Goal: Task Accomplishment & Management: Manage account settings

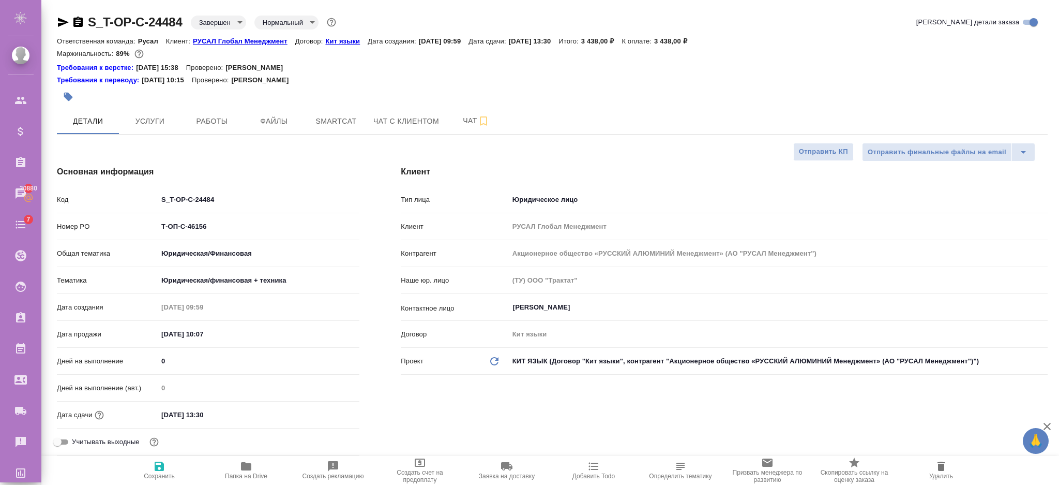
select select "RU"
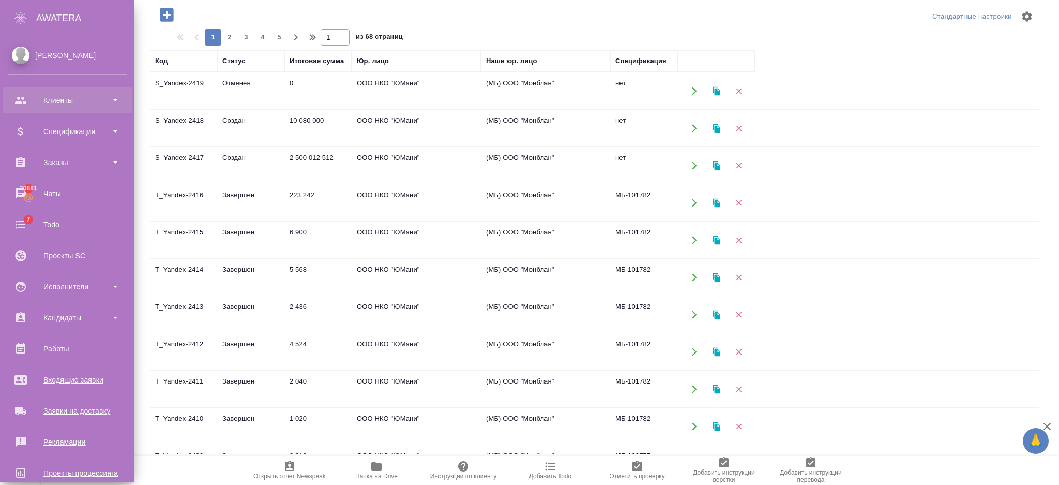
click at [34, 98] on div "Клиенты" at bounding box center [67, 101] width 119 height 16
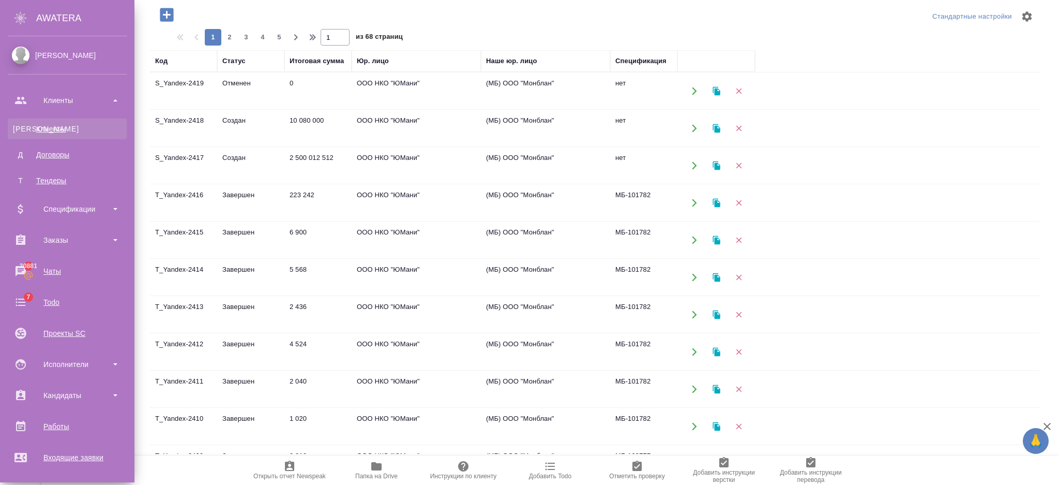
click at [39, 122] on link "К Клиенты" at bounding box center [67, 128] width 119 height 21
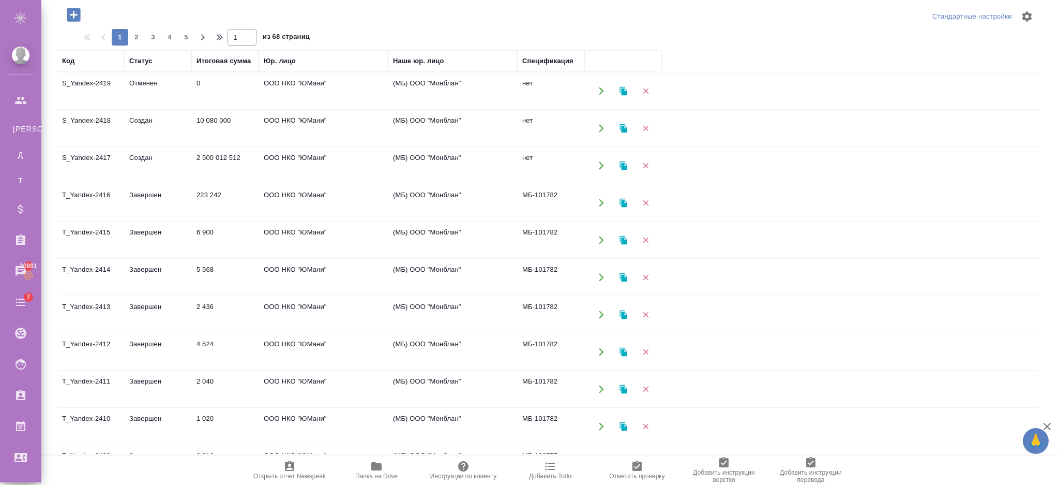
select select "RU"
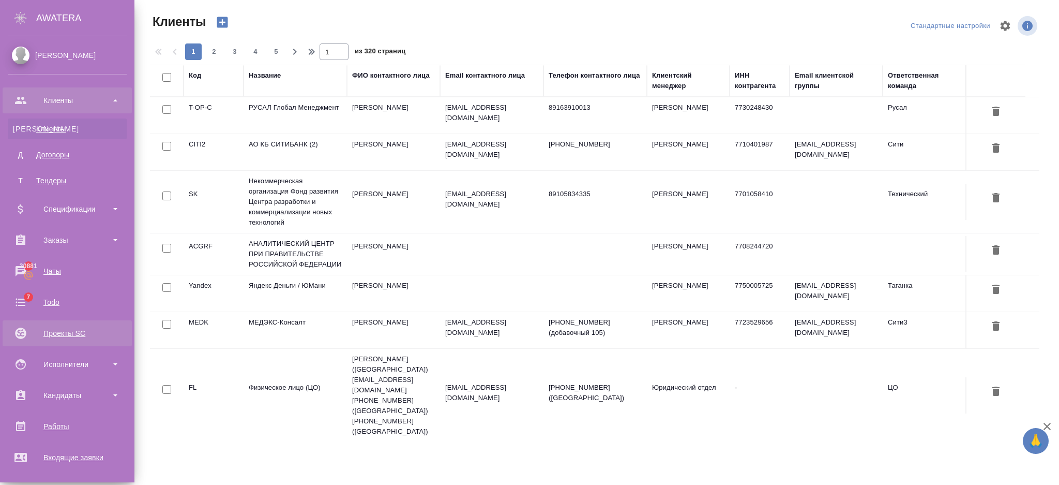
click at [47, 326] on div "Проекты SC" at bounding box center [67, 333] width 119 height 16
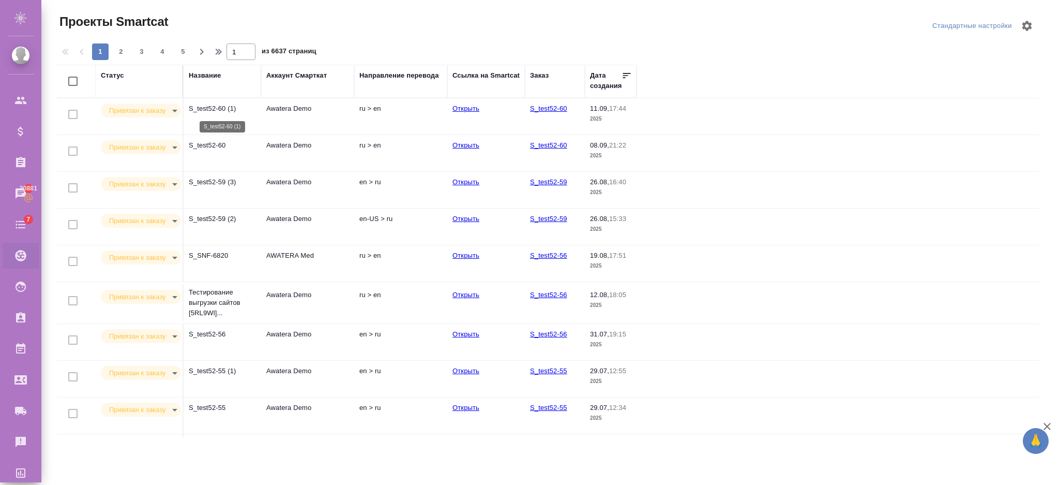
click at [215, 111] on p "S_test52-60 (1)" at bounding box center [222, 108] width 67 height 10
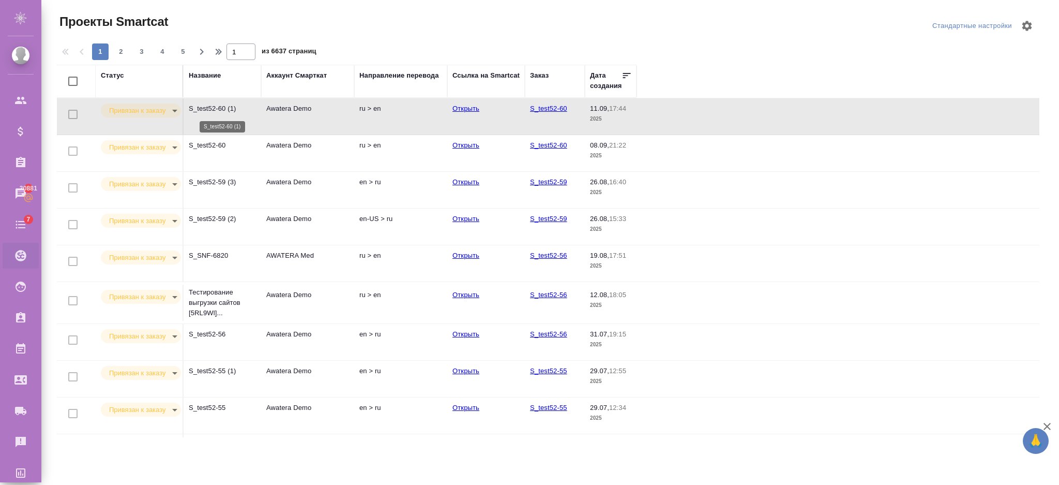
click at [215, 111] on p "S_test52-60 (1)" at bounding box center [222, 108] width 67 height 10
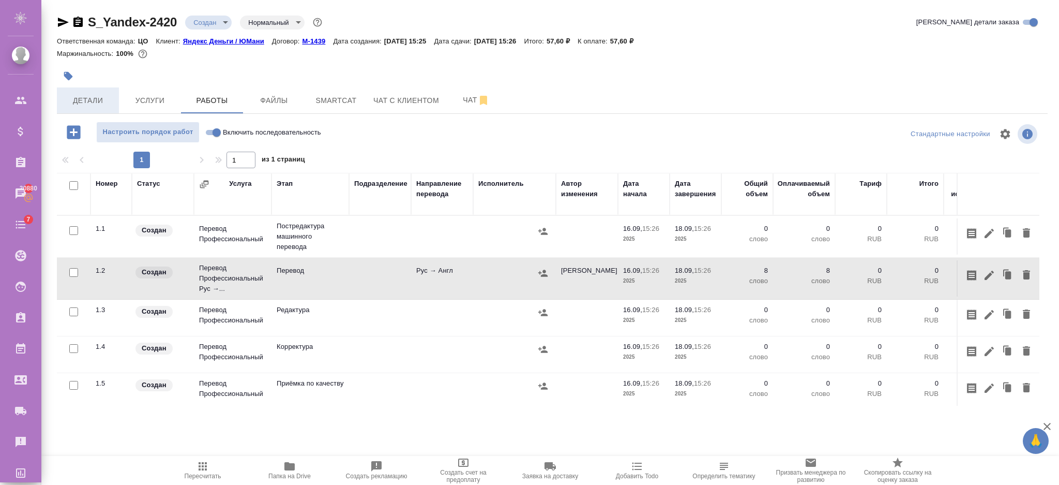
click at [99, 96] on span "Детали" at bounding box center [88, 100] width 50 height 13
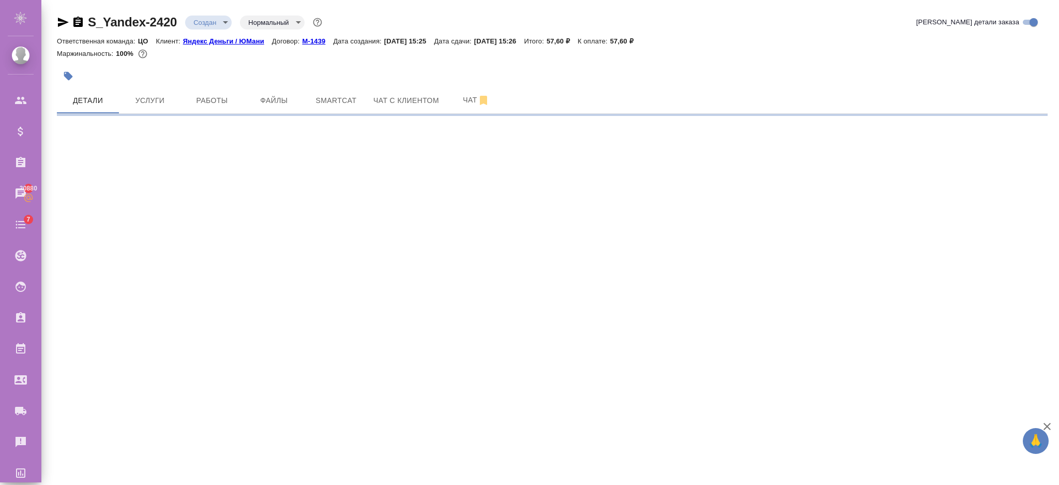
select select "RU"
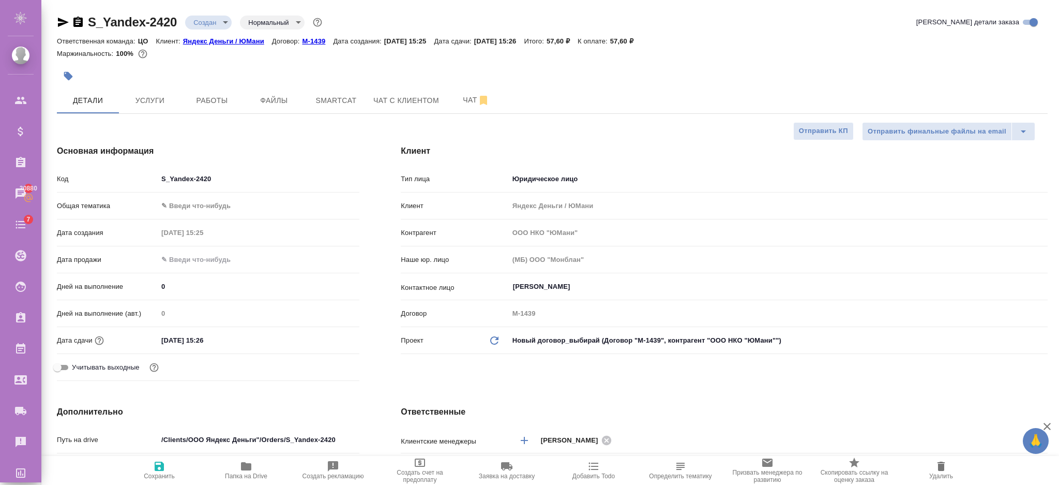
type textarea "x"
click at [238, 339] on input "18.09.2025 15:26" at bounding box center [203, 340] width 90 height 15
click at [210, 96] on span "Работы" at bounding box center [212, 100] width 50 height 13
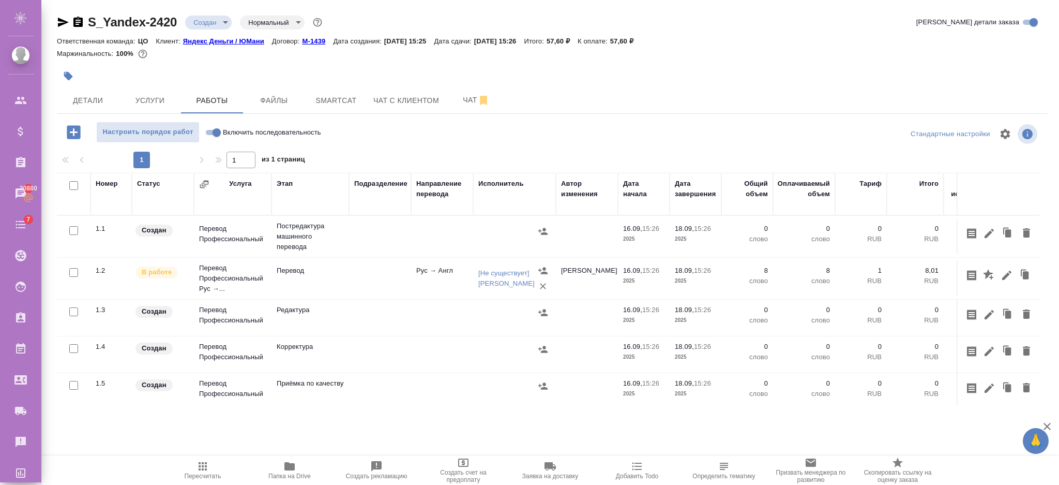
click at [77, 191] on div at bounding box center [71, 185] width 18 height 14
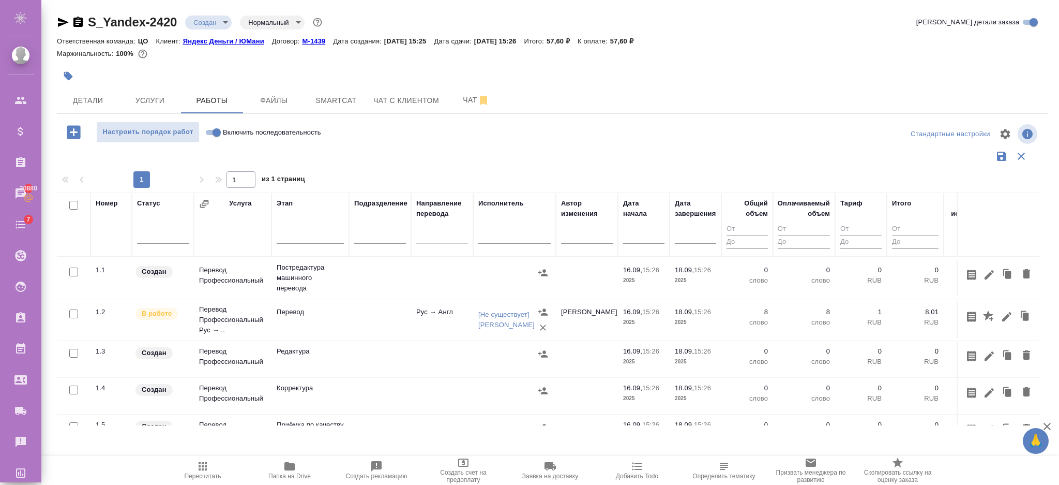
click at [208, 127] on input "Включить последовательность" at bounding box center [216, 132] width 37 height 12
checkbox input "true"
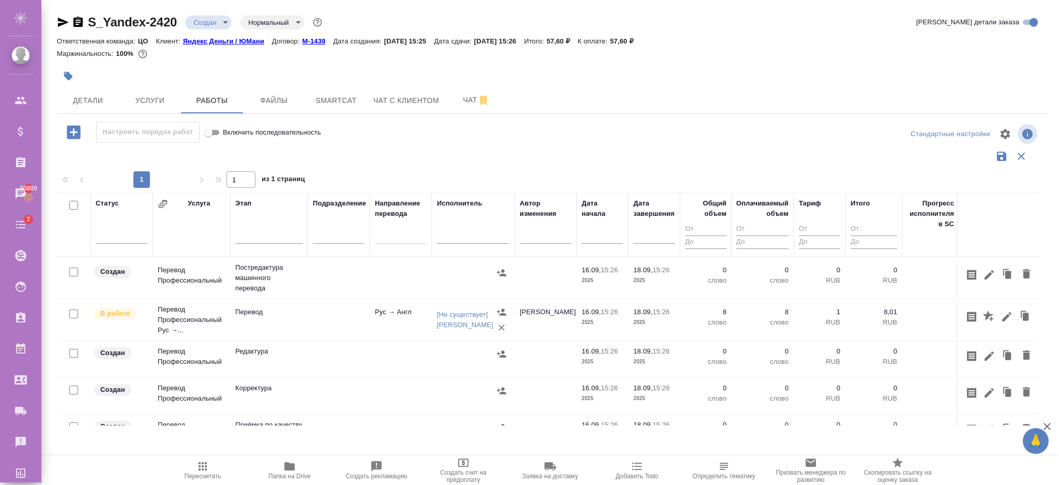
click at [78, 205] on input "checkbox" at bounding box center [73, 205] width 9 height 9
checkbox input "true"
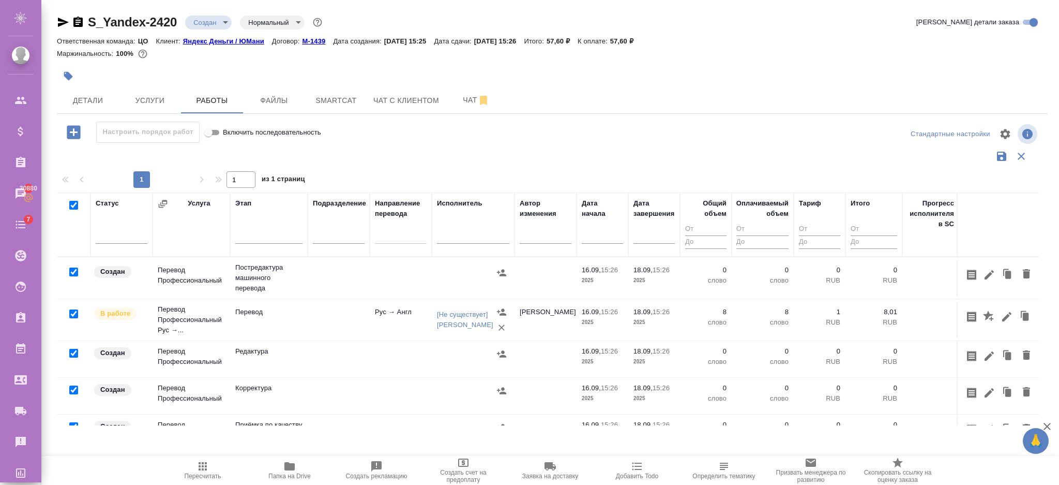
checkbox input "true"
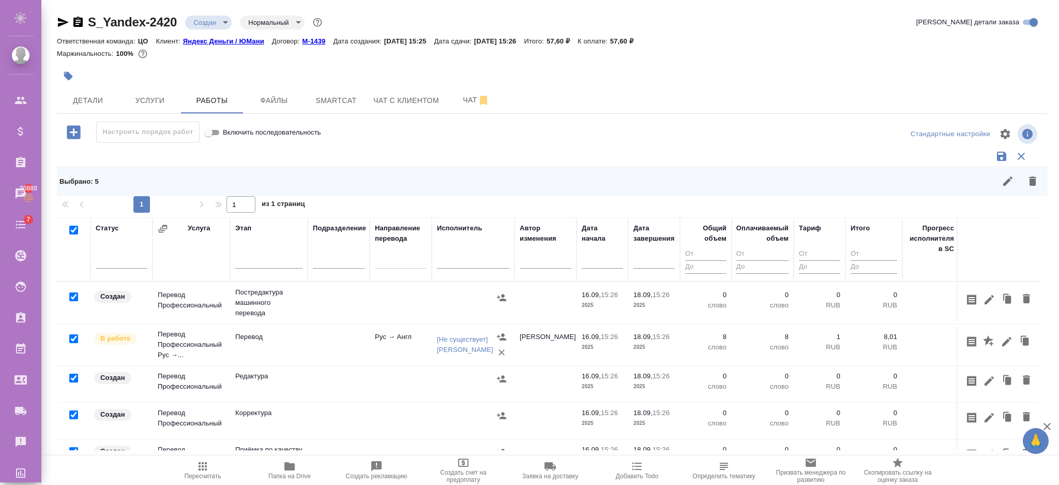
click at [76, 337] on input "checkbox" at bounding box center [73, 338] width 9 height 9
checkbox input "false"
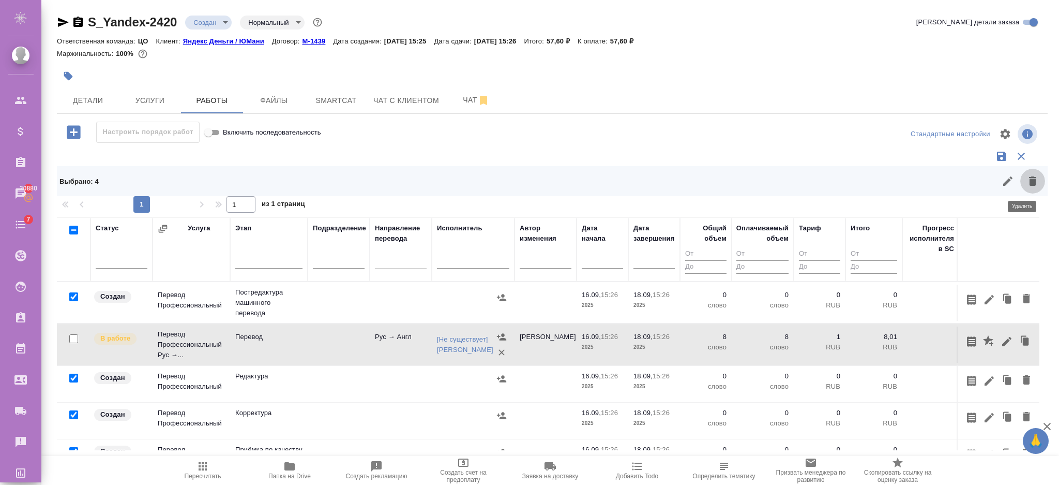
click at [1029, 185] on icon "button" at bounding box center [1032, 180] width 7 height 9
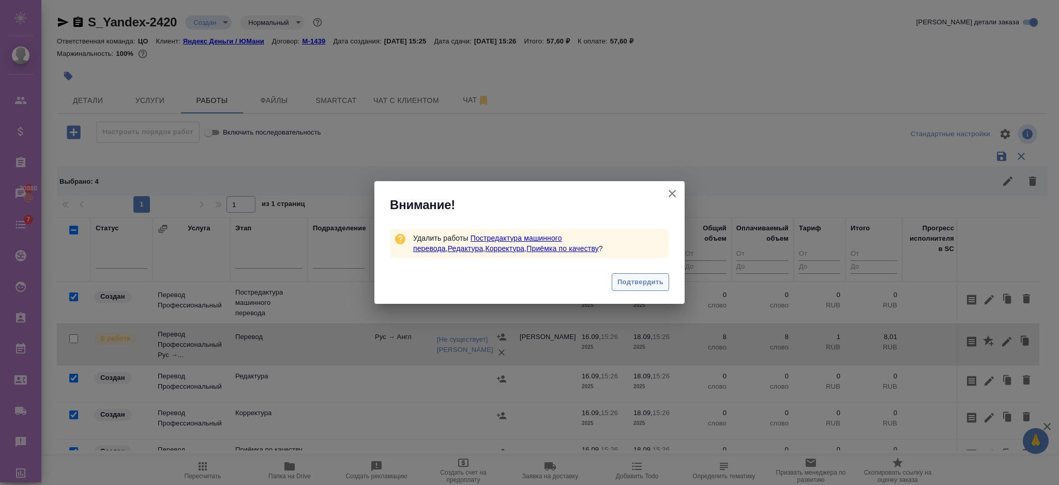
click at [659, 280] on span "Подтвердить" at bounding box center [640, 282] width 46 height 12
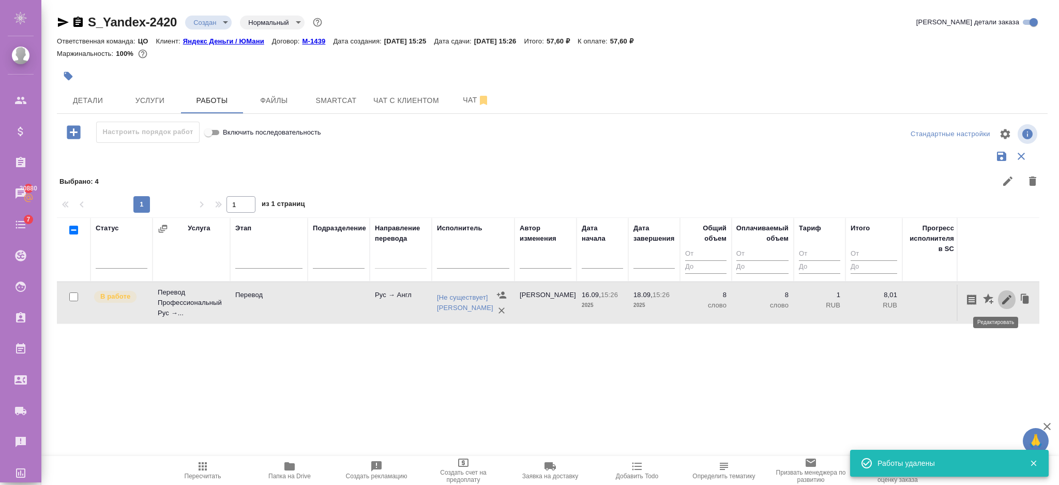
click at [1001, 297] on icon "button" at bounding box center [1007, 299] width 12 height 12
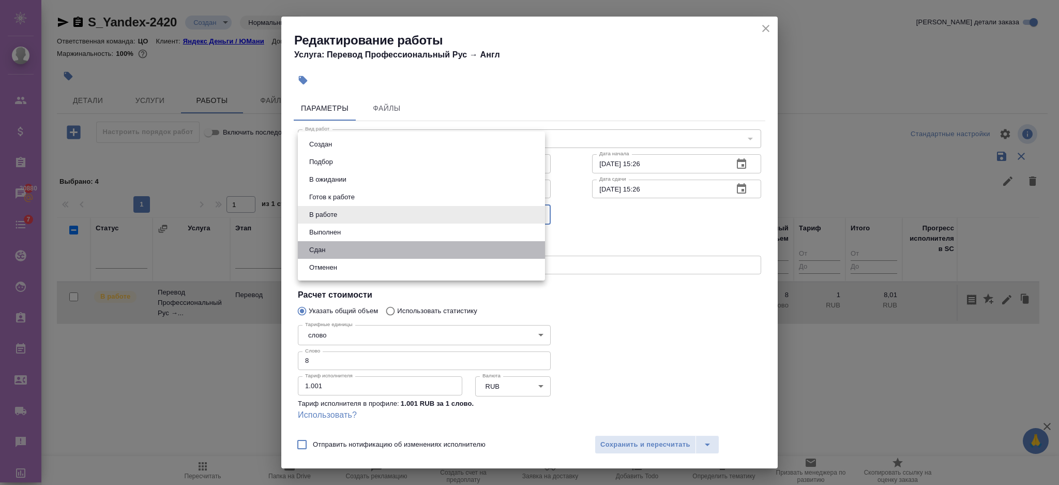
click at [345, 253] on li "Сдан" at bounding box center [421, 250] width 247 height 18
type input "closed"
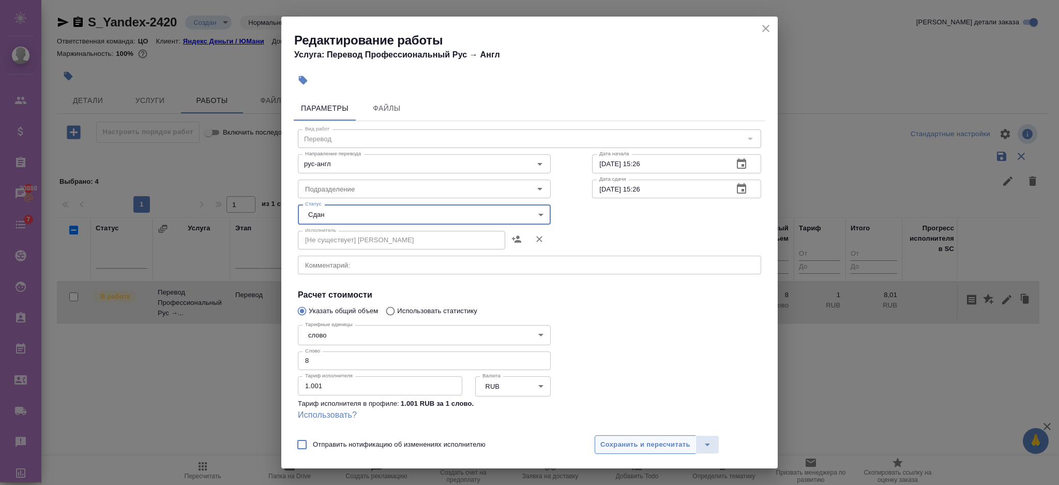
click at [663, 444] on span "Сохранить и пересчитать" at bounding box center [645, 445] width 90 height 12
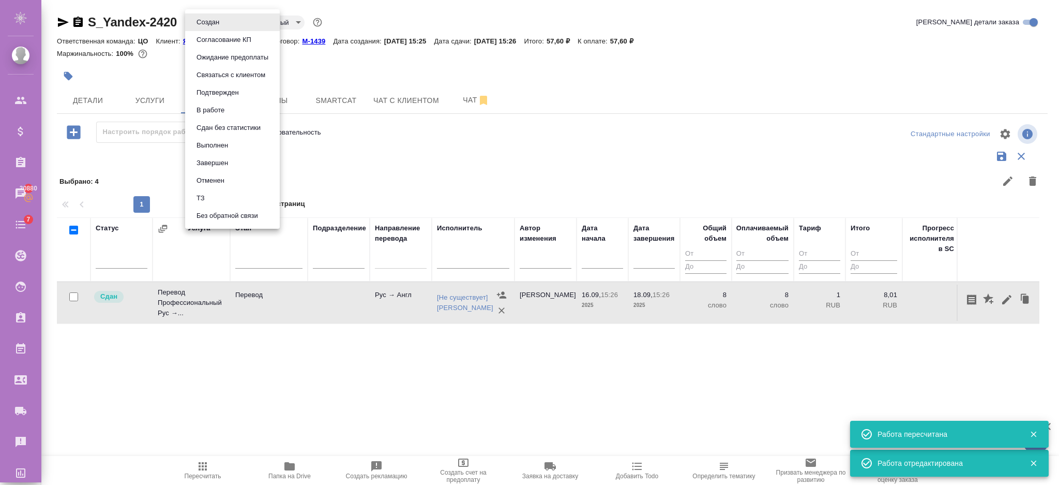
click at [226, 160] on button "Завершен" at bounding box center [212, 162] width 38 height 11
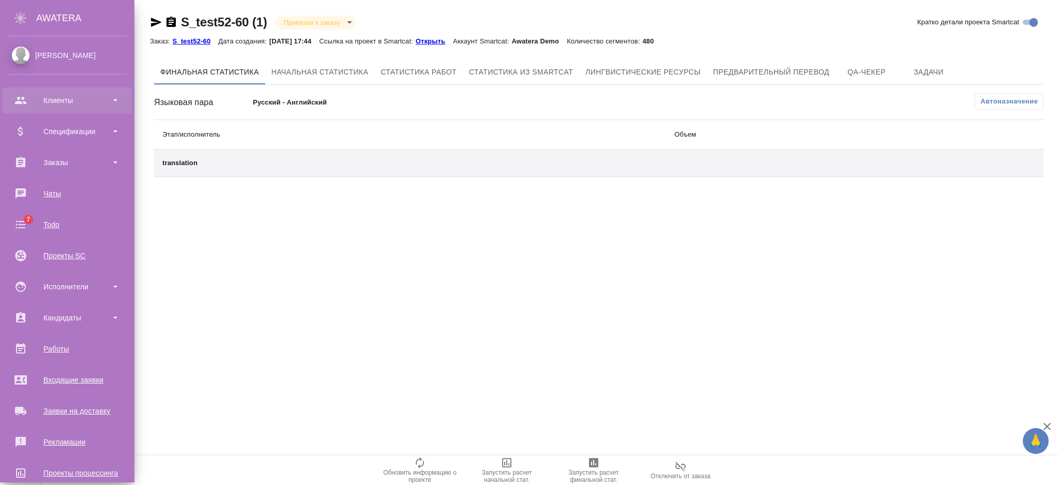
click at [13, 98] on div "Клиенты" at bounding box center [67, 101] width 119 height 16
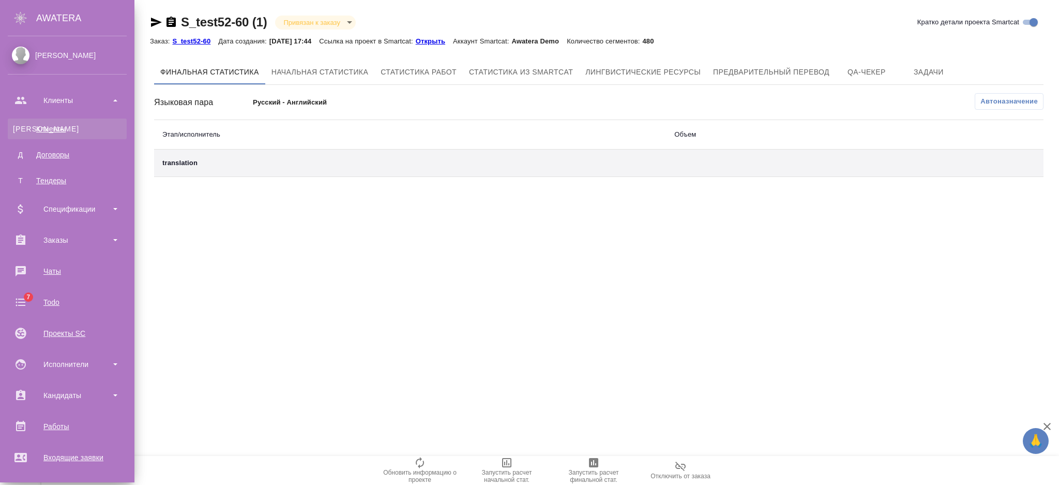
click at [24, 129] on div "Клиенты" at bounding box center [67, 129] width 109 height 10
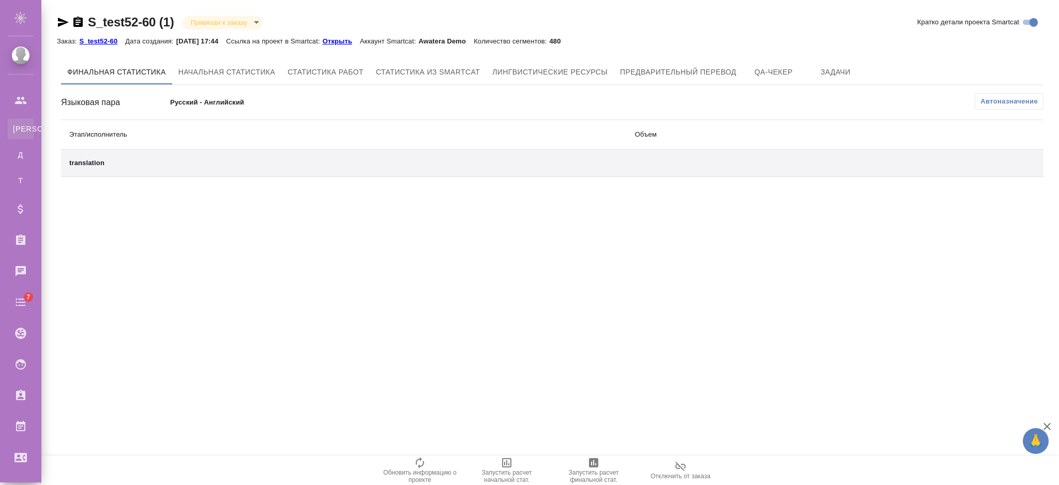
select select "RU"
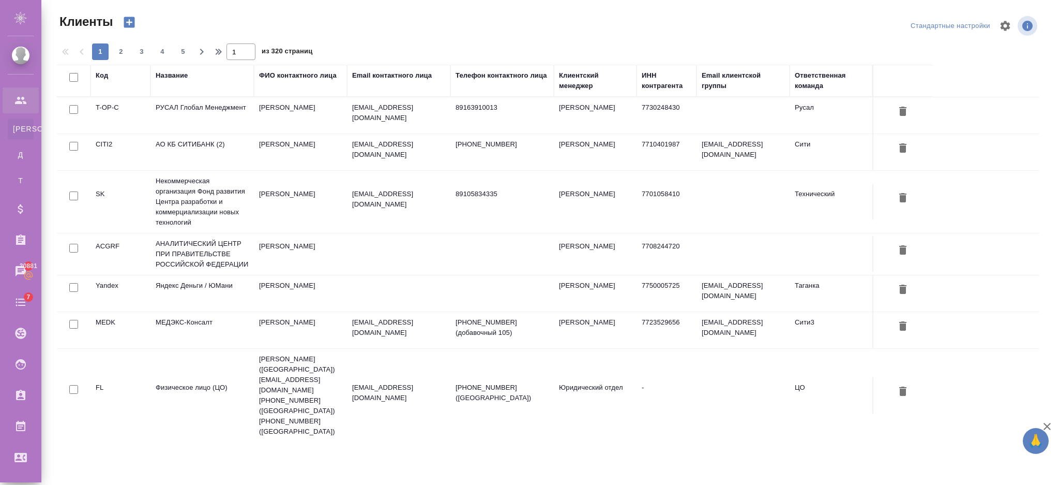
click at [180, 78] on div "Название" at bounding box center [172, 75] width 32 height 10
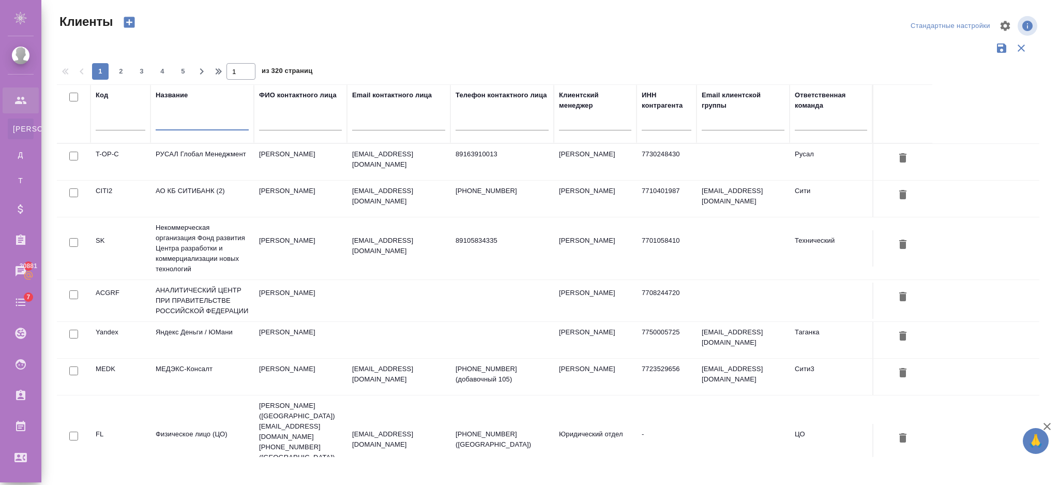
click at [184, 118] on input "text" at bounding box center [202, 123] width 93 height 13
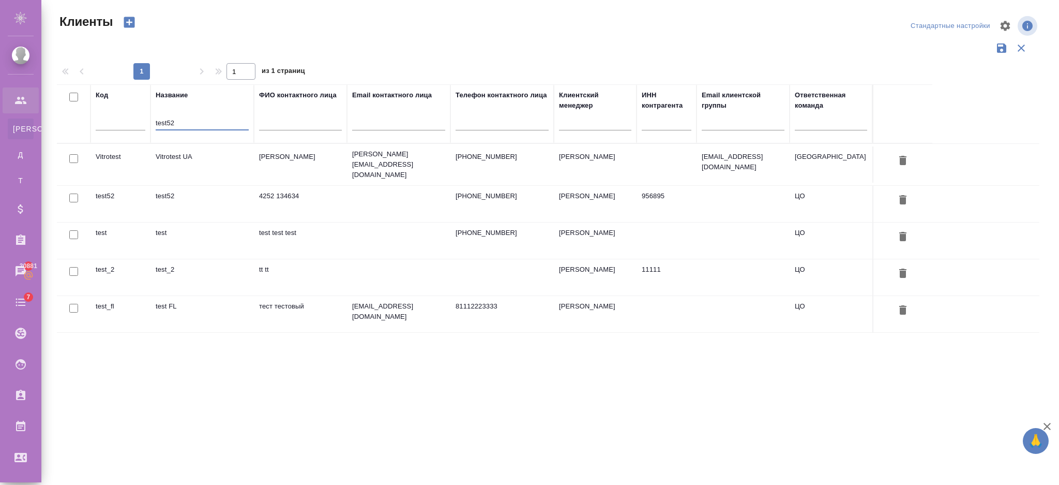
type input "test52"
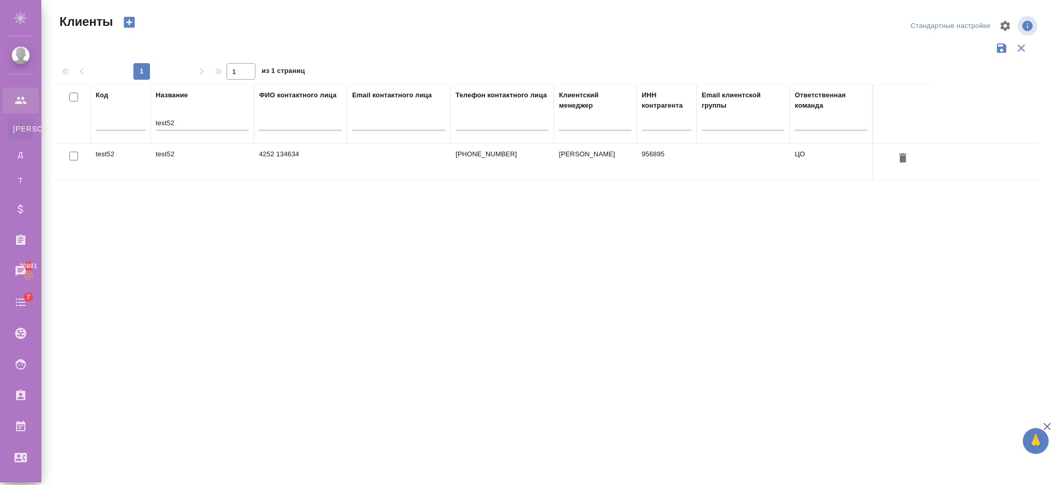
click at [174, 168] on td "test52" at bounding box center [201, 162] width 103 height 36
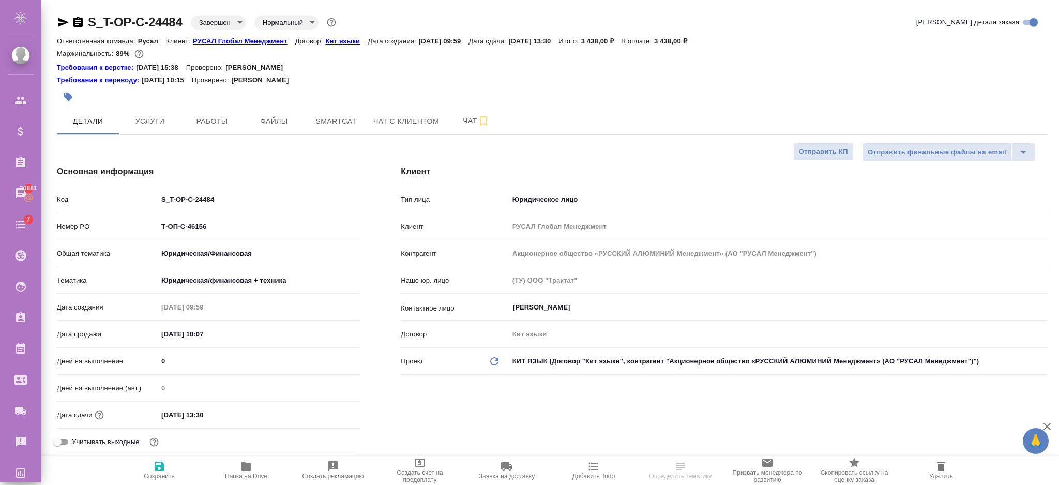
select select "RU"
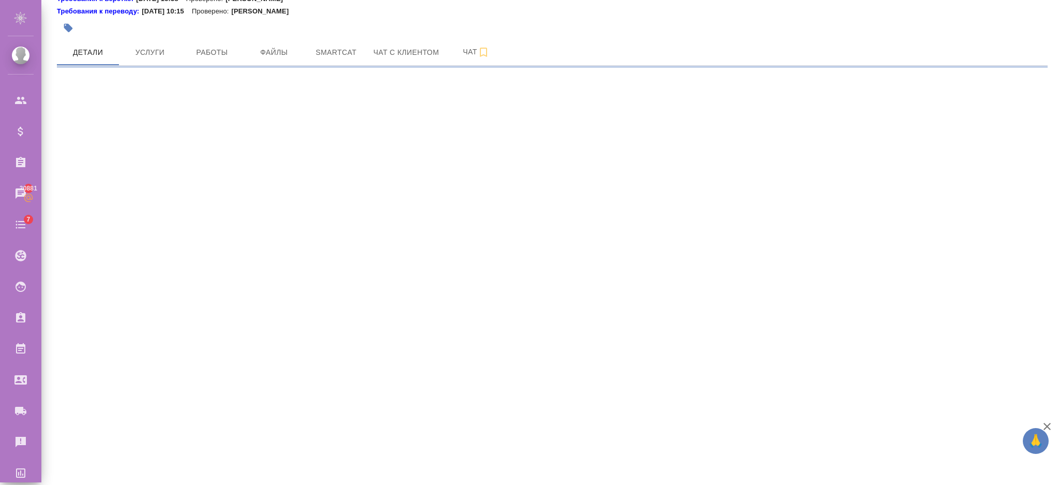
select select "RU"
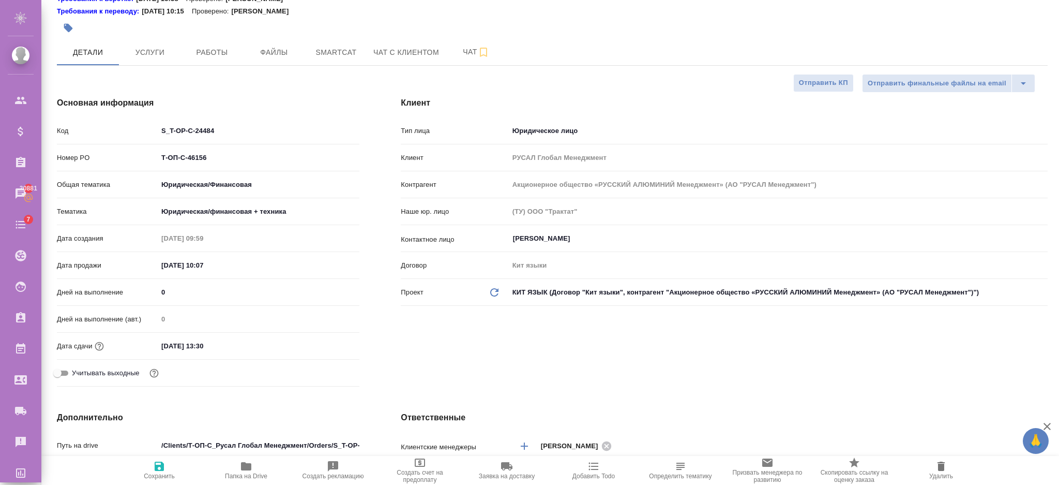
type textarea "x"
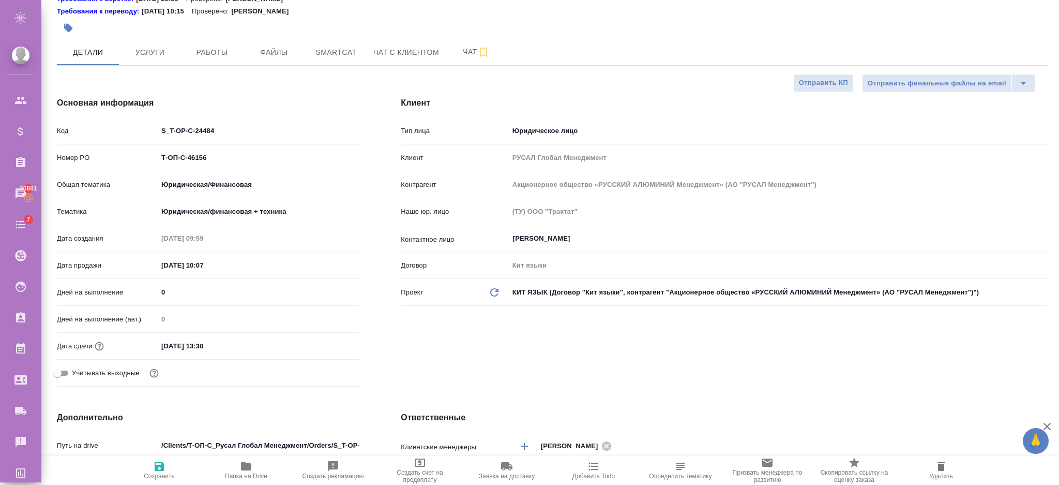
type textarea "x"
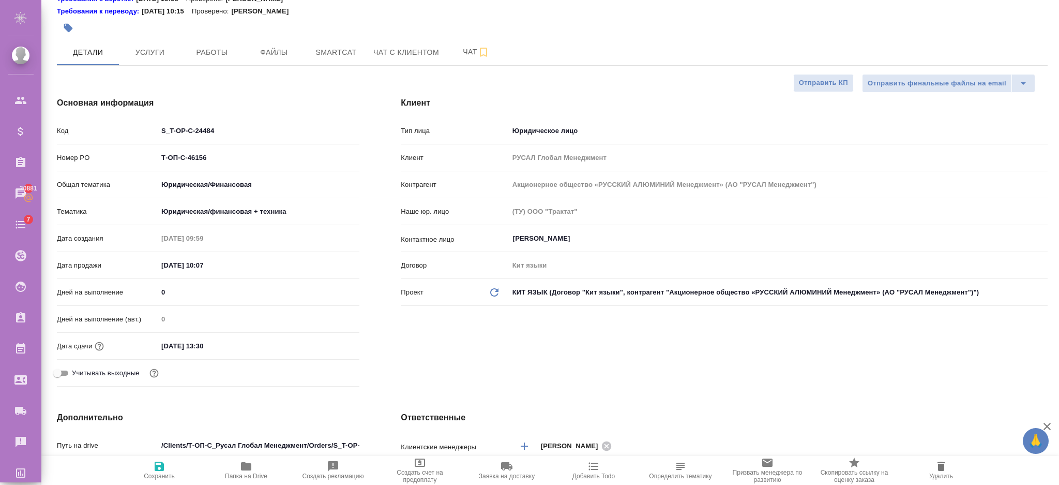
type textarea "x"
click at [455, 57] on span "Чат" at bounding box center [476, 52] width 50 height 13
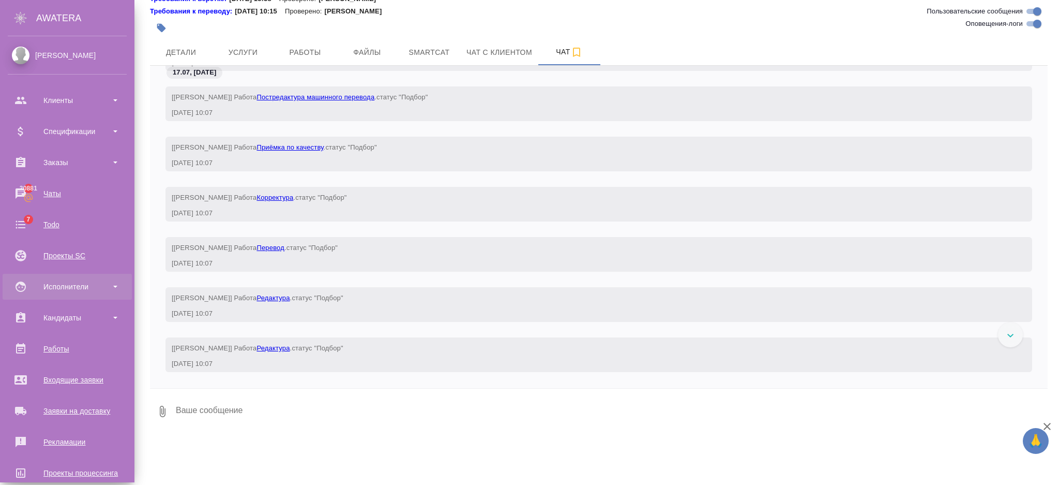
scroll to position [19, 0]
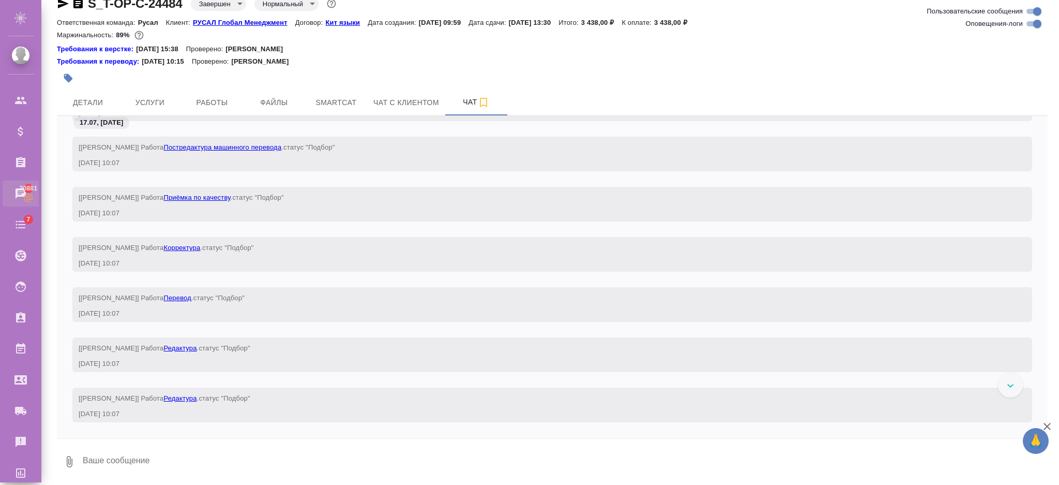
click at [21, 193] on div "Чаты" at bounding box center [8, 194] width 26 height 16
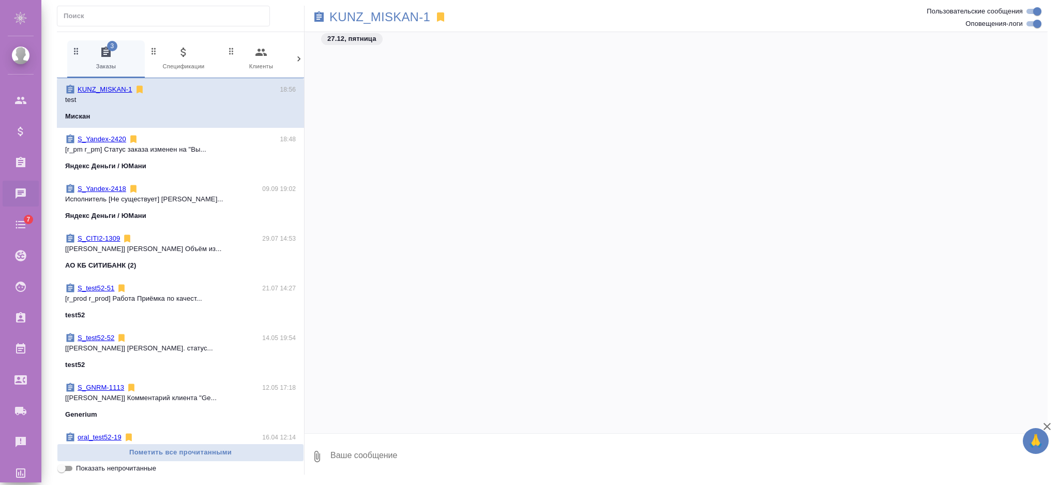
scroll to position [18501, 0]
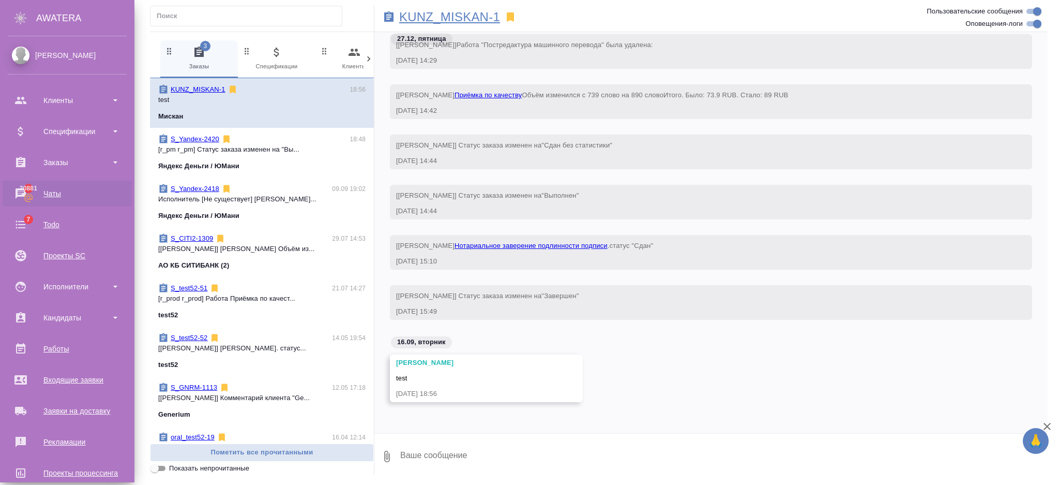
click at [445, 15] on p "KUNZ_MISKAN-1" at bounding box center [449, 17] width 101 height 10
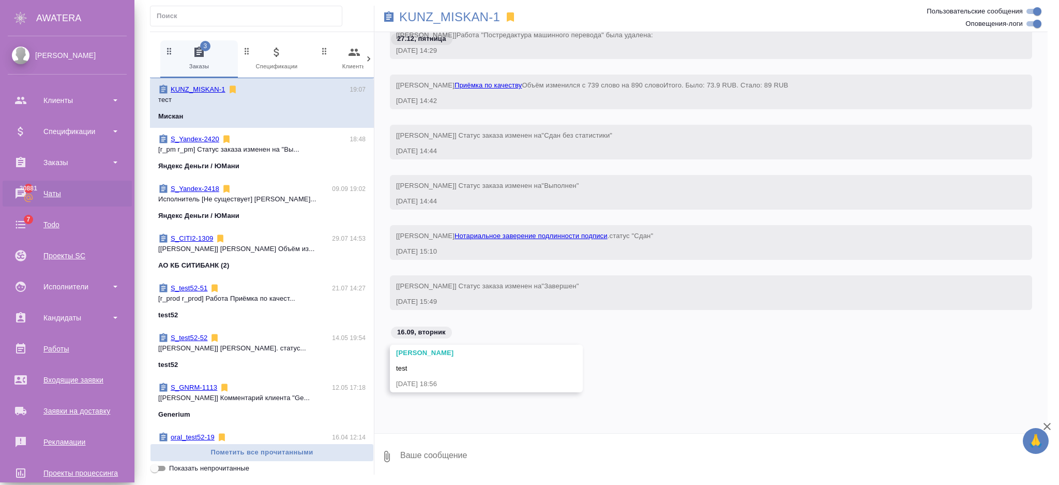
scroll to position [18551, 0]
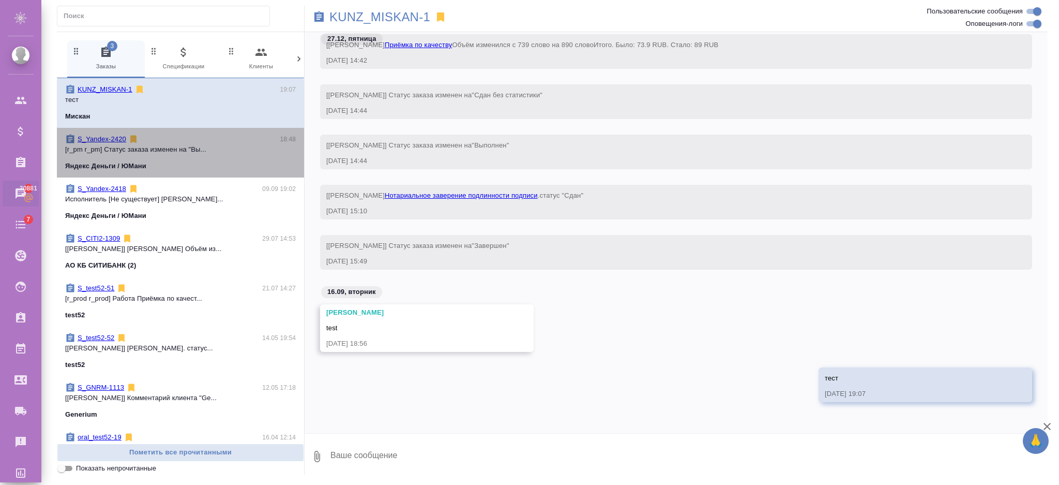
click at [202, 156] on span "S_Yandex-2420 18:48 [r_pm r_pm] Статус заказа изменен на "Вы... Яндекс Деньги /…" at bounding box center [180, 152] width 231 height 37
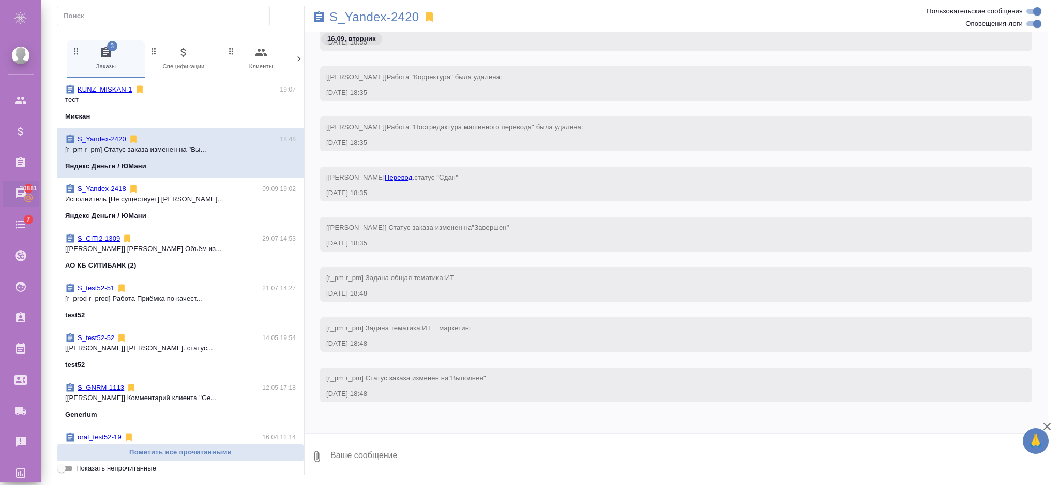
scroll to position [435, 0]
click at [384, 460] on textarea at bounding box center [688, 456] width 718 height 35
type textarea "н"
type textarea "тест"
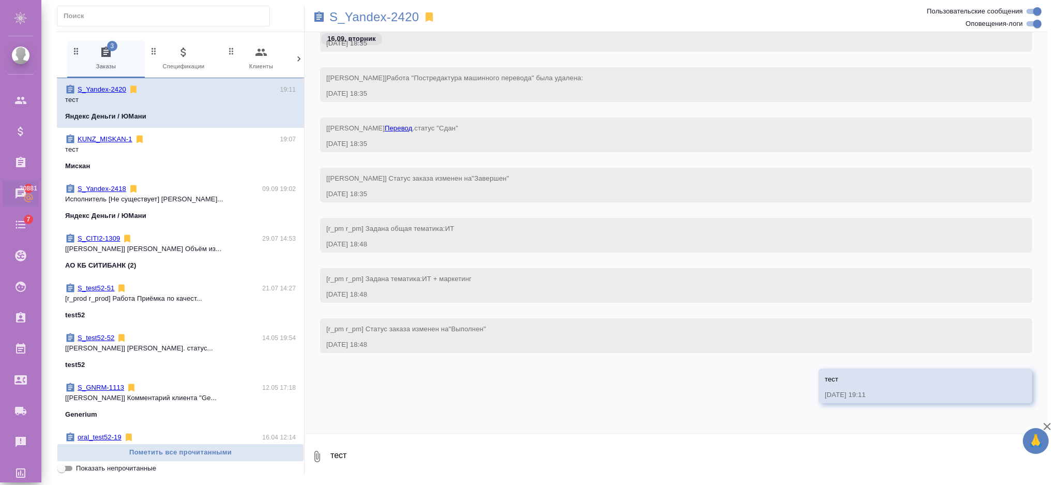
click at [499, 445] on textarea "тест" at bounding box center [688, 456] width 718 height 35
type textarea "123"
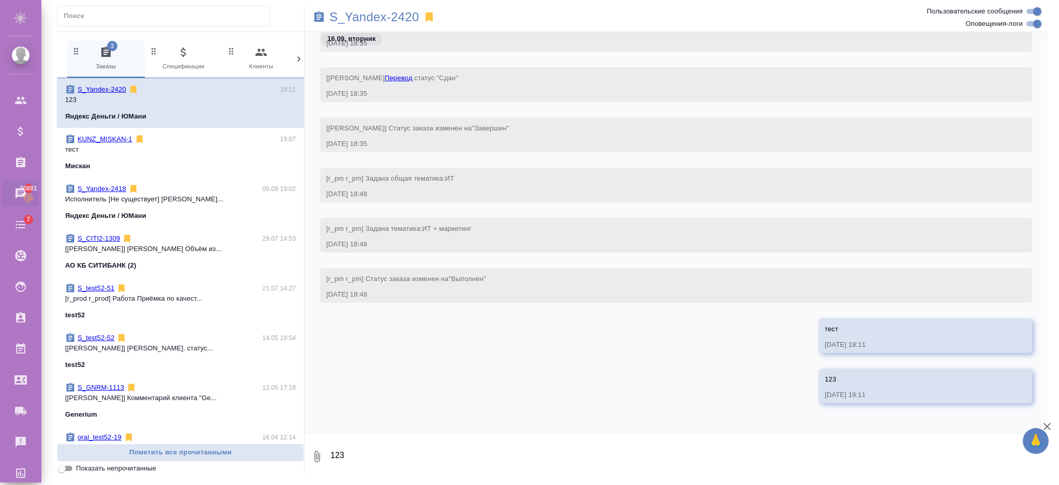
click at [348, 429] on div "16.09, вторник [Semenets Irina] Работа "Постредактура машинного перевода" была …" at bounding box center [676, 232] width 743 height 401
click at [348, 461] on textarea "123" at bounding box center [688, 456] width 718 height 35
type textarea """
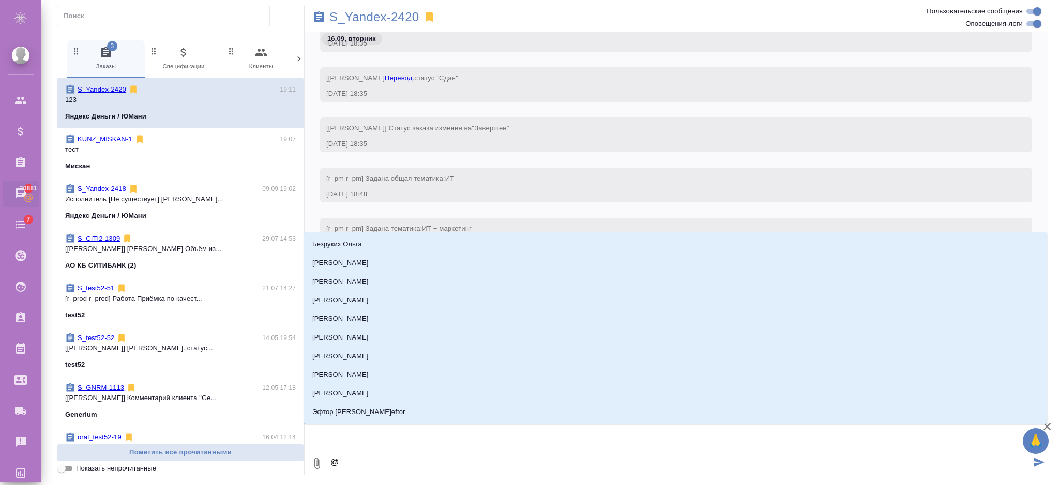
type textarea "@r"
type input "r"
type textarea "@r_"
type input "r_"
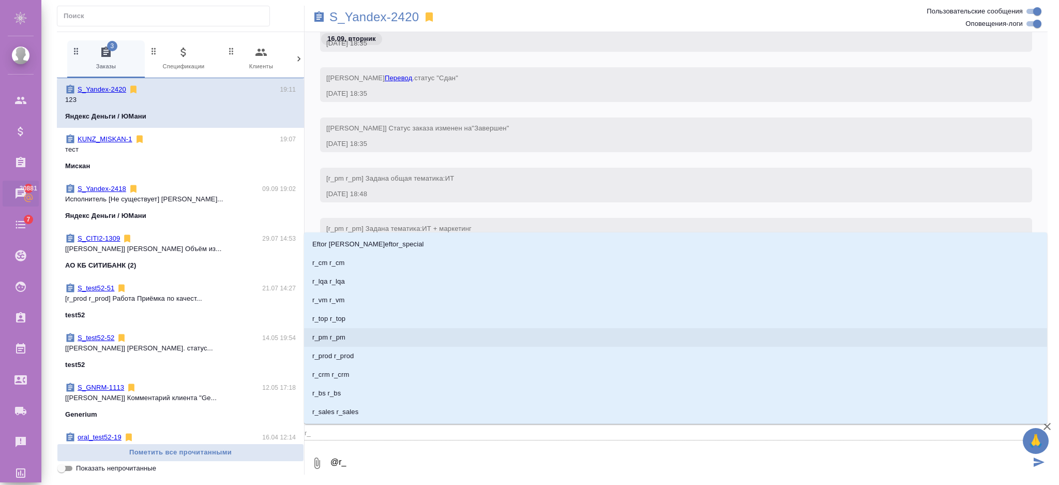
click at [369, 339] on li "r_pm r_pm" at bounding box center [675, 337] width 743 height 19
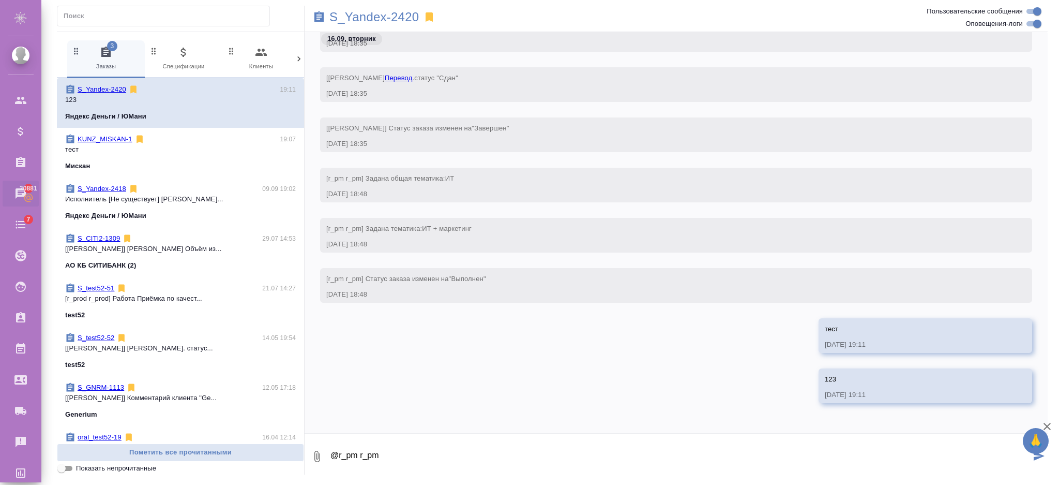
type textarea "@r_pm r_pm"
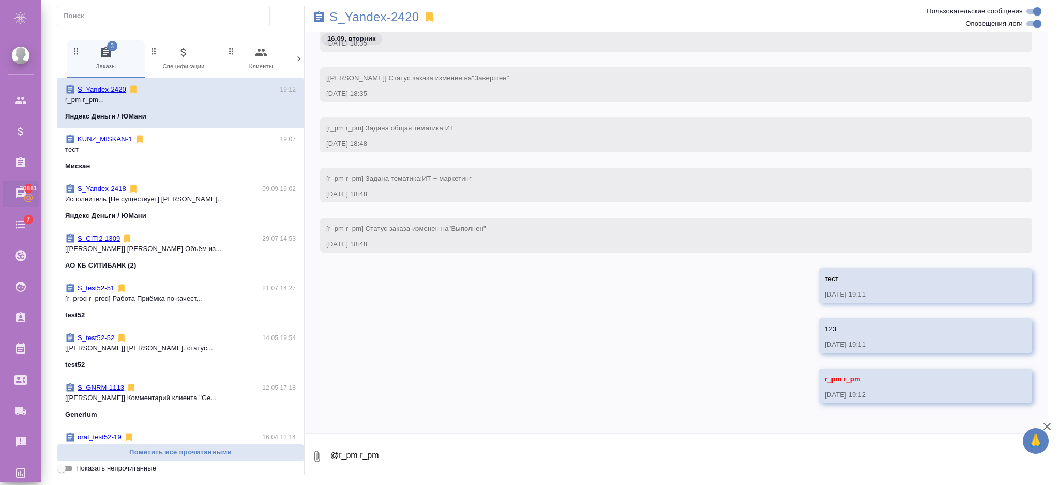
click at [497, 447] on textarea "@r_pm r_pm" at bounding box center [688, 456] width 718 height 35
type textarea "ntcn"
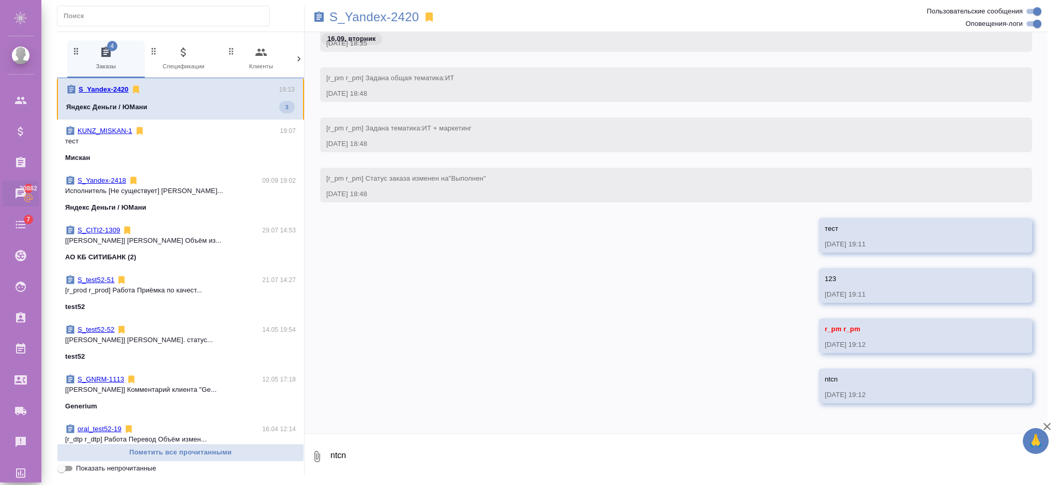
scroll to position [847, 0]
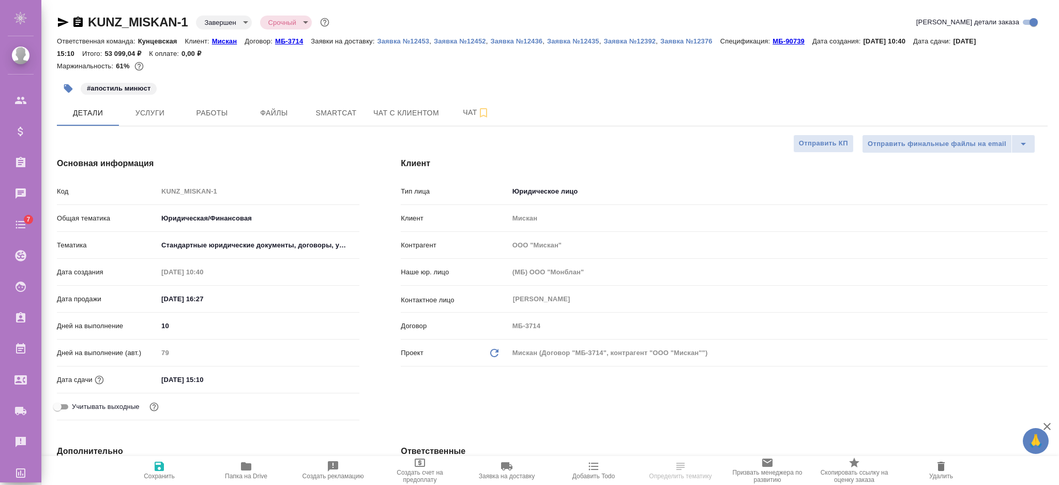
select select "RU"
click at [474, 108] on span "Чат" at bounding box center [476, 112] width 50 height 13
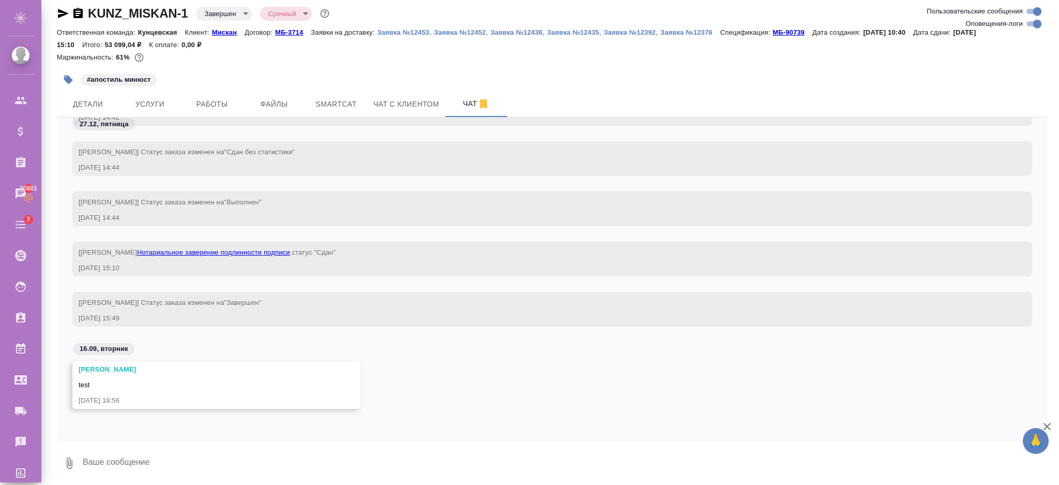
scroll to position [10, 0]
click at [264, 443] on form "0" at bounding box center [552, 459] width 991 height 40
click at [250, 455] on textarea at bounding box center [565, 461] width 966 height 35
type textarea "е"
type textarea "тест"
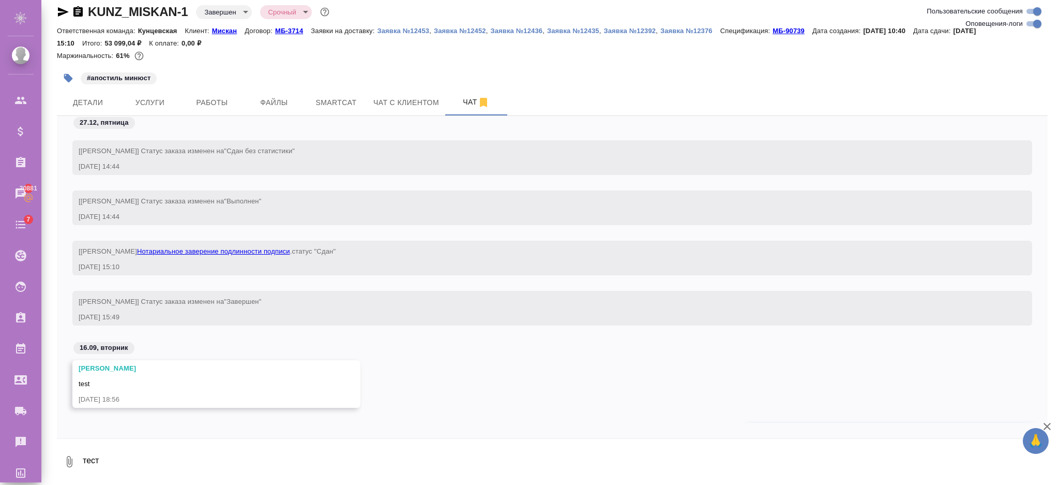
scroll to position [18630, 0]
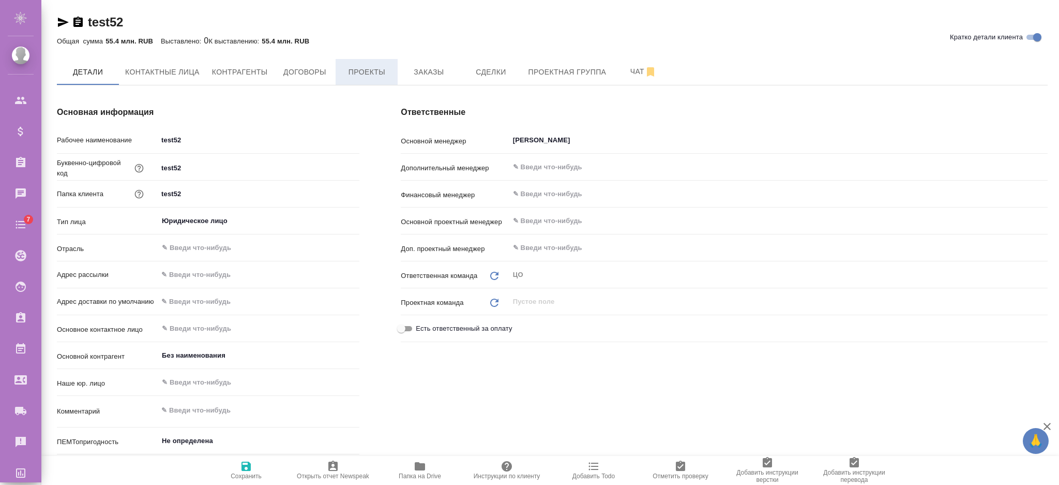
type textarea "x"
click at [411, 66] on span "Заказы" at bounding box center [429, 72] width 50 height 13
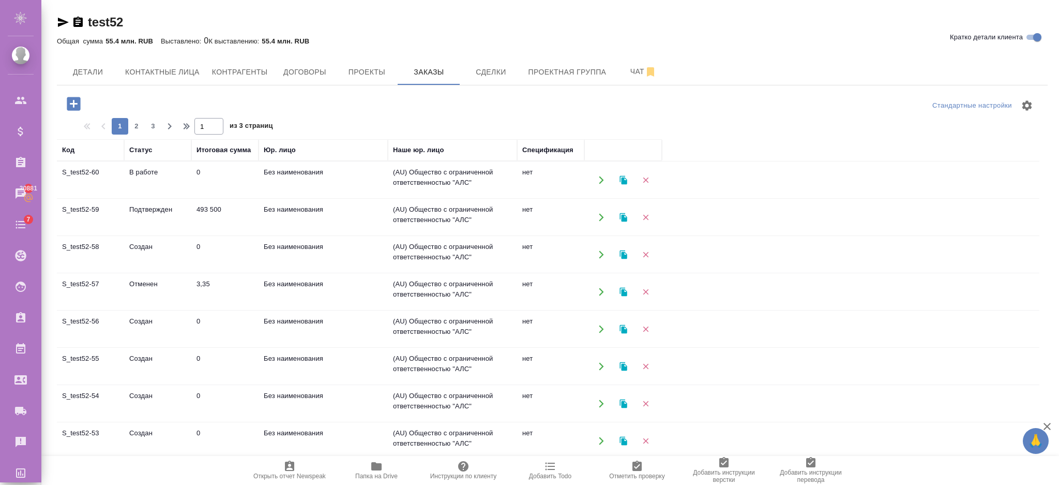
click at [208, 173] on td "0" at bounding box center [224, 180] width 67 height 36
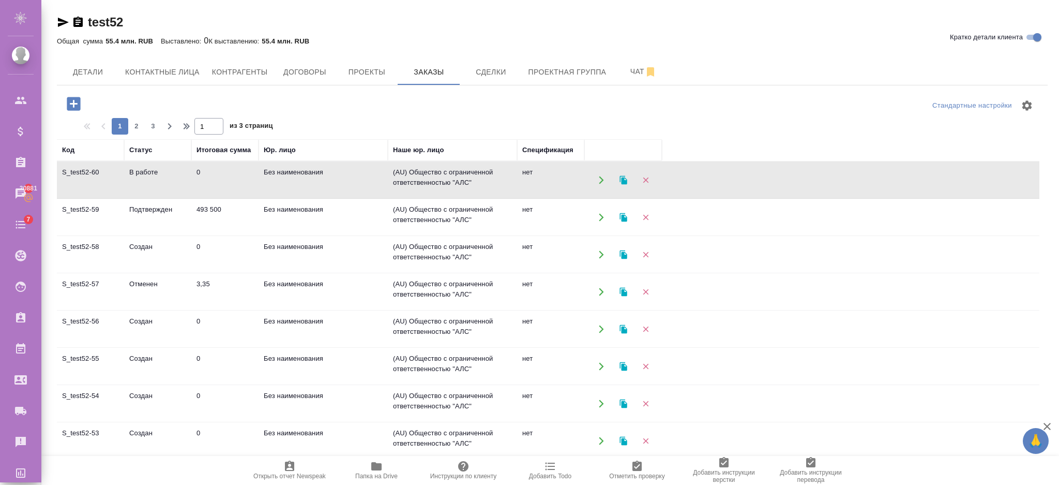
click at [208, 173] on td "0" at bounding box center [224, 180] width 67 height 36
click at [74, 100] on icon "button" at bounding box center [73, 103] width 13 height 13
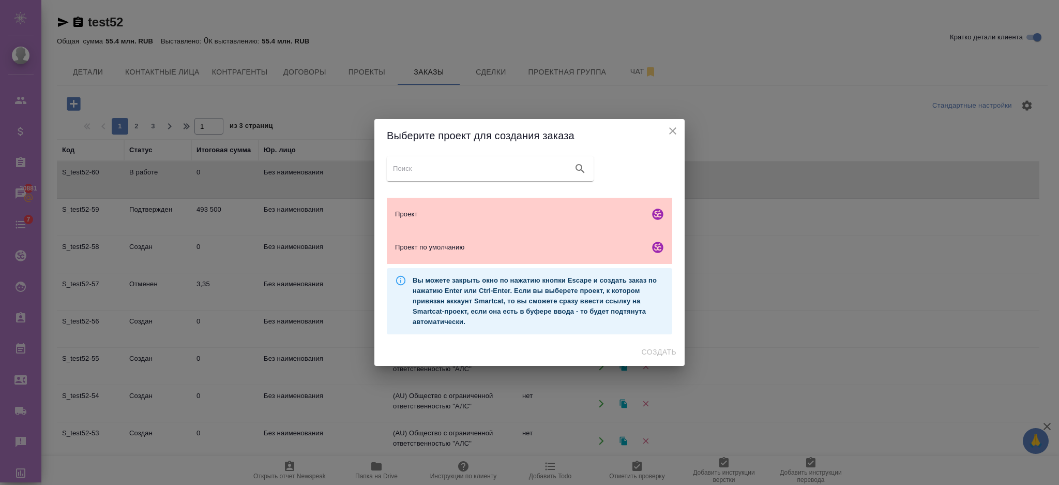
drag, startPoint x: 435, startPoint y: 238, endPoint x: 571, endPoint y: 321, distance: 159.6
click at [435, 238] on div "Проект по умолчанию" at bounding box center [529, 247] width 285 height 33
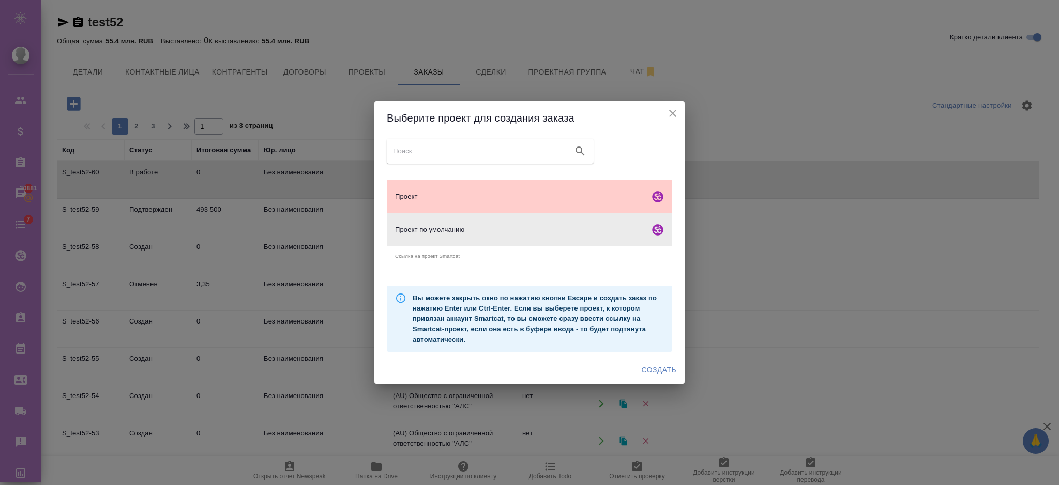
click at [665, 370] on span "Создать" at bounding box center [659, 369] width 35 height 13
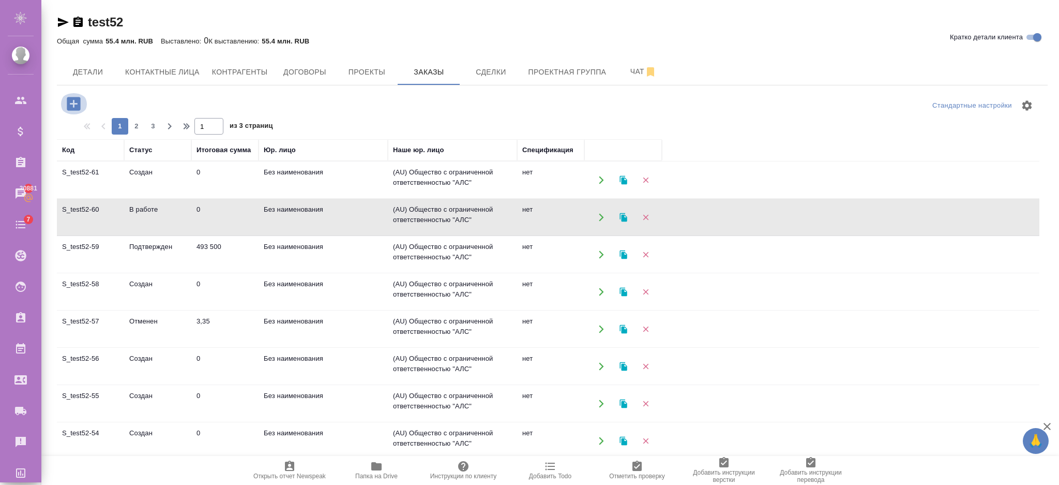
click at [76, 101] on icon "button" at bounding box center [73, 103] width 13 height 13
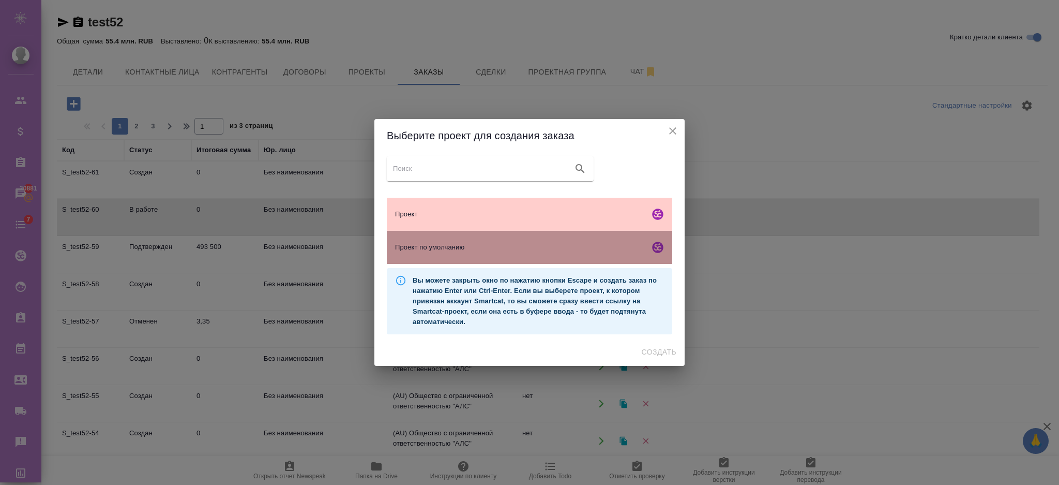
click at [427, 248] on span "Проект по умолчанию" at bounding box center [520, 247] width 250 height 10
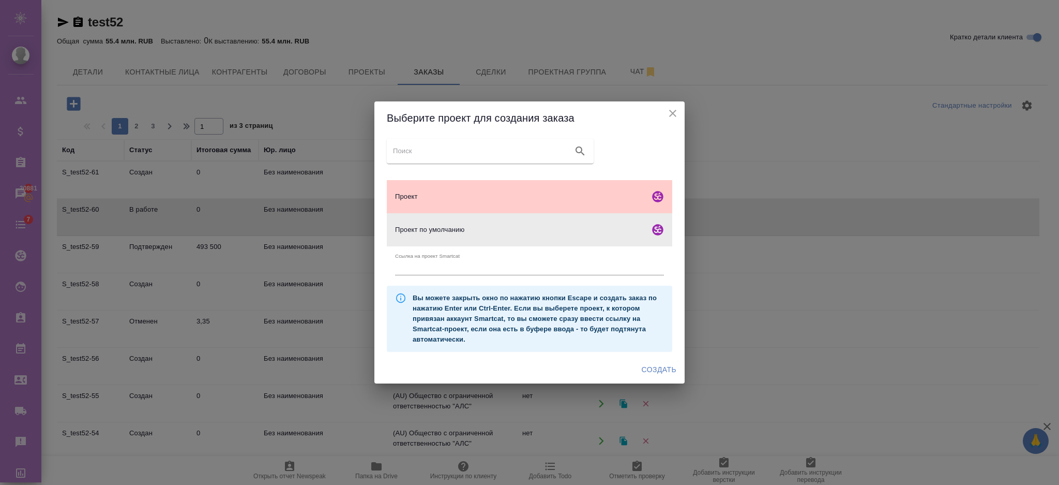
click at [643, 362] on button "Создать" at bounding box center [659, 369] width 43 height 19
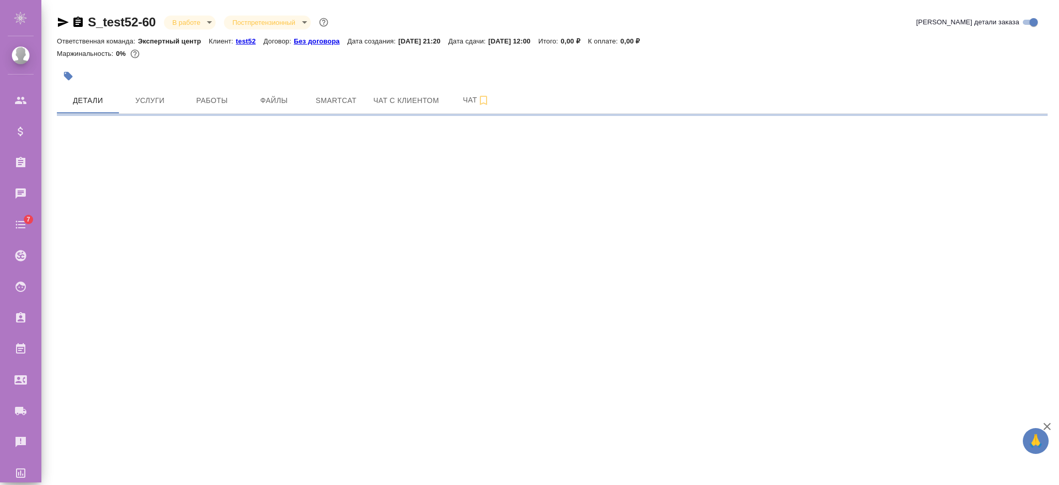
select select "RU"
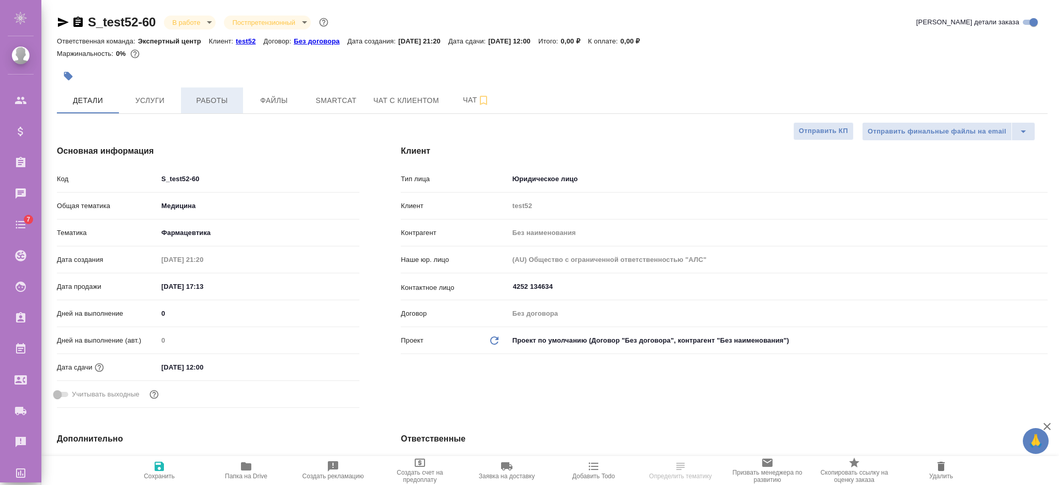
type textarea "x"
click at [154, 101] on span "Услуги" at bounding box center [150, 100] width 50 height 13
type textarea "x"
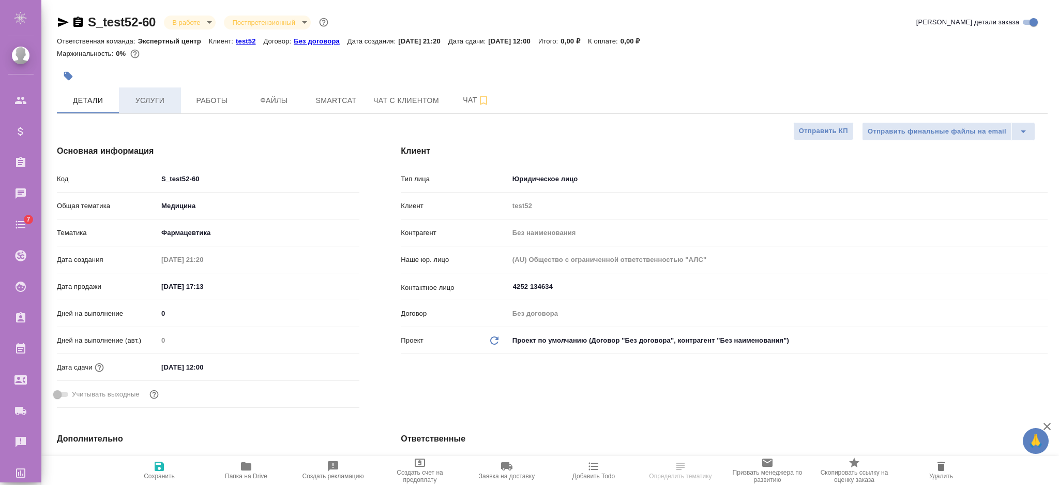
type textarea "x"
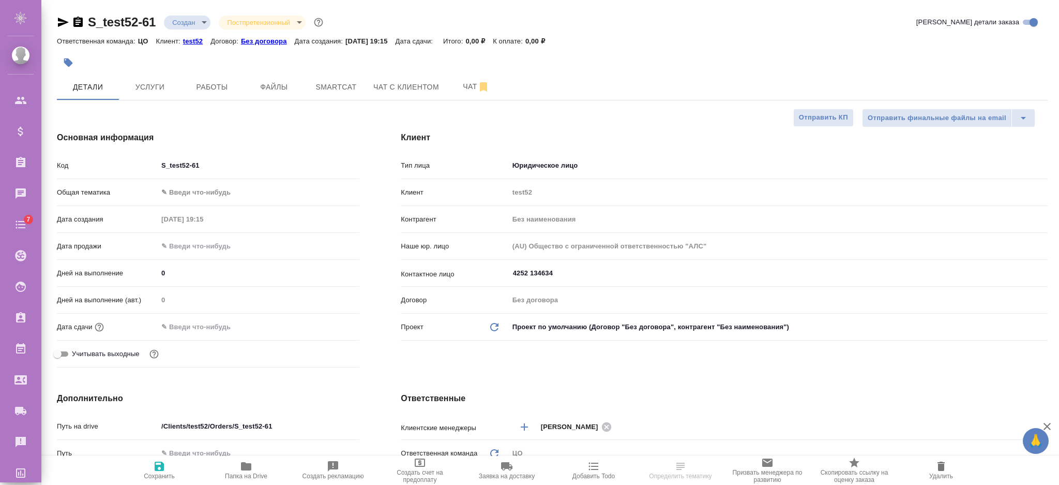
select select "RU"
drag, startPoint x: 0, startPoint y: 0, endPoint x: 280, endPoint y: 340, distance: 440.5
click at [194, 325] on input "text" at bounding box center [203, 326] width 90 height 15
click at [331, 328] on icon "button" at bounding box center [329, 326] width 12 height 12
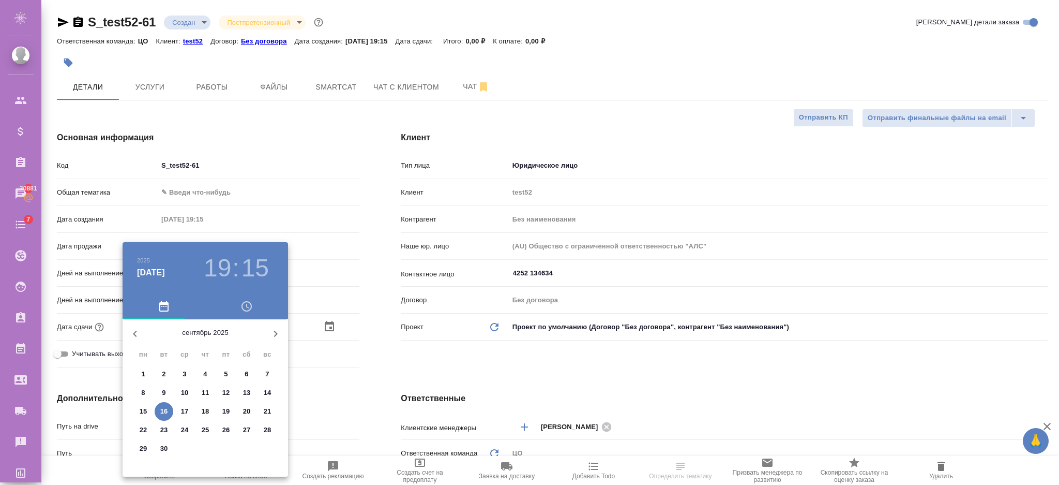
click at [224, 413] on p "19" at bounding box center [226, 411] width 8 height 10
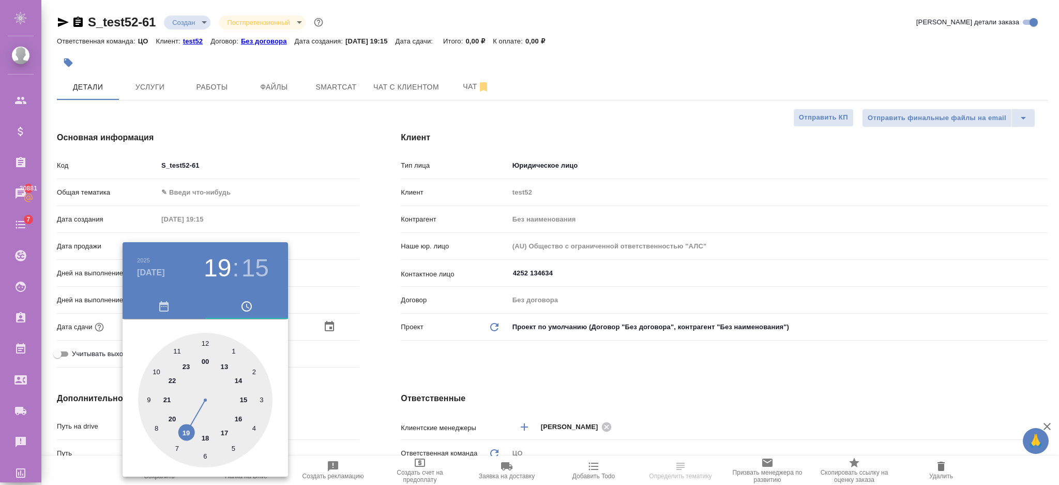
type input "19.09.2025 19:15"
click at [305, 373] on div at bounding box center [529, 242] width 1059 height 485
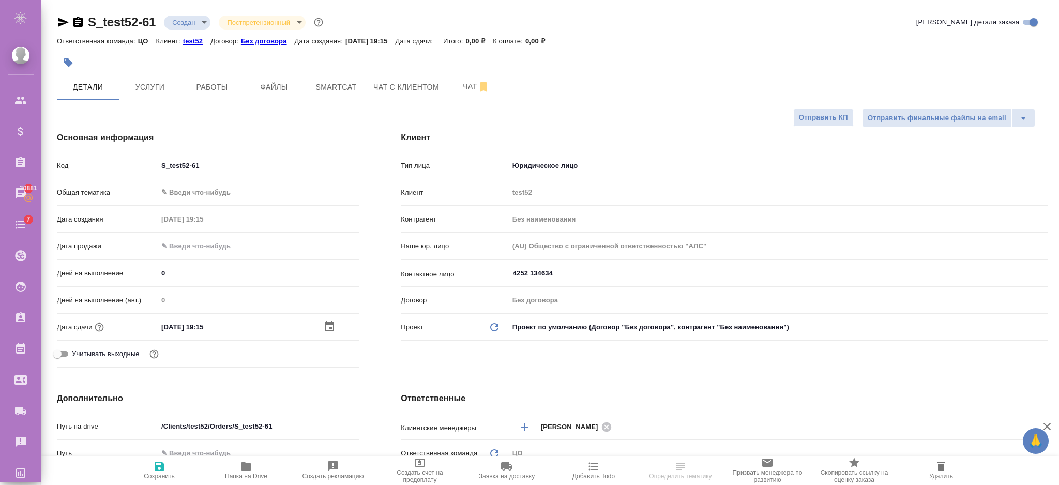
click at [153, 464] on icon "button" at bounding box center [159, 466] width 12 height 12
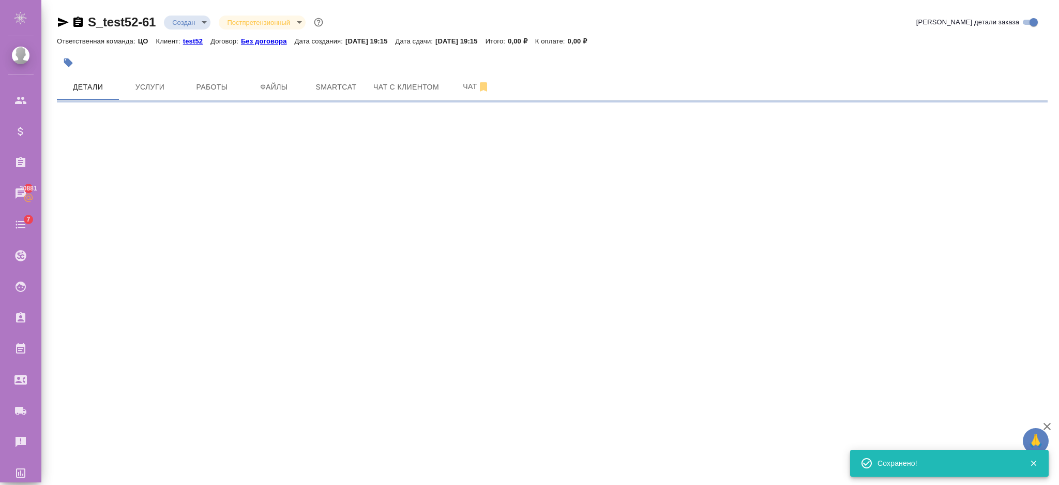
select select "RU"
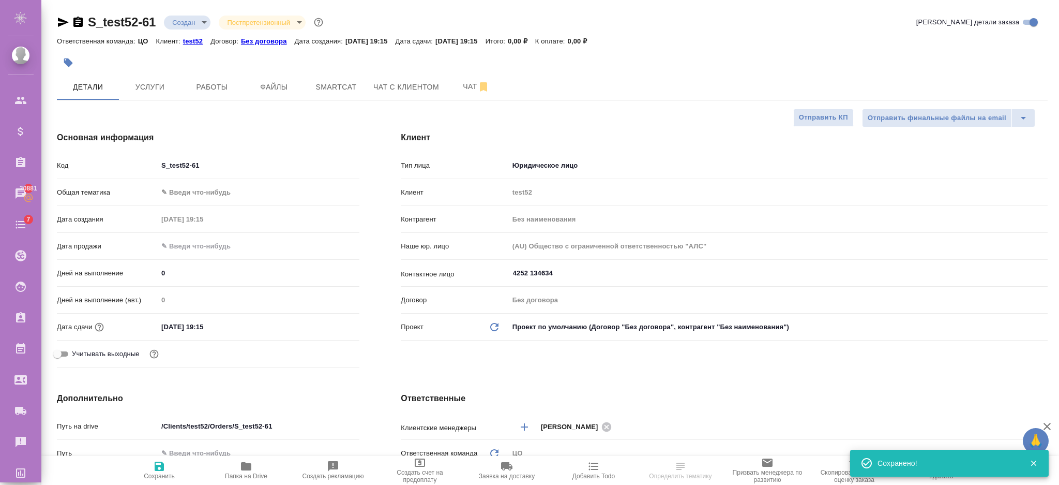
type textarea "x"
click at [186, 186] on body "🙏 .cls-1 fill:#fff; AWATERA Semenets Irina Клиенты Спецификации Заказы 30881 Ча…" at bounding box center [529, 284] width 1059 height 568
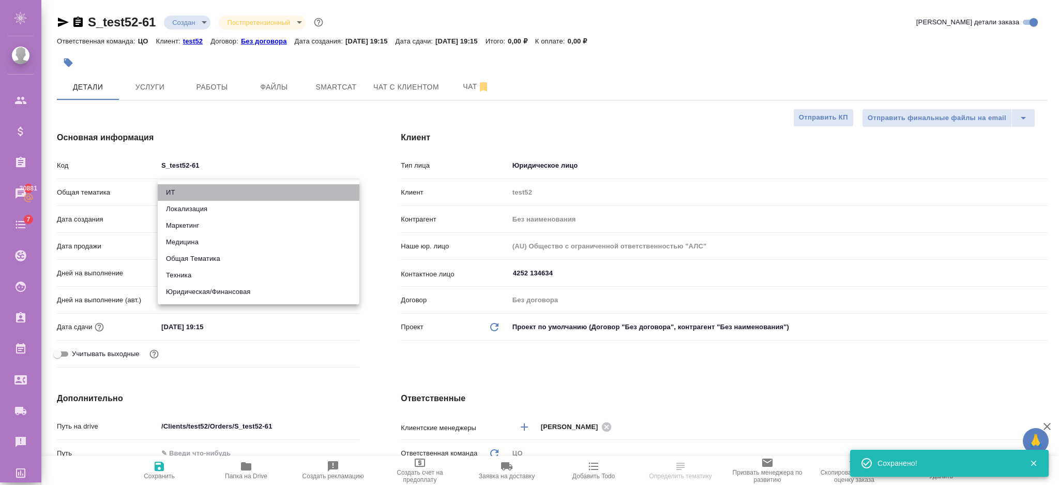
click at [181, 192] on li "ИТ" at bounding box center [259, 192] width 202 height 17
type input "it"
type textarea "x"
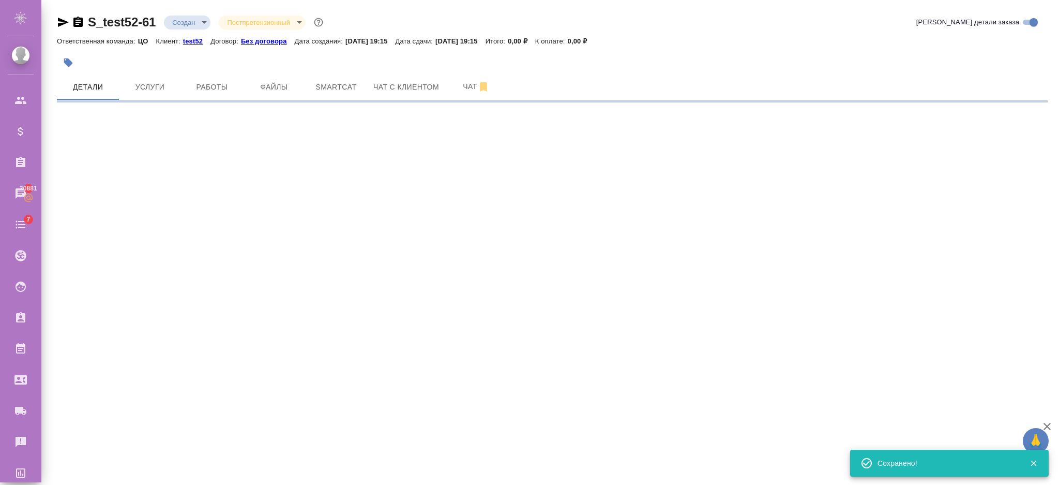
select select "RU"
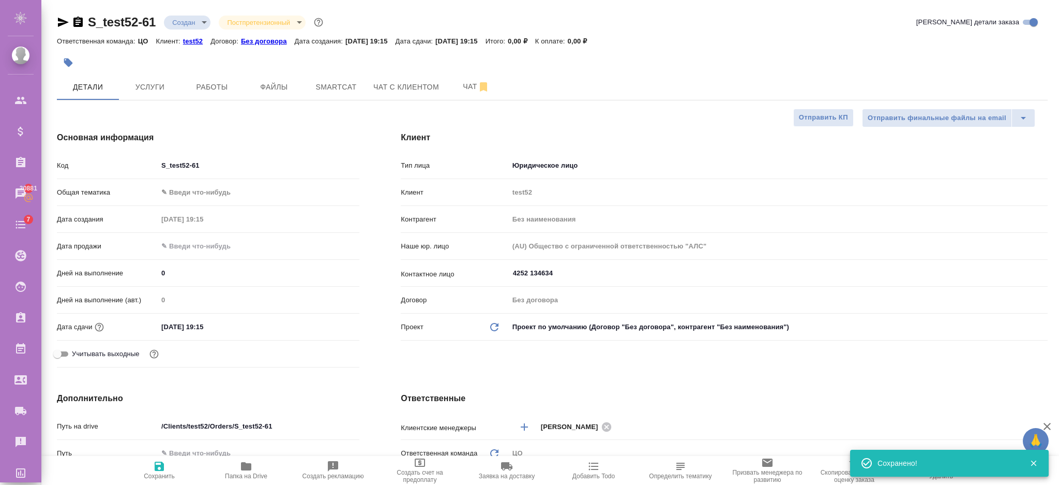
type textarea "x"
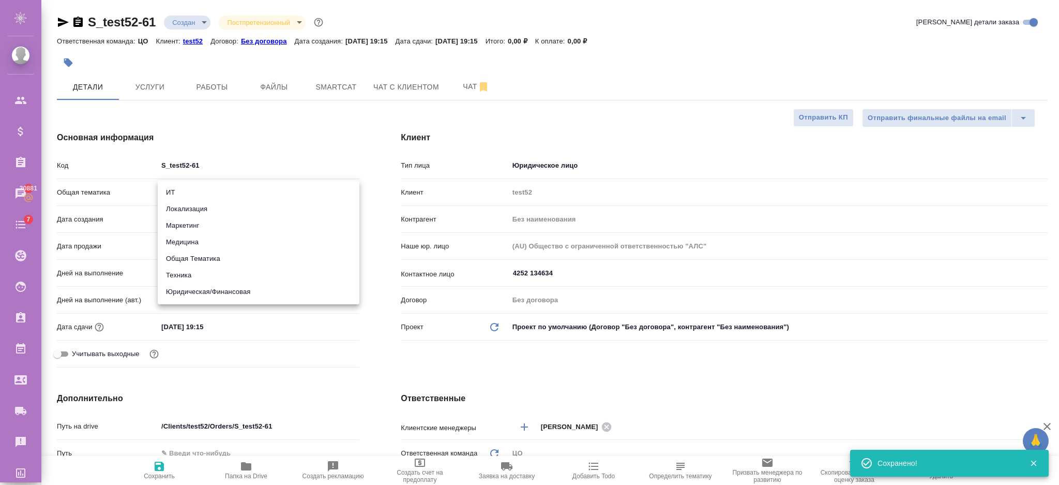
click at [177, 197] on body "🙏 .cls-1 fill:#fff; AWATERA Semenets Irina Клиенты Спецификации Заказы 30881 Ча…" at bounding box center [529, 284] width 1059 height 568
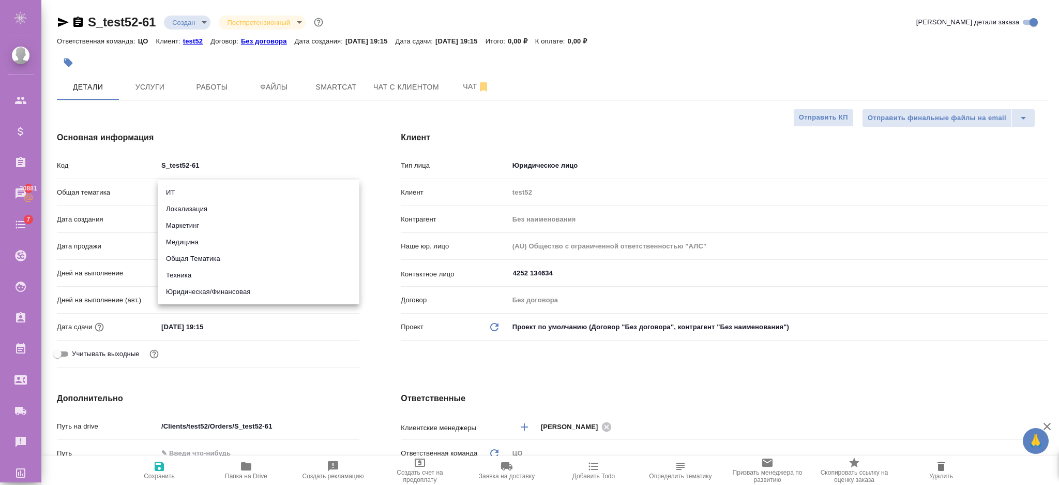
click at [173, 190] on li "ИТ" at bounding box center [259, 192] width 202 height 17
type input "it"
type textarea "x"
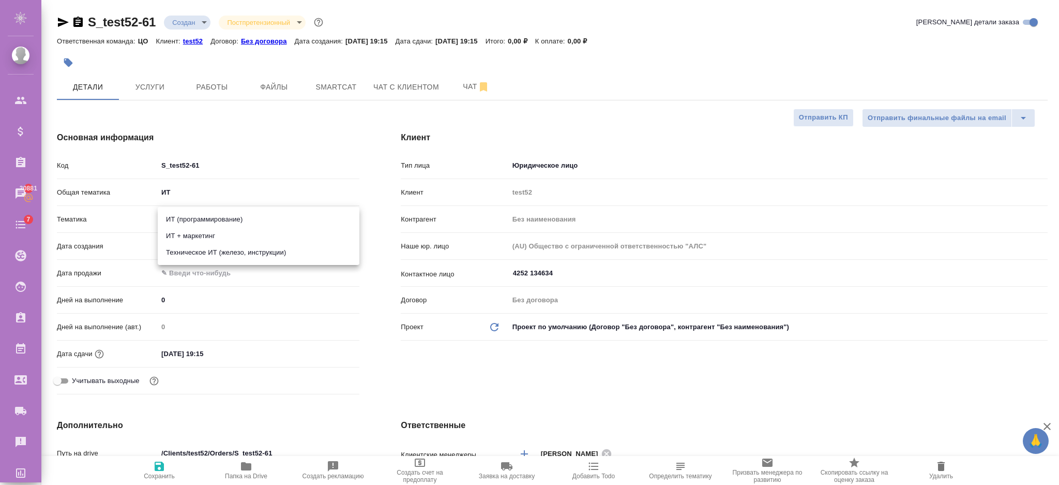
click at [170, 216] on body "🙏 .cls-1 fill:#fff; AWATERA Semenets Irina Клиенты Спецификации Заказы 30881 Ча…" at bounding box center [529, 284] width 1059 height 568
click at [170, 219] on li "ИТ (программирование)" at bounding box center [259, 219] width 202 height 17
type textarea "x"
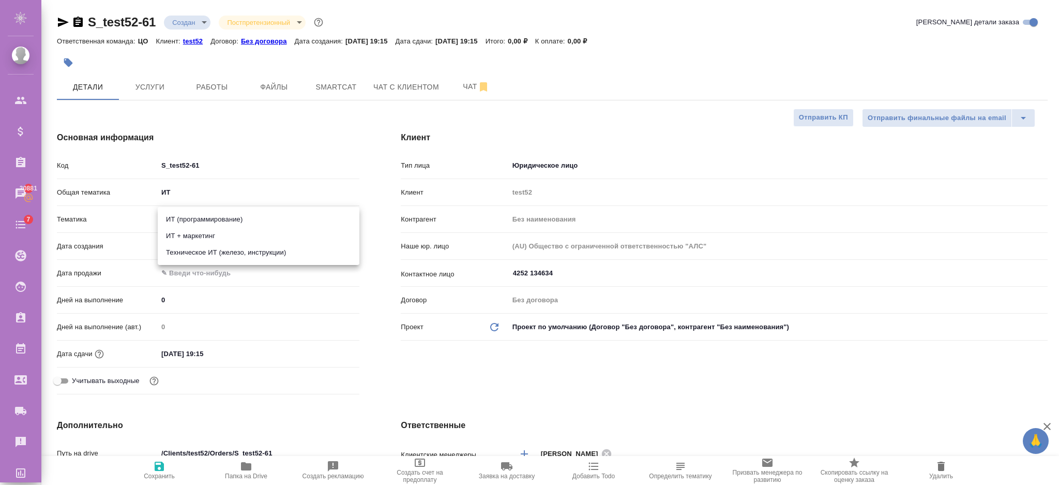
type input "5a8b8b956a9677013d343da0"
click at [164, 469] on icon "button" at bounding box center [159, 466] width 12 height 12
type textarea "x"
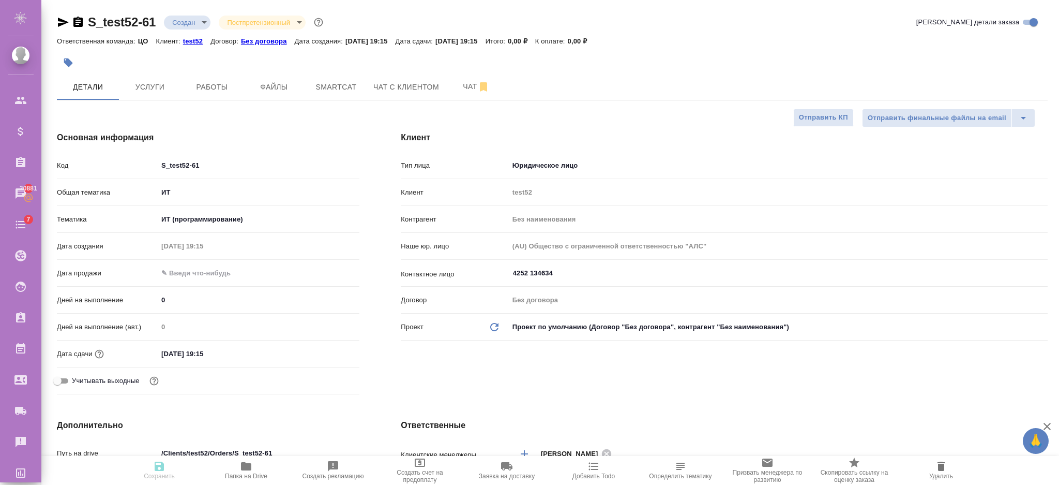
type textarea "x"
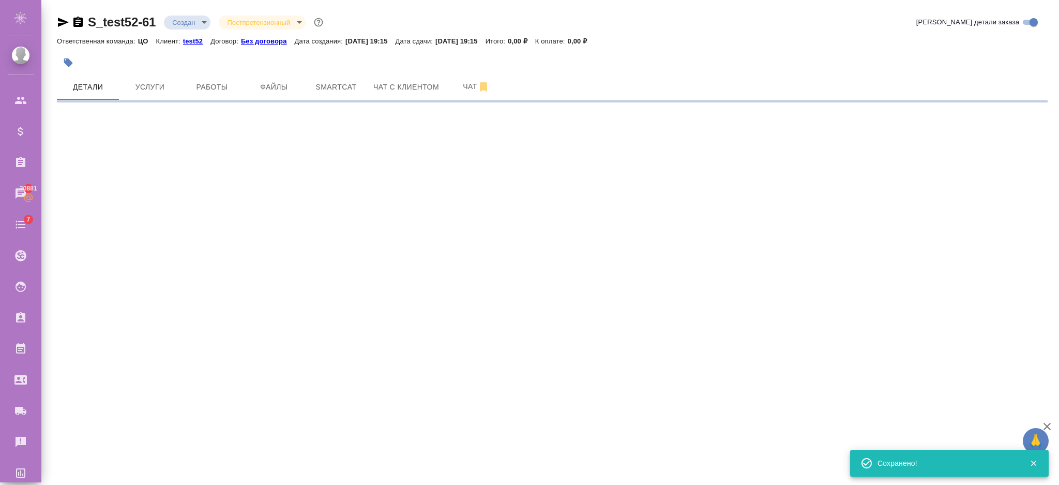
select select "RU"
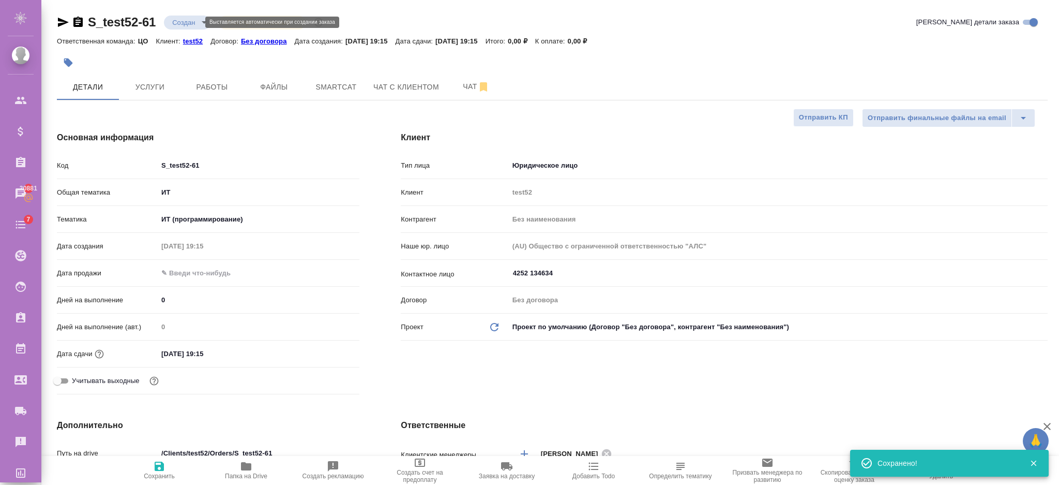
type textarea "x"
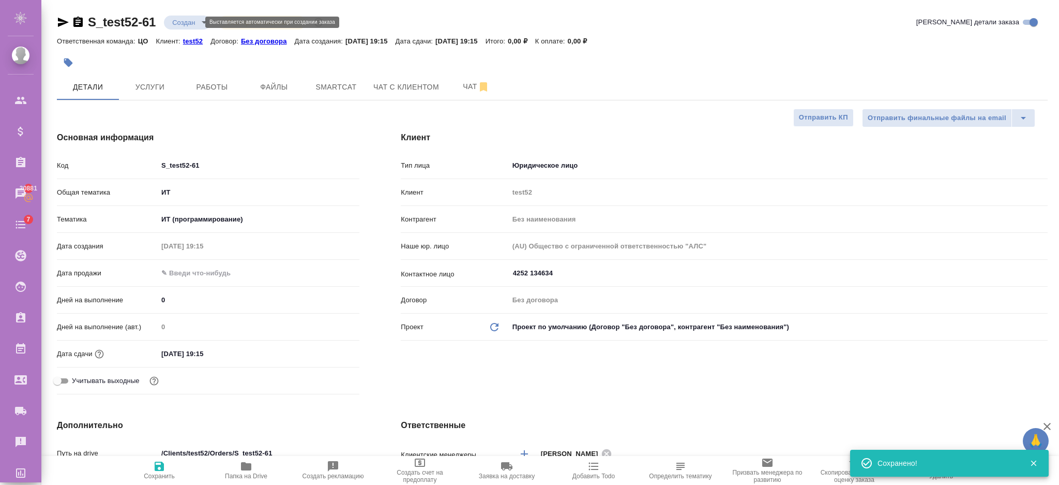
type textarea "x"
click at [147, 85] on span "Услуги" at bounding box center [150, 87] width 50 height 13
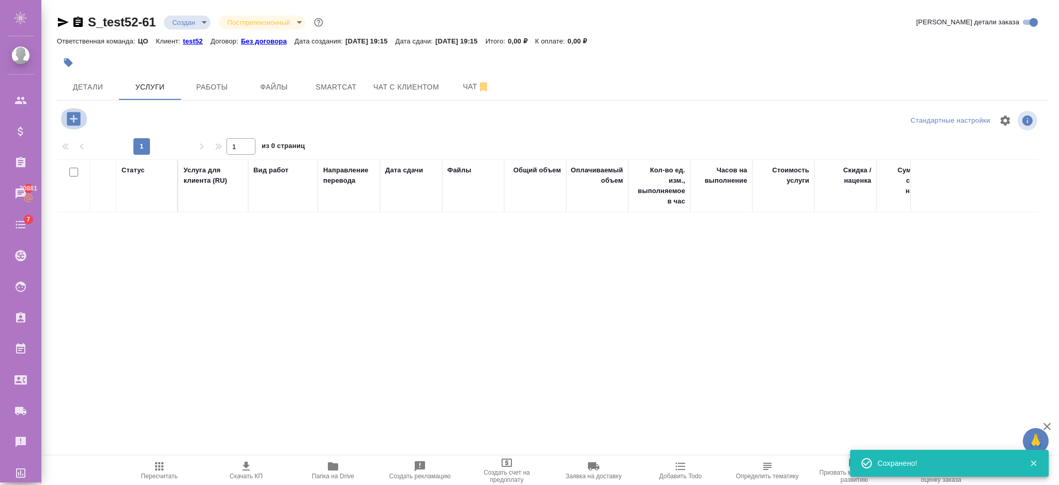
click at [73, 119] on icon "button" at bounding box center [74, 119] width 18 height 18
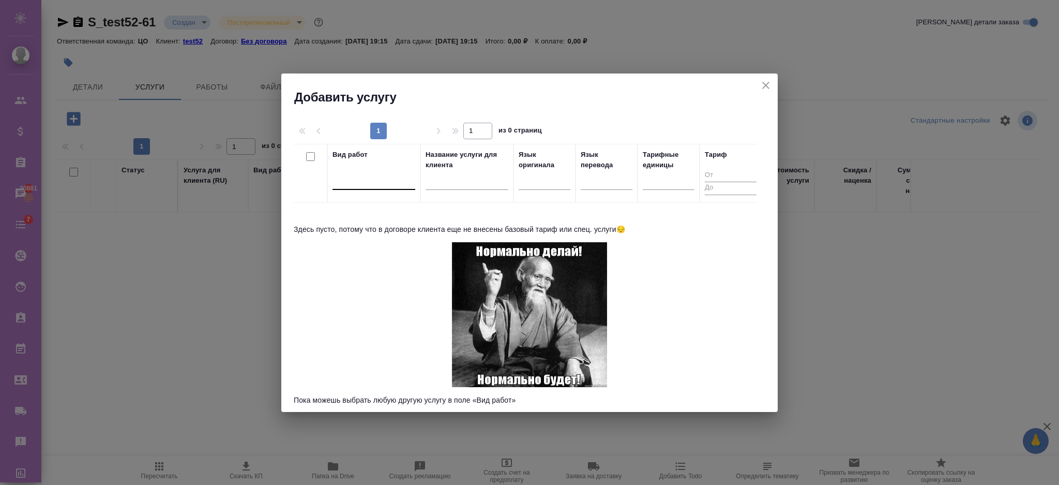
click at [387, 175] on div at bounding box center [374, 179] width 83 height 15
type input "ghja"
click at [364, 188] on div at bounding box center [374, 180] width 83 height 20
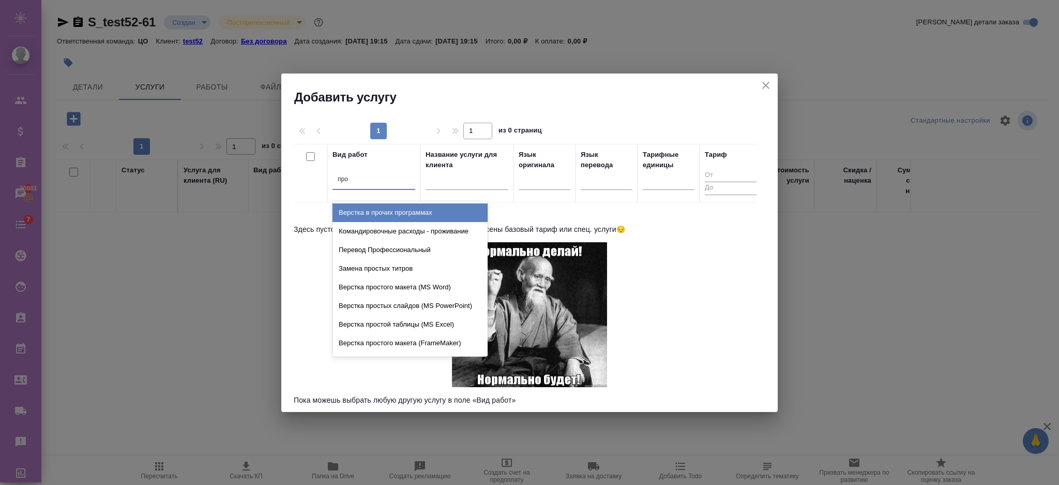
type input "проф"
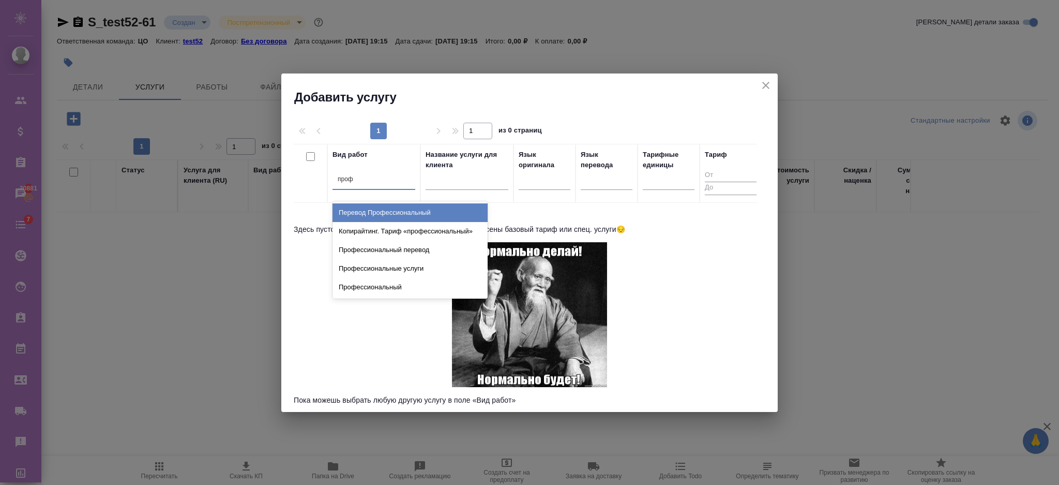
click at [349, 210] on div "Перевод Профессиональный" at bounding box center [410, 212] width 155 height 19
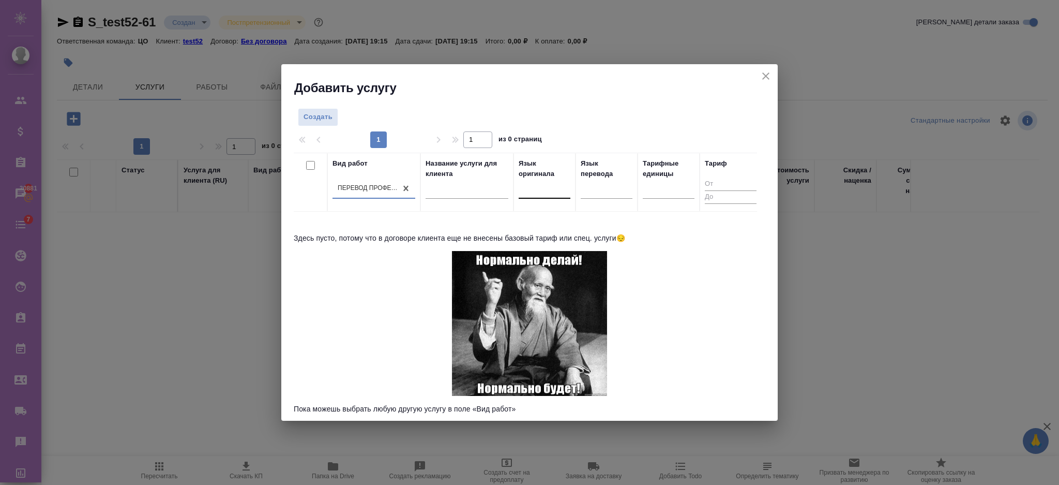
click at [524, 192] on div at bounding box center [524, 188] width 1 height 9
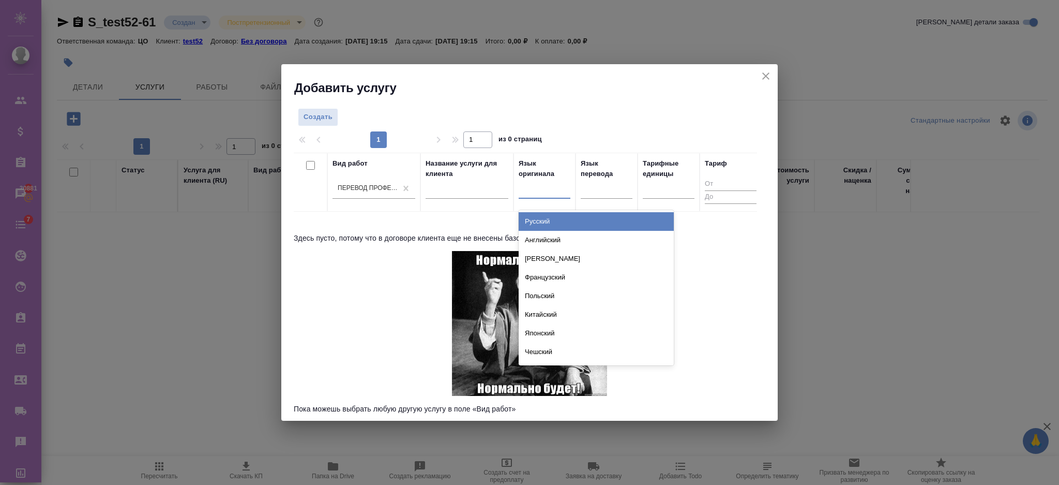
click at [521, 222] on div "Русский" at bounding box center [596, 221] width 155 height 19
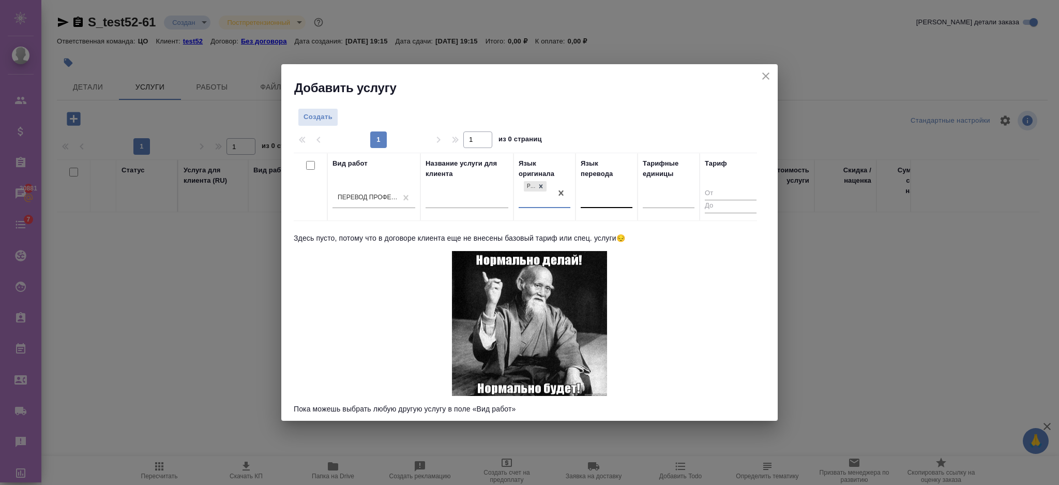
click at [582, 196] on div at bounding box center [607, 197] width 52 height 15
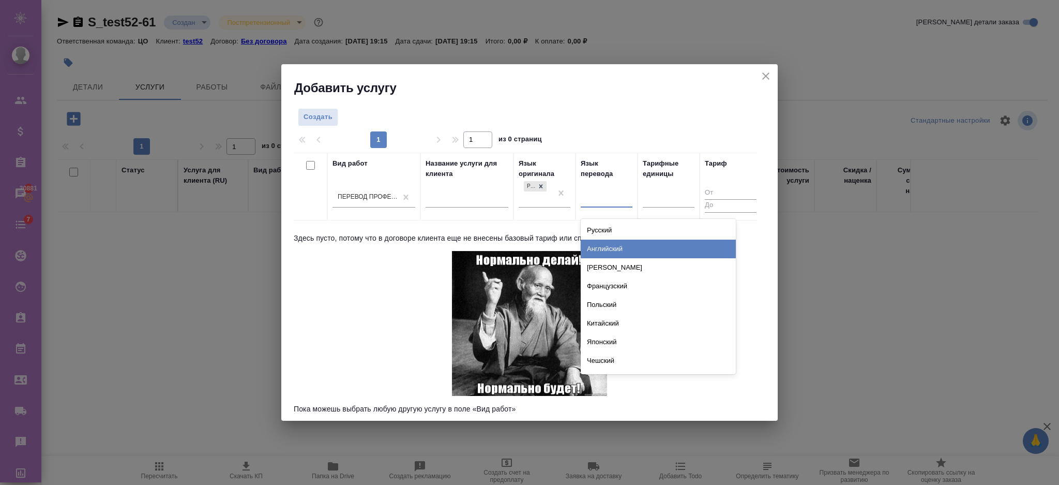
click at [590, 244] on div "Английский" at bounding box center [658, 248] width 155 height 19
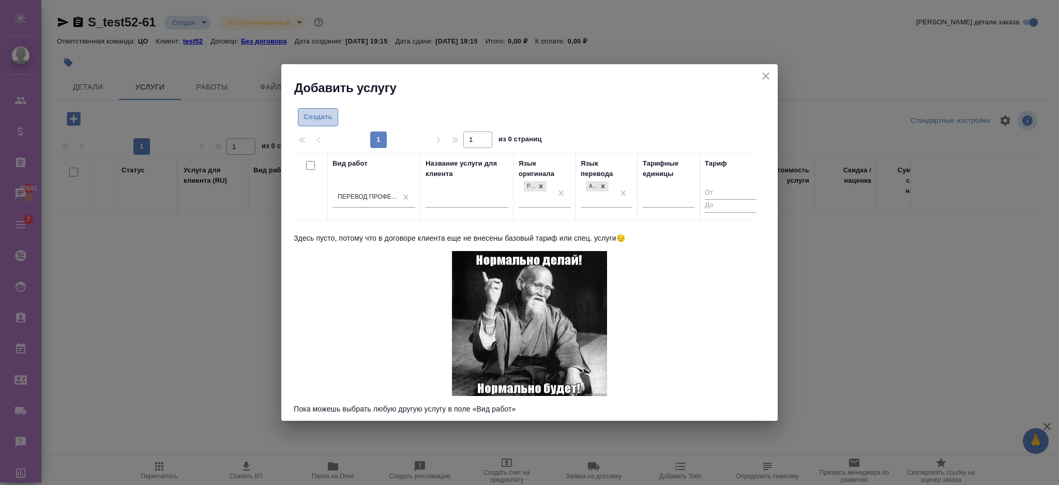
click at [336, 113] on button "Создать" at bounding box center [318, 117] width 40 height 18
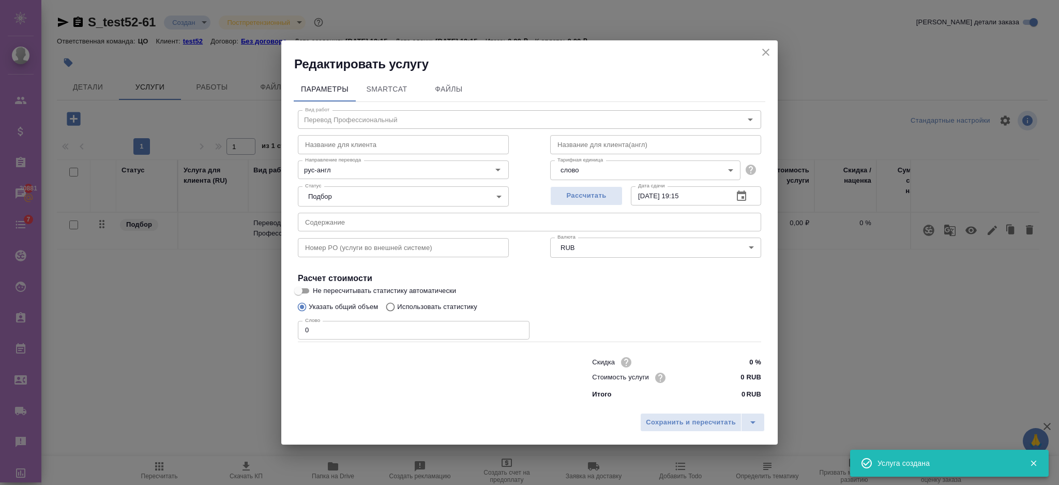
drag, startPoint x: 327, startPoint y: 332, endPoint x: 212, endPoint y: 329, distance: 115.9
click at [212, 329] on div "Редактировать услугу Параметры SmartCat Файлы Вид работ Перевод Профессиональны…" at bounding box center [529, 242] width 1059 height 485
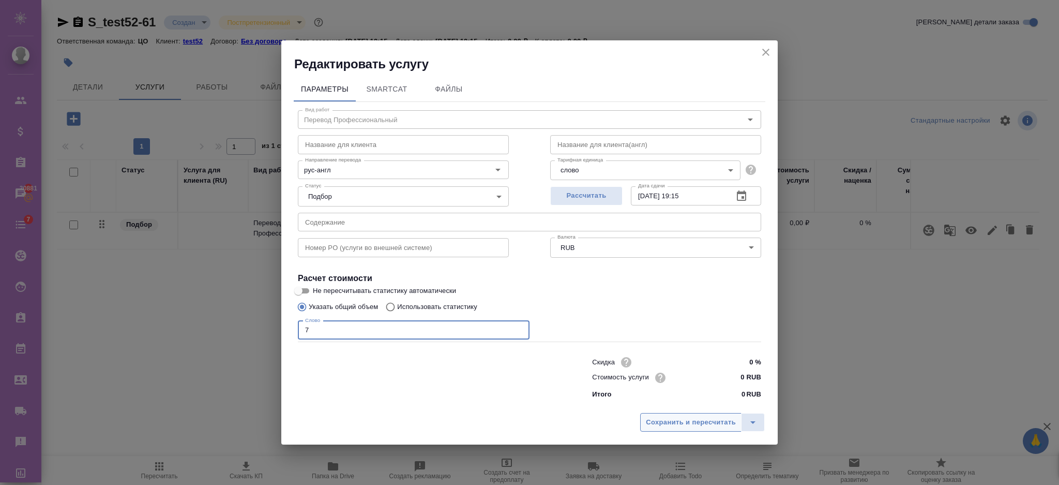
type input "7"
click at [660, 425] on span "Сохранить и пересчитать" at bounding box center [691, 422] width 90 height 12
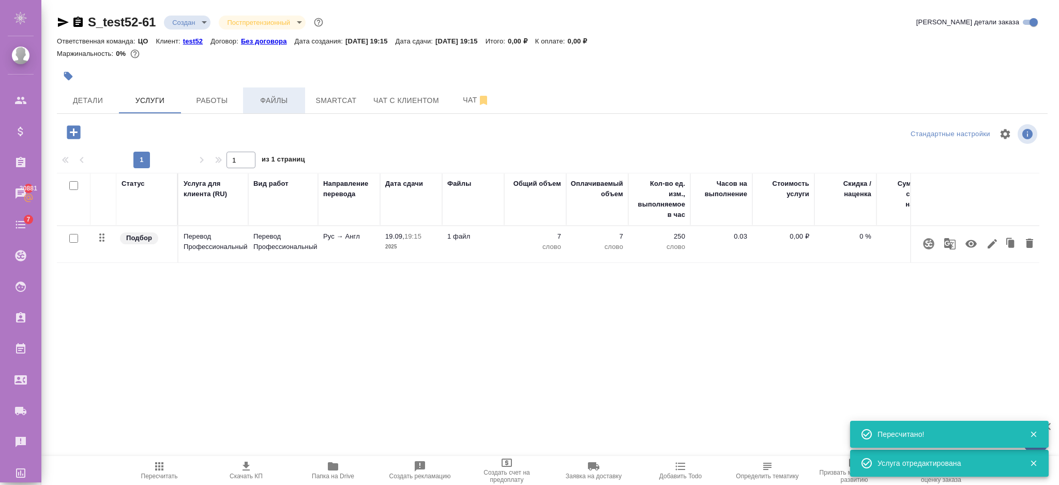
click at [281, 99] on span "Файлы" at bounding box center [274, 100] width 50 height 13
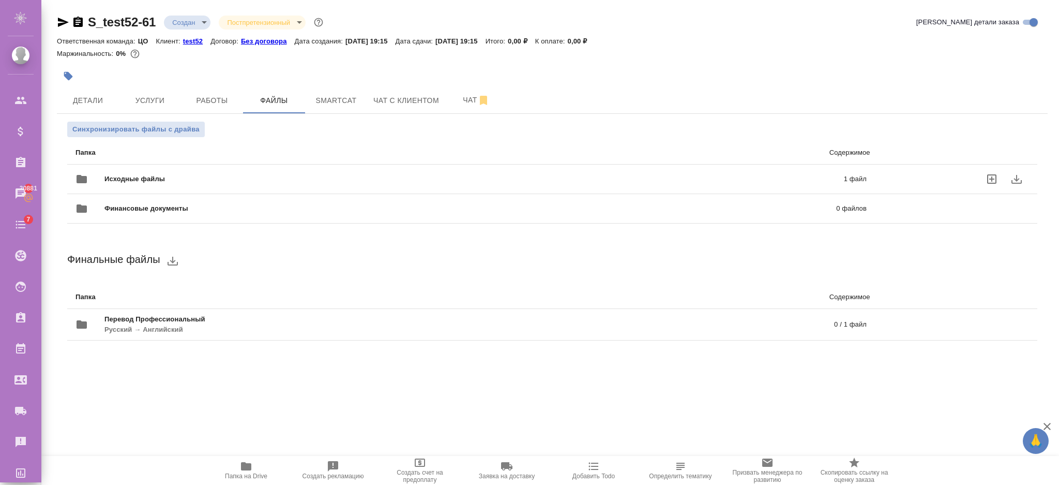
click at [874, 179] on div "Исходные файлы 1 файл" at bounding box center [471, 179] width 812 height 46
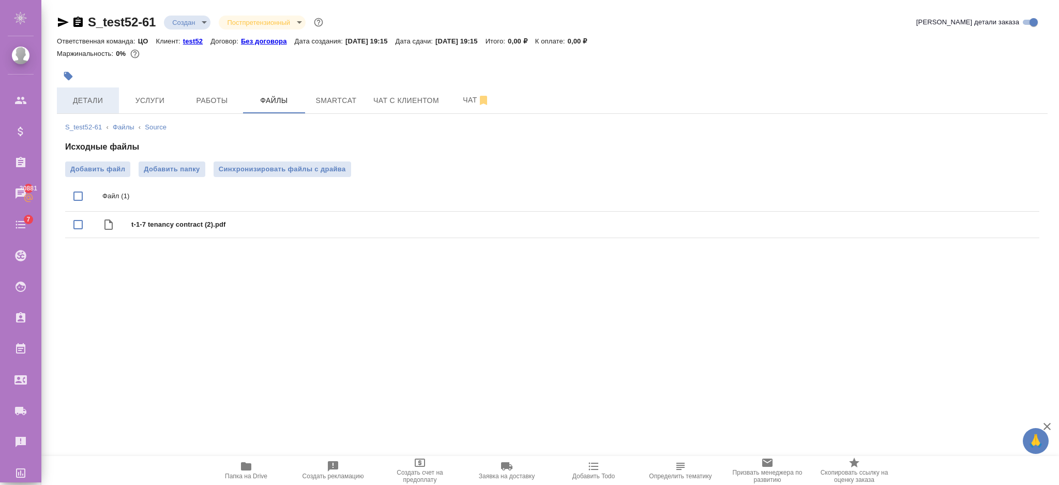
click at [88, 98] on span "Детали" at bounding box center [88, 100] width 50 height 13
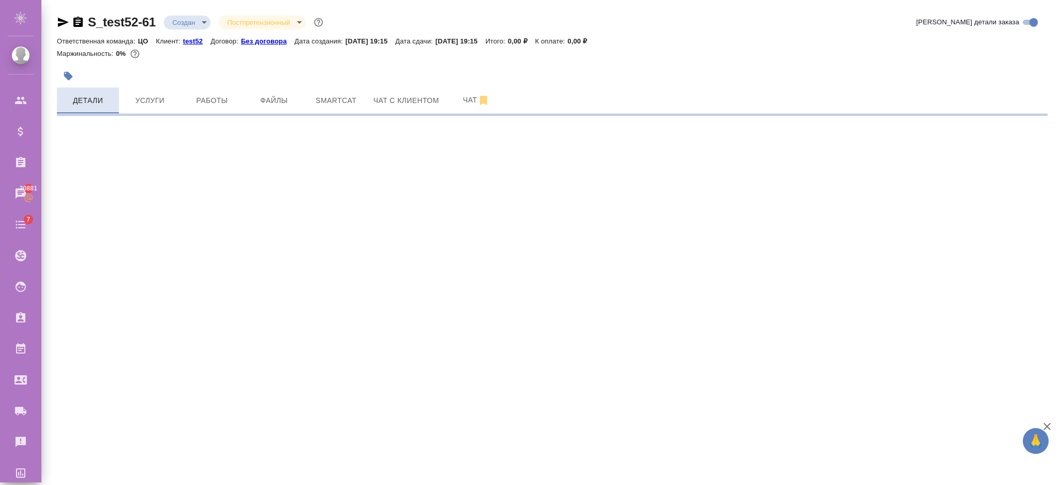
select select "RU"
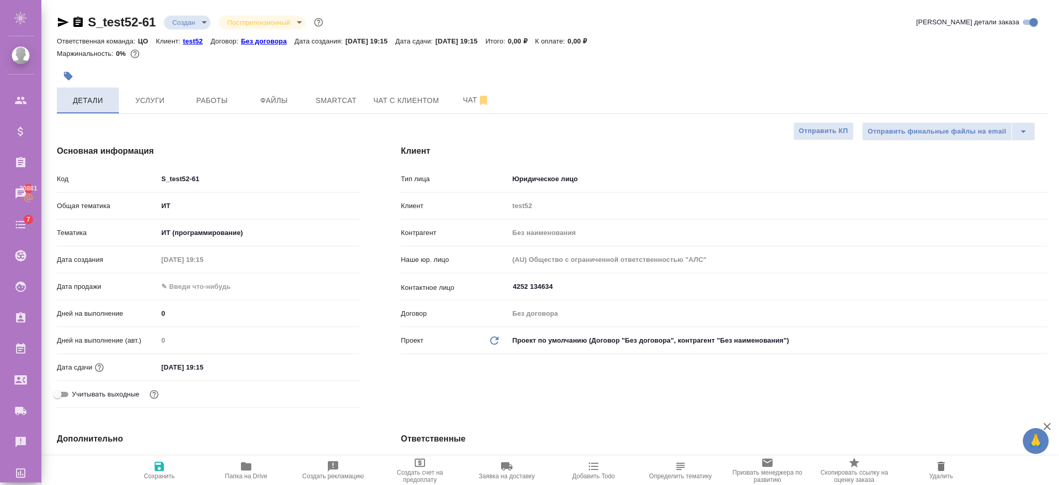
type textarea "x"
click at [285, 94] on span "Файлы" at bounding box center [274, 100] width 50 height 13
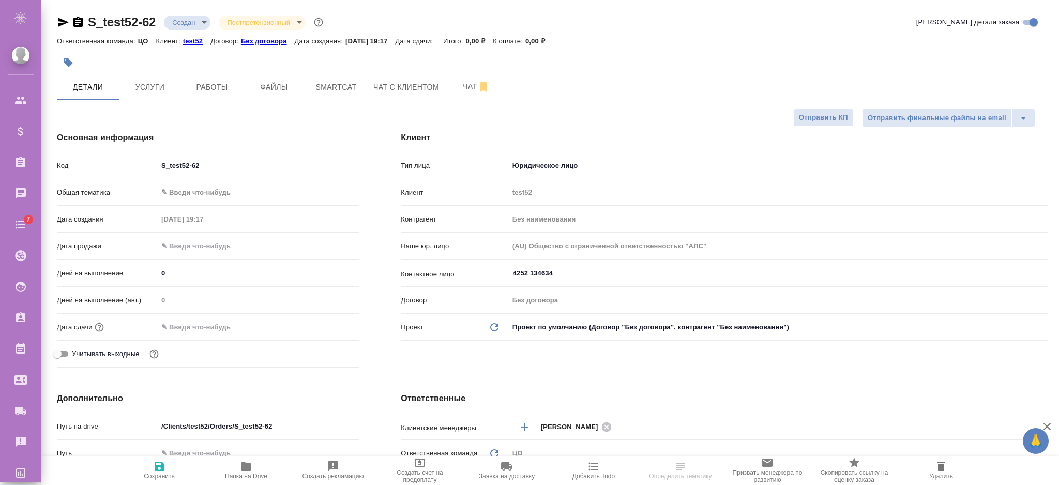
select select "RU"
click at [172, 334] on input "text" at bounding box center [203, 326] width 90 height 15
click at [178, 323] on input "text" at bounding box center [203, 326] width 90 height 15
click at [324, 324] on div at bounding box center [259, 326] width 202 height 15
click at [325, 324] on icon "button" at bounding box center [329, 326] width 12 height 12
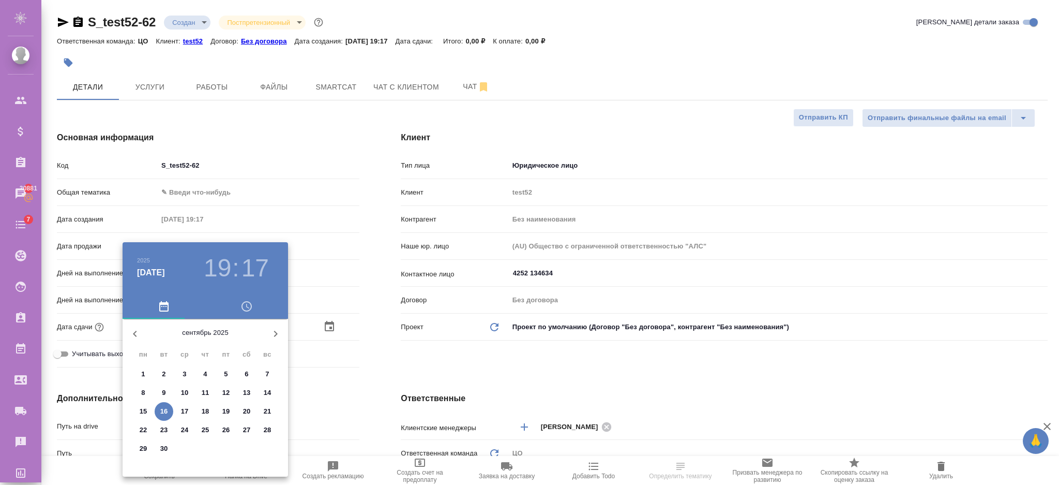
click at [220, 410] on span "19" at bounding box center [226, 411] width 19 height 10
type input "[DATE] 19:17"
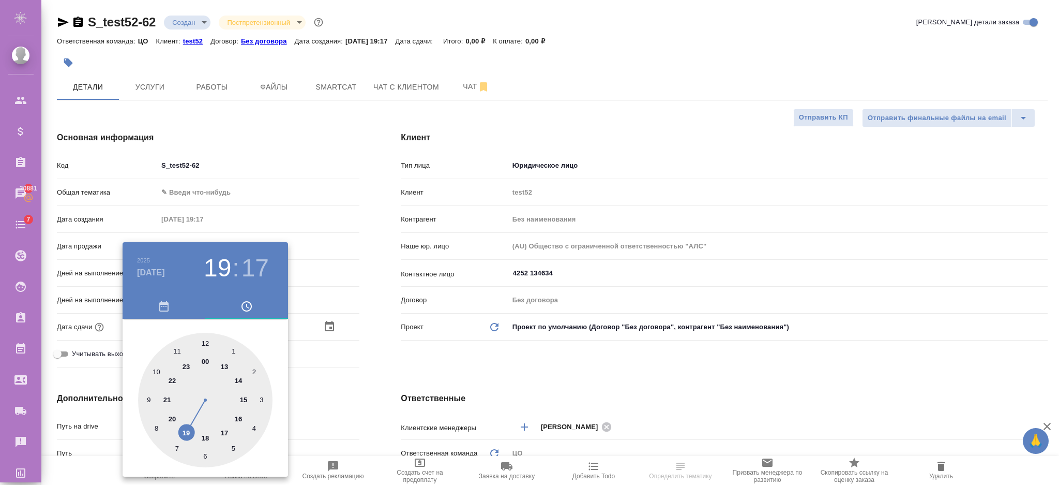
click at [318, 375] on div at bounding box center [529, 242] width 1059 height 485
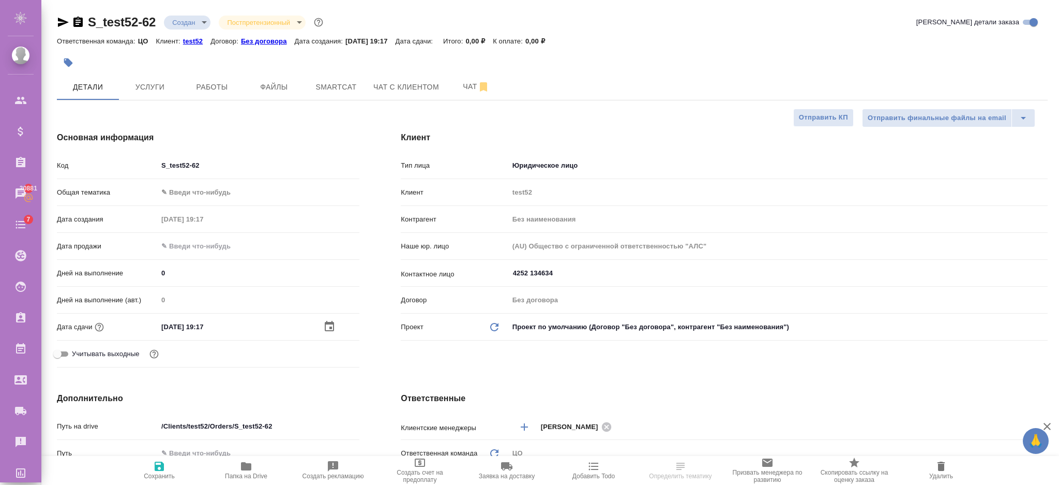
click at [160, 463] on icon "button" at bounding box center [159, 466] width 12 height 12
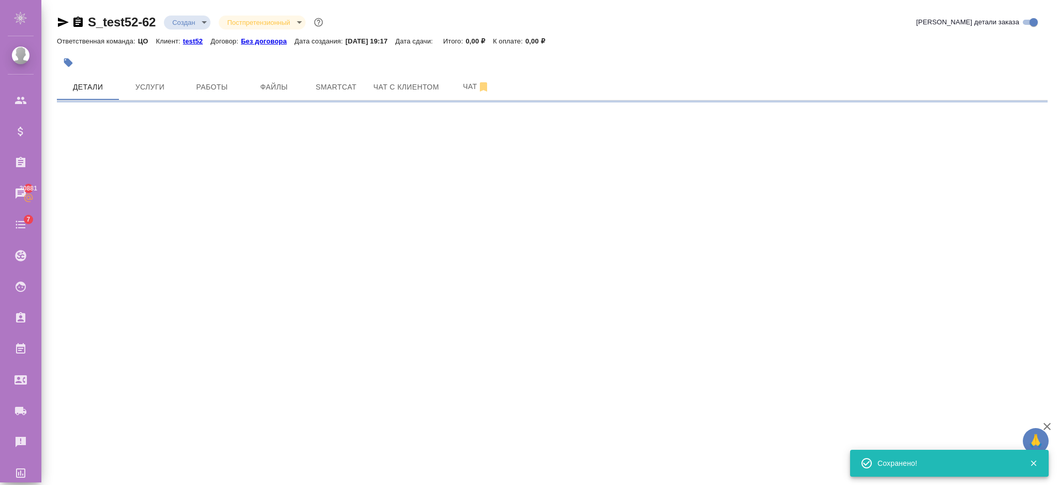
select select "RU"
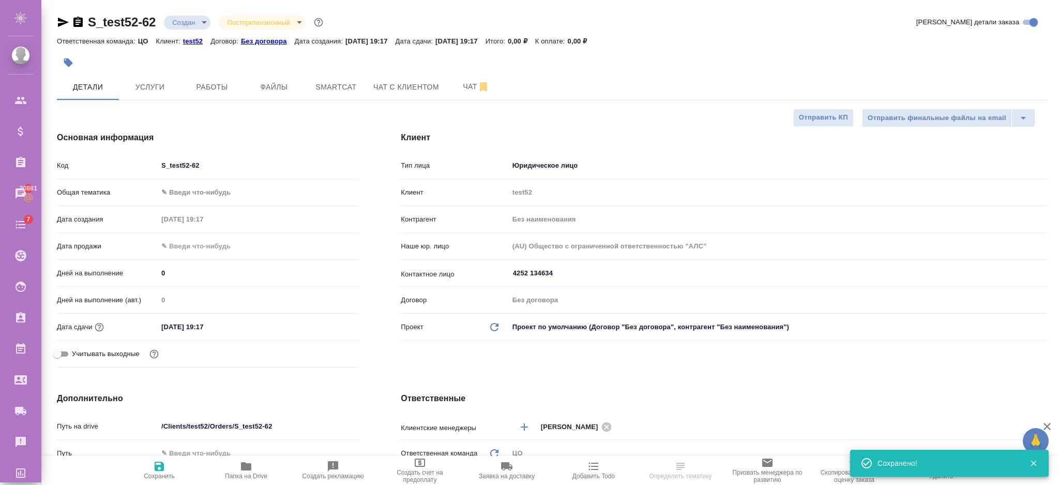
type textarea "x"
click at [180, 193] on div ".cls-1 fill:#fff; AWATERA [PERSON_NAME] Спецификации Заказы 30881 Чаты 7 Todo П…" at bounding box center [529, 242] width 1059 height 485
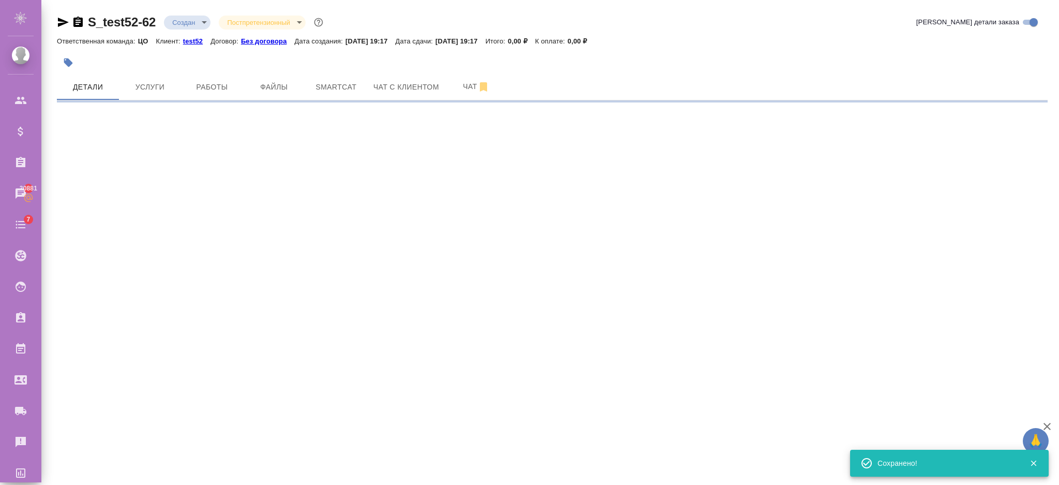
select select "RU"
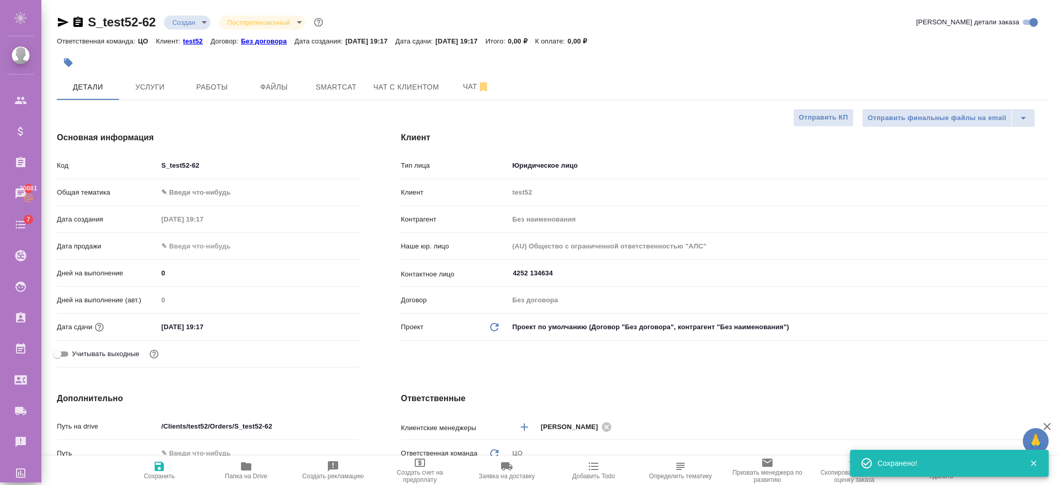
type textarea "x"
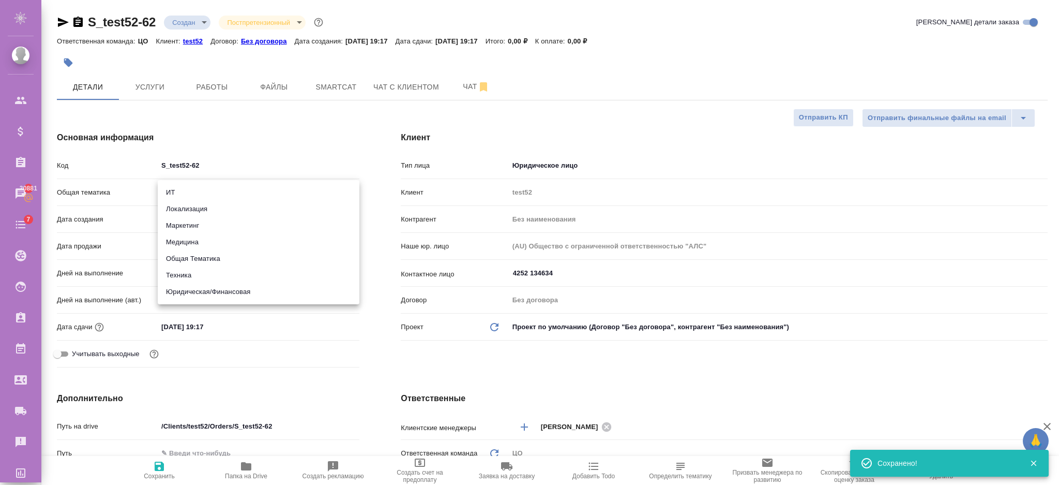
click at [198, 198] on body "🙏 .cls-1 fill:#fff; AWATERA [PERSON_NAME] Спецификации Заказы 30881 Чаты 7 Todo…" at bounding box center [529, 284] width 1059 height 568
click at [177, 191] on li "ИТ" at bounding box center [259, 192] width 202 height 17
type input "it"
type textarea "x"
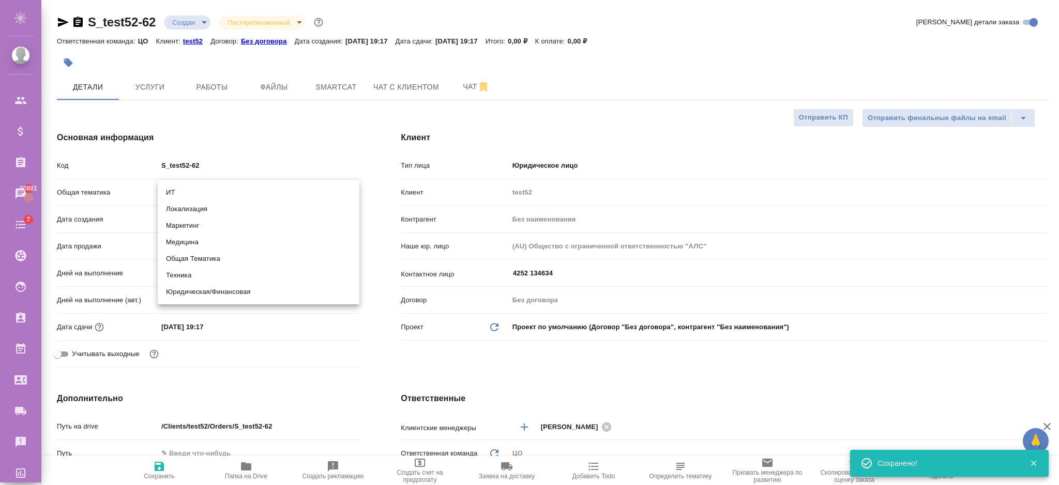
type textarea "x"
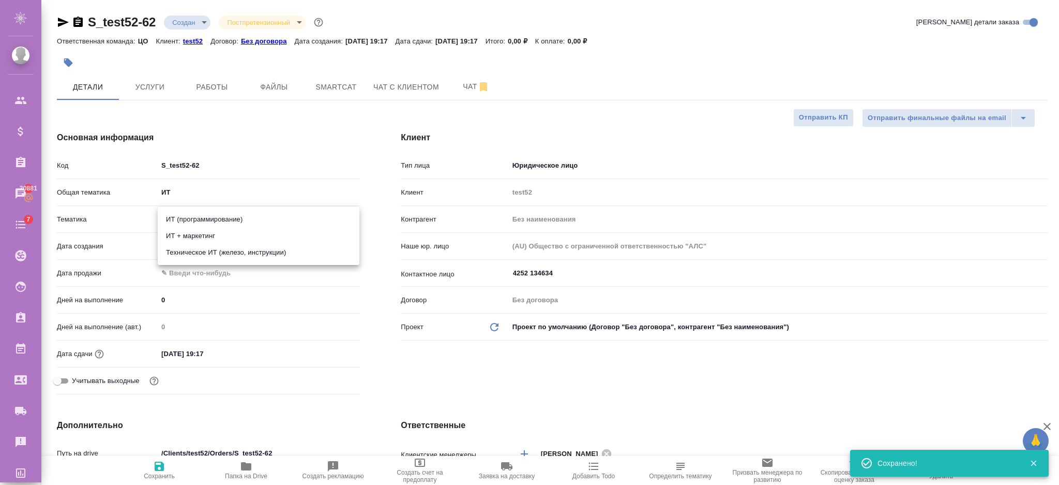
click at [185, 217] on body "🙏 .cls-1 fill:#fff; AWATERA [PERSON_NAME] Спецификации Заказы 30881 Чаты 7 Todo…" at bounding box center [529, 284] width 1059 height 568
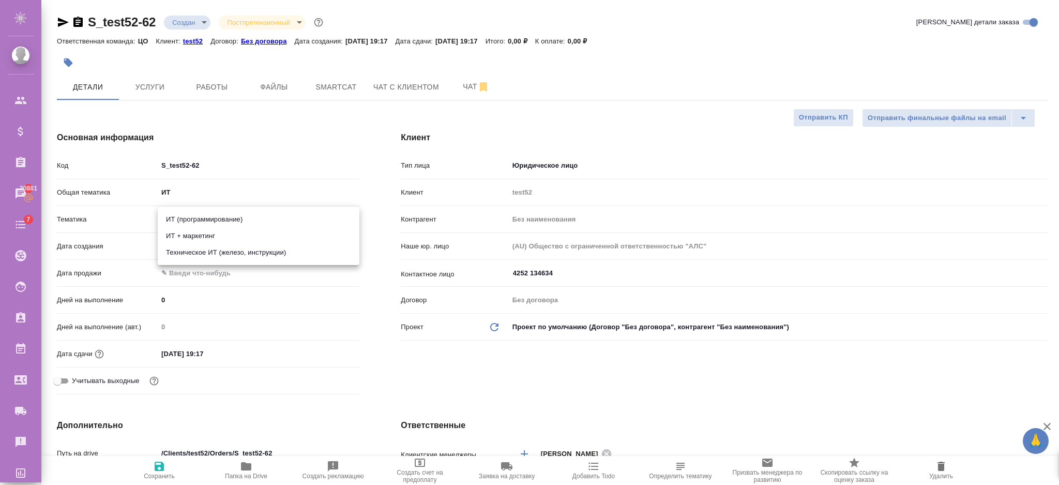
click at [189, 235] on li "ИТ + маркетинг" at bounding box center [259, 236] width 202 height 17
type textarea "x"
type input "5a8b8b956a9677013d343e51"
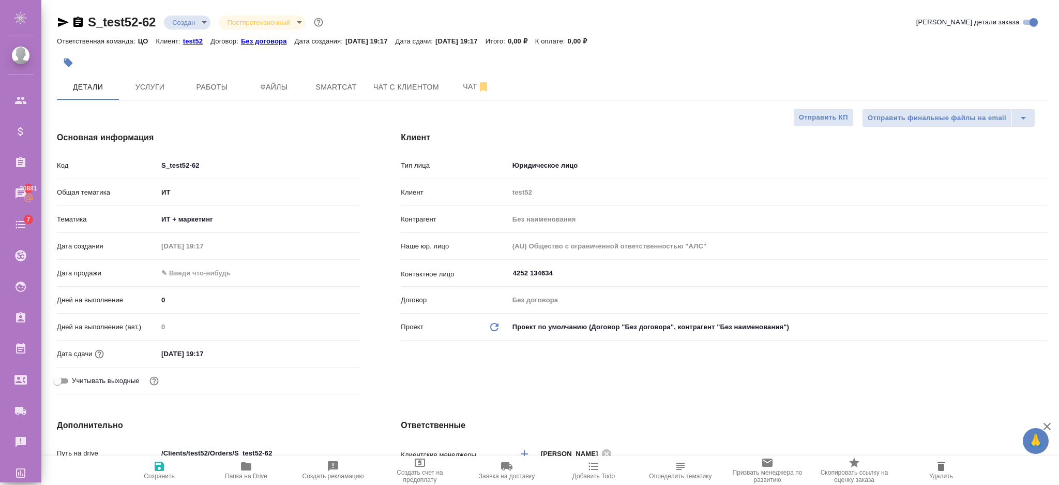
click at [156, 468] on icon "button" at bounding box center [159, 465] width 9 height 9
type textarea "x"
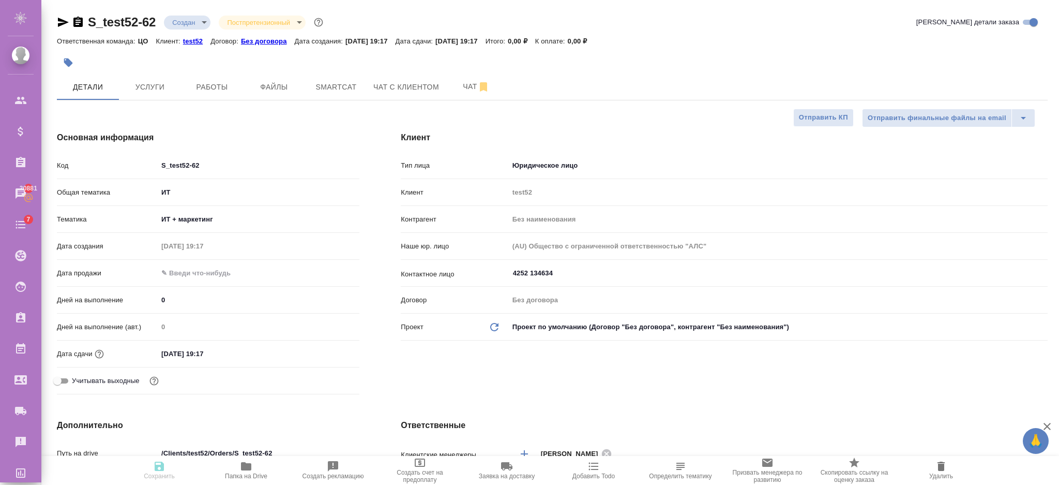
type textarea "x"
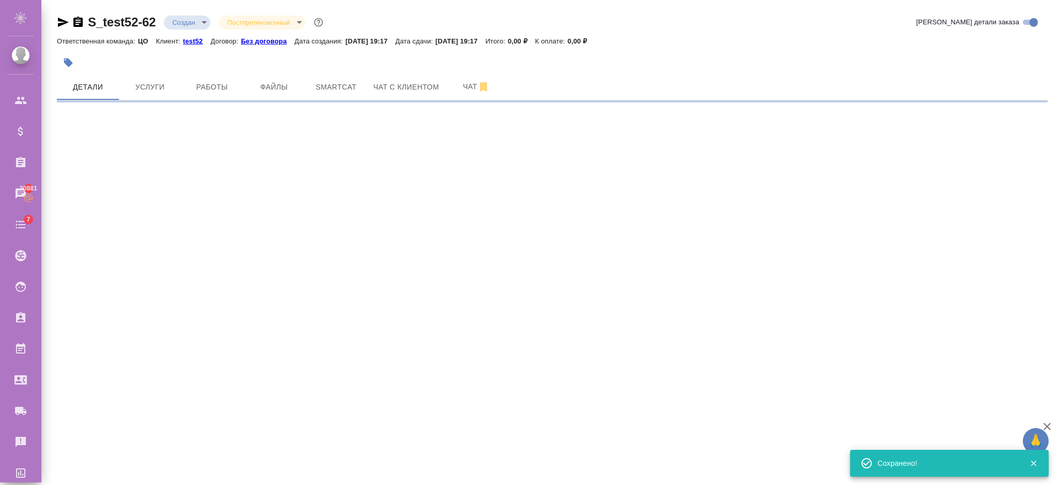
select select "RU"
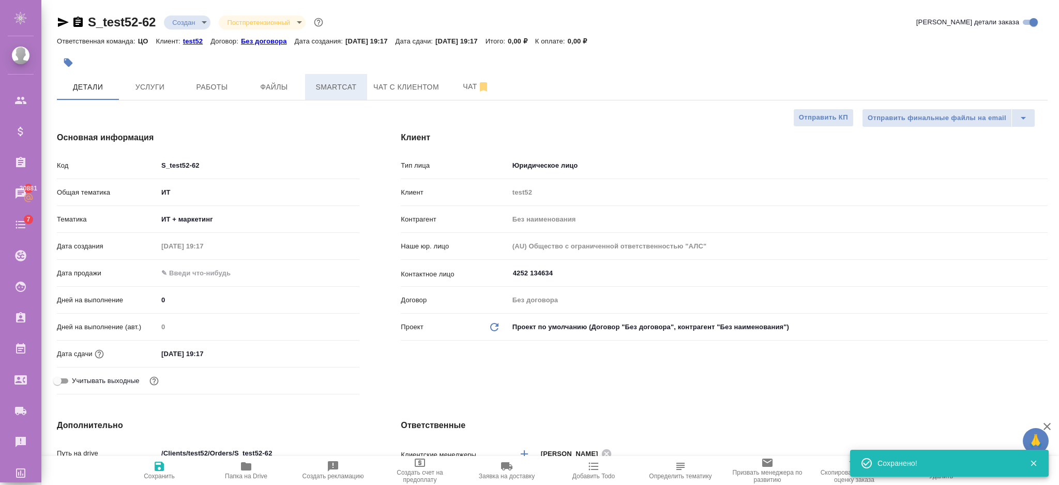
type textarea "x"
click at [288, 85] on span "Файлы" at bounding box center [274, 87] width 50 height 13
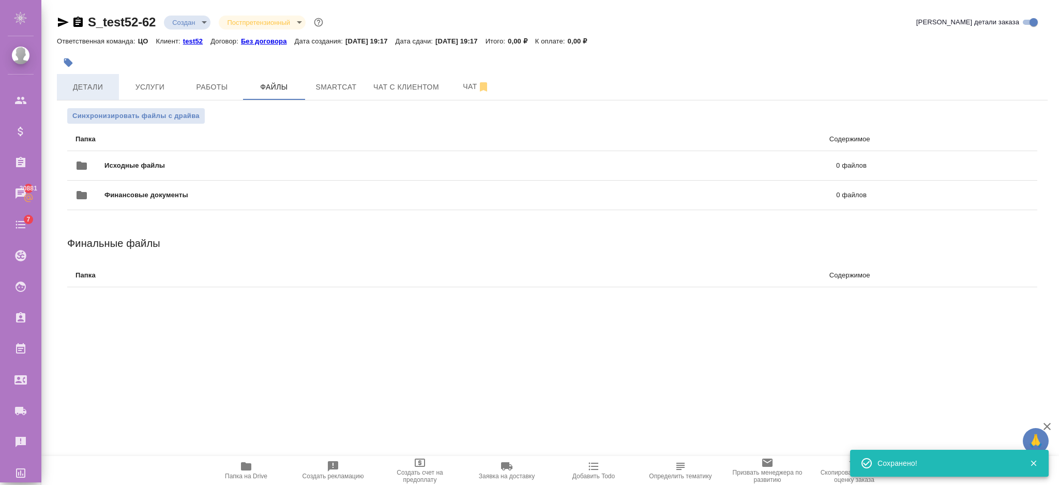
click at [76, 85] on span "Детали" at bounding box center [88, 87] width 50 height 13
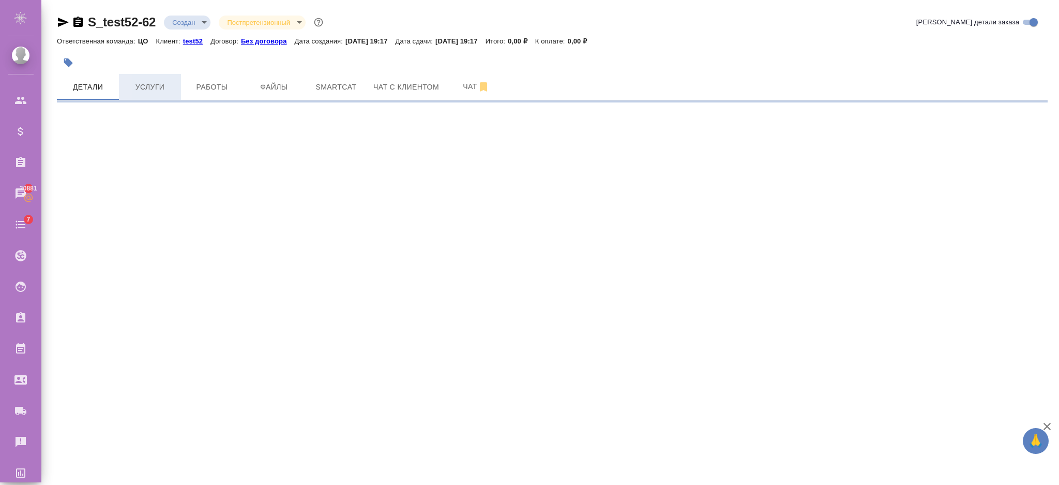
select select "RU"
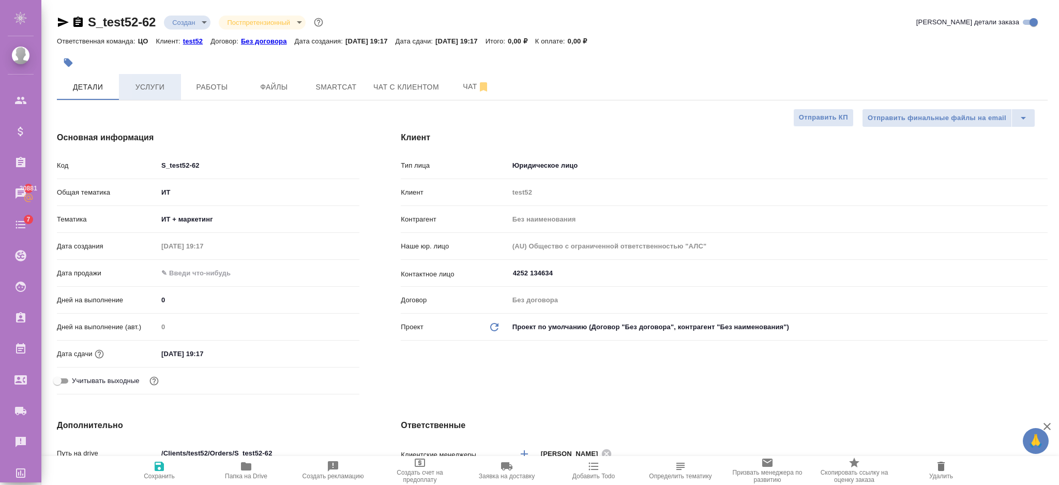
type textarea "x"
click at [145, 88] on span "Услуги" at bounding box center [150, 87] width 50 height 13
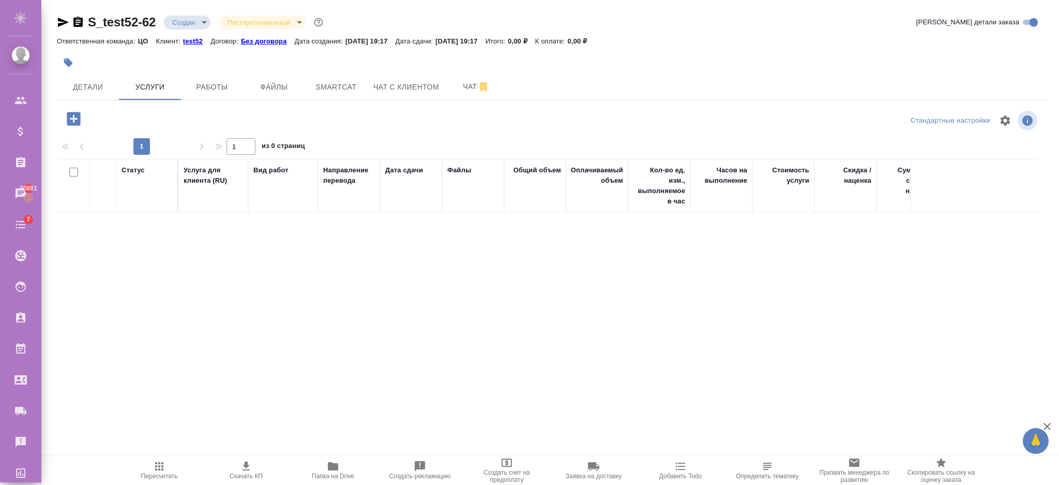
click at [78, 123] on icon "button" at bounding box center [73, 118] width 13 height 13
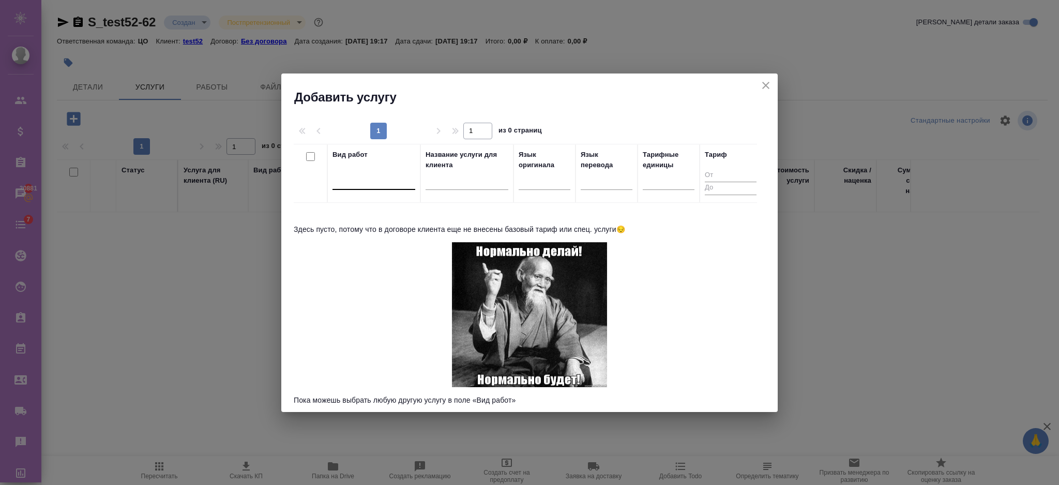
click at [368, 186] on div at bounding box center [374, 179] width 83 height 15
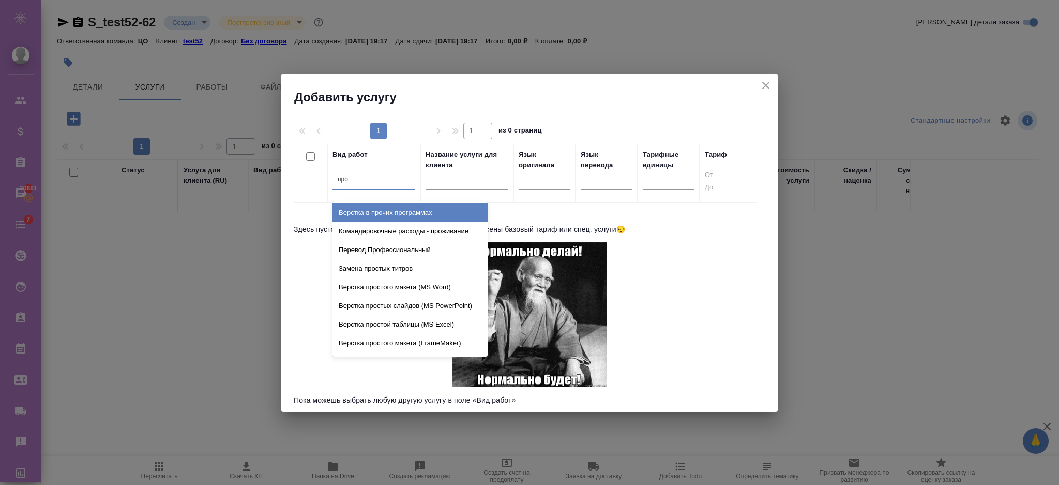
type input "проф"
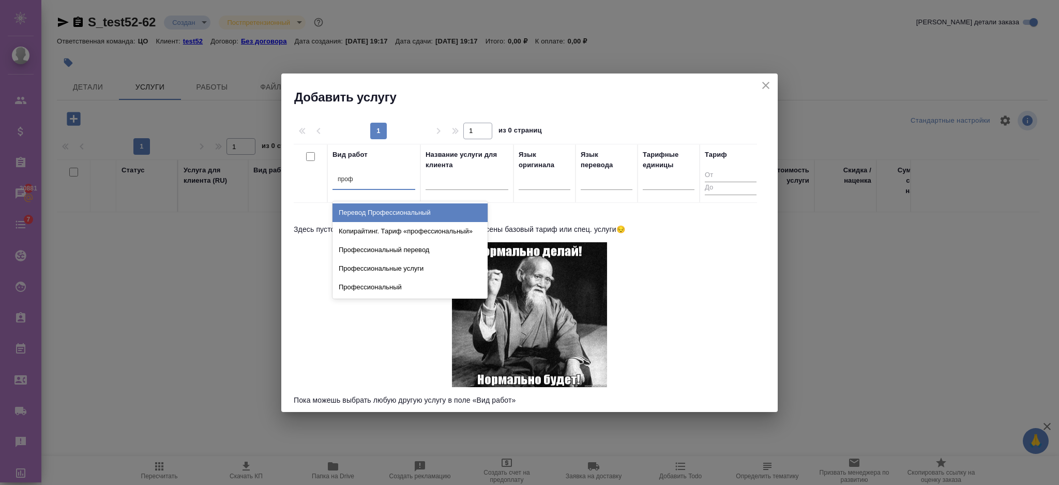
drag, startPoint x: 355, startPoint y: 211, endPoint x: 514, endPoint y: 191, distance: 160.5
click at [355, 212] on div "Перевод Профессиональный" at bounding box center [410, 212] width 155 height 19
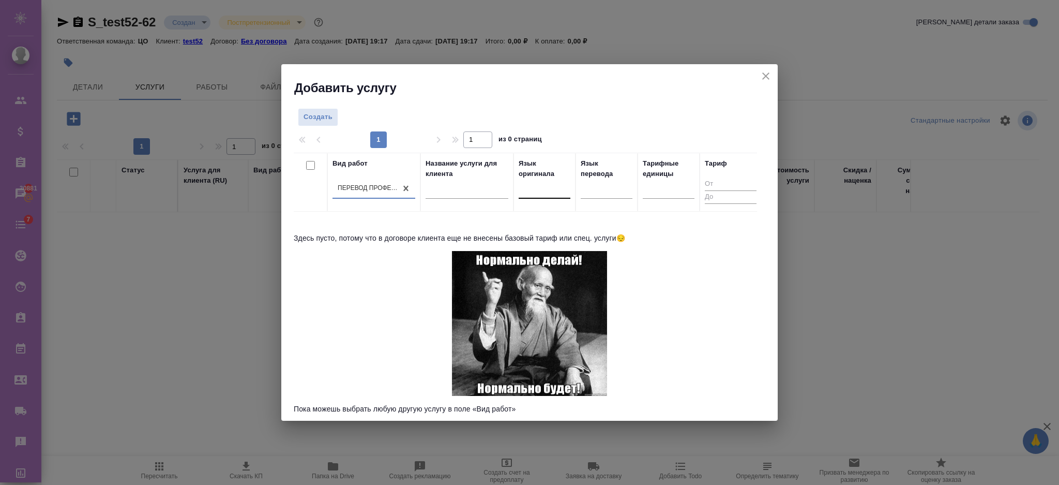
click at [527, 182] on div at bounding box center [545, 187] width 52 height 15
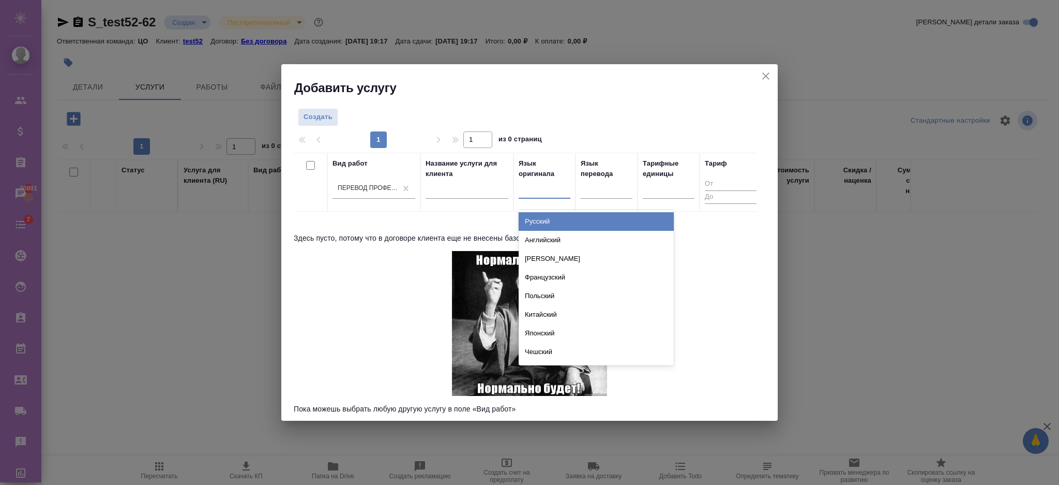
click at [538, 221] on div "Русский" at bounding box center [596, 221] width 155 height 19
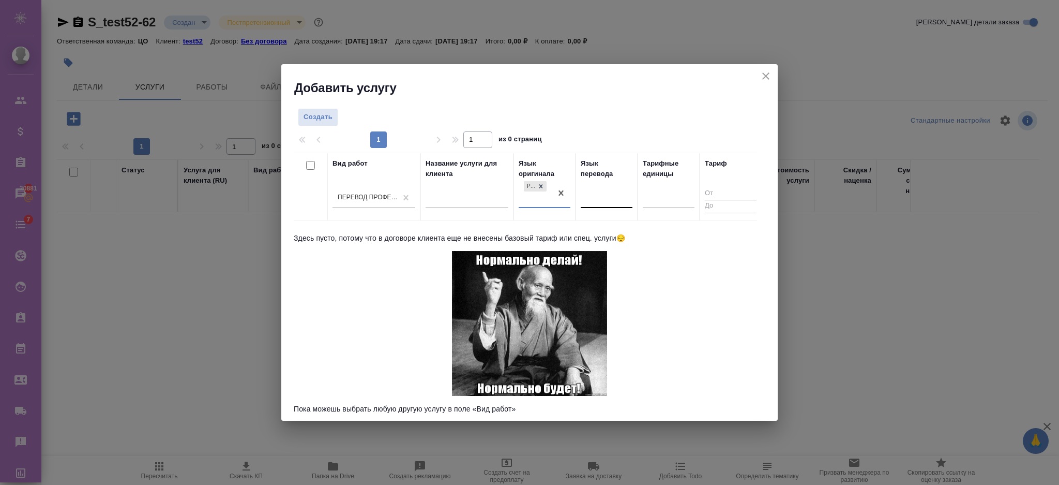
click at [581, 197] on div at bounding box center [607, 197] width 52 height 15
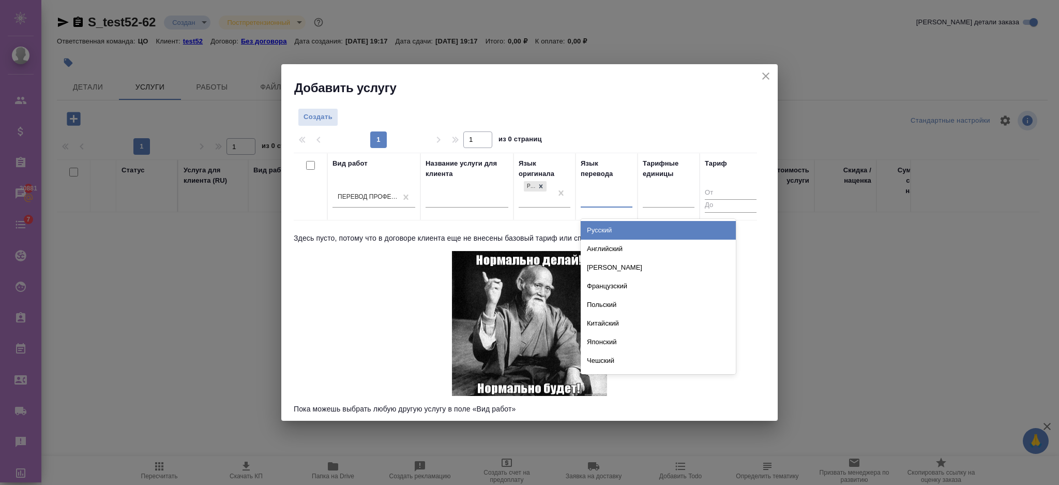
click at [589, 246] on div "Английский" at bounding box center [658, 248] width 155 height 19
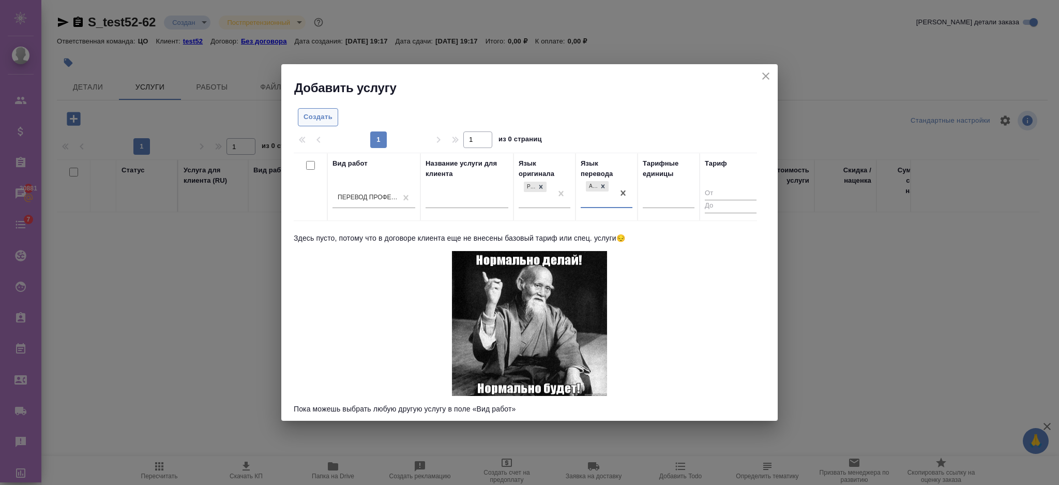
click at [318, 119] on span "Создать" at bounding box center [318, 117] width 29 height 12
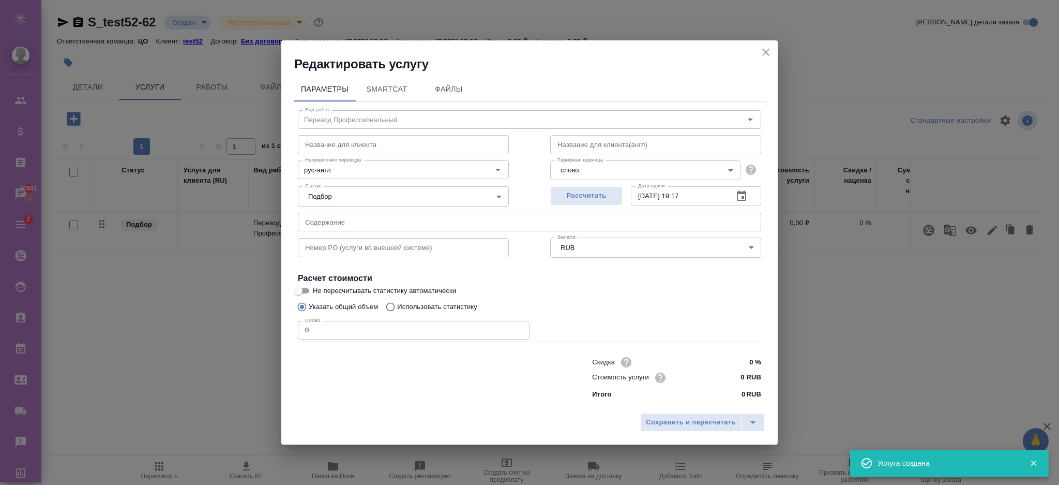
drag, startPoint x: 398, startPoint y: 341, endPoint x: 310, endPoint y: 349, distance: 88.7
click at [310, 349] on div "Скидка 0 % Стоимость услуги 0 RUB Итого 0 RUB" at bounding box center [529, 377] width 505 height 86
drag, startPoint x: 316, startPoint y: 334, endPoint x: 279, endPoint y: 334, distance: 37.8
click at [282, 334] on div "Параметры SmartCat Файлы Вид работ Перевод Профессиональный Вид работ Название …" at bounding box center [529, 239] width 496 height 335
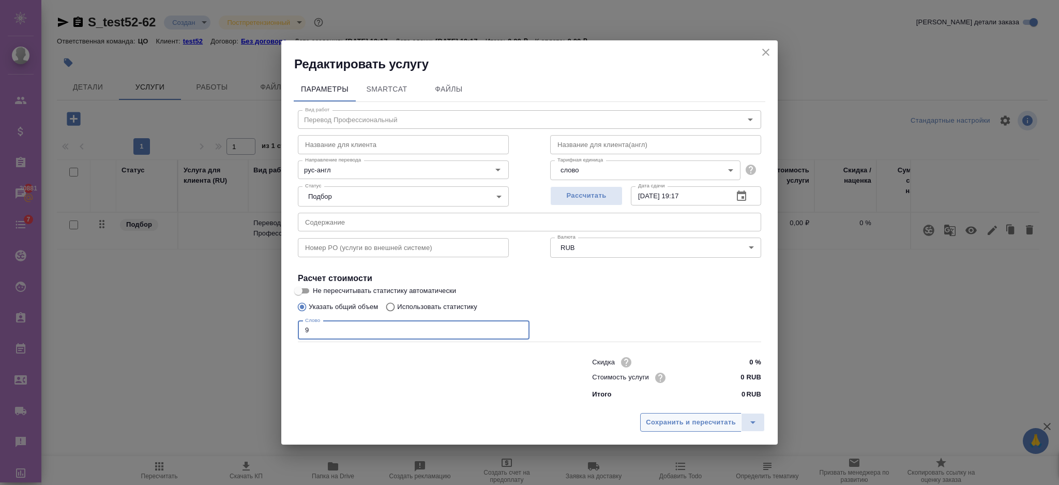
type input "9"
click at [689, 427] on span "Сохранить и пересчитать" at bounding box center [691, 422] width 90 height 12
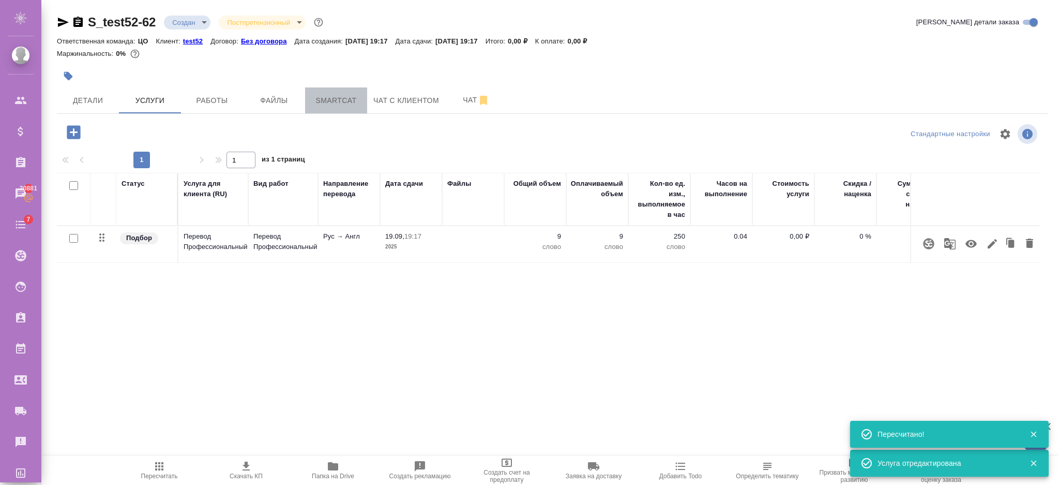
click at [311, 101] on span "Smartcat" at bounding box center [336, 100] width 50 height 13
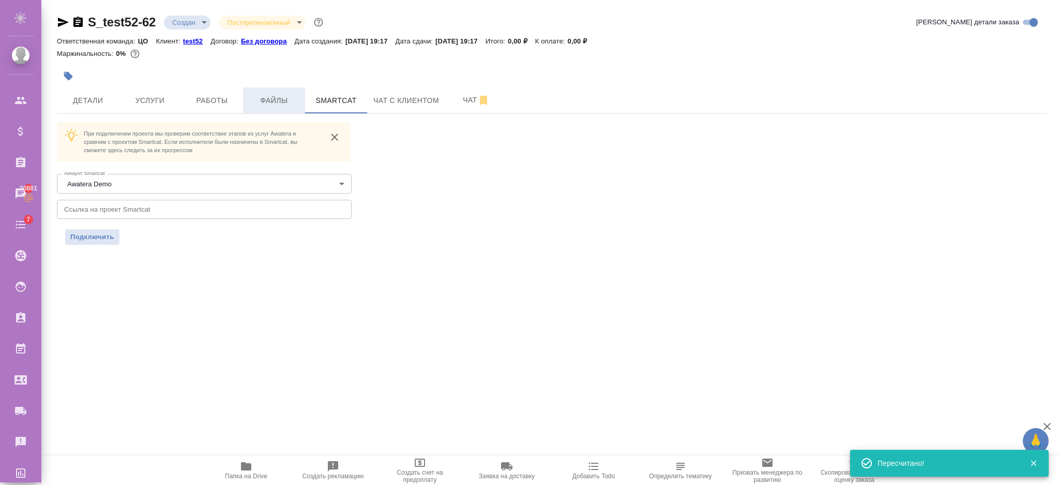
click at [283, 102] on span "Файлы" at bounding box center [274, 100] width 50 height 13
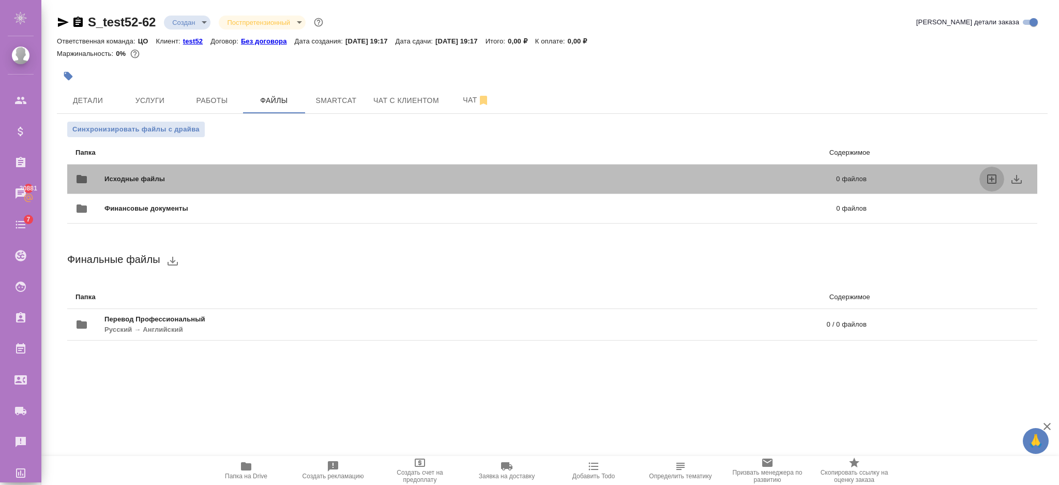
click at [991, 177] on icon "uploadFiles" at bounding box center [992, 179] width 12 height 12
click at [0, 0] on input "uploadFiles" at bounding box center [0, 0] width 0 height 0
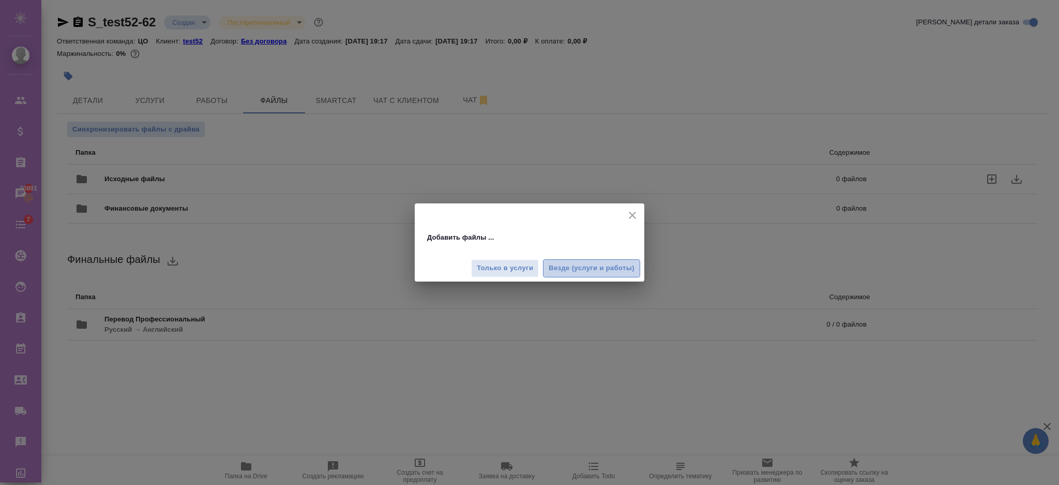
click at [595, 273] on span "Везде (услуги и работы)" at bounding box center [592, 268] width 86 height 12
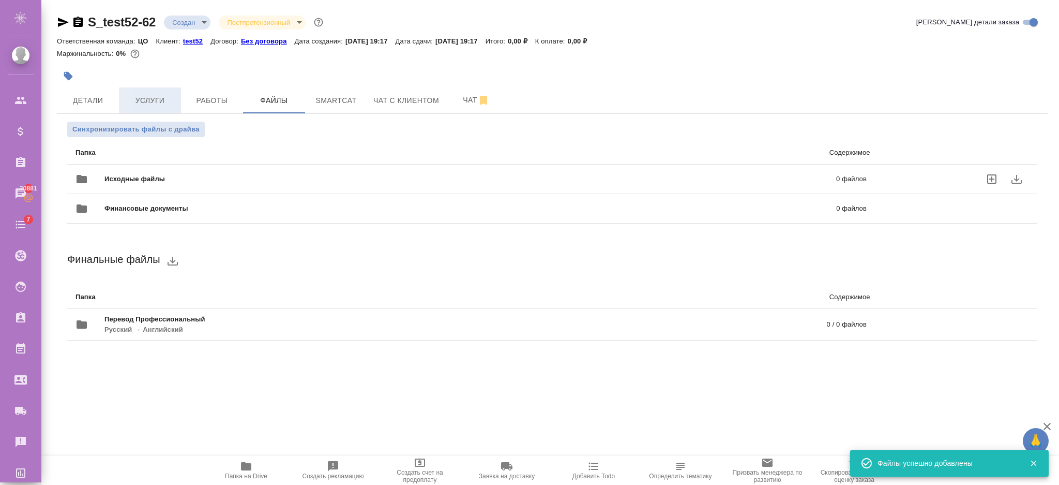
click at [167, 99] on span "Услуги" at bounding box center [150, 100] width 50 height 13
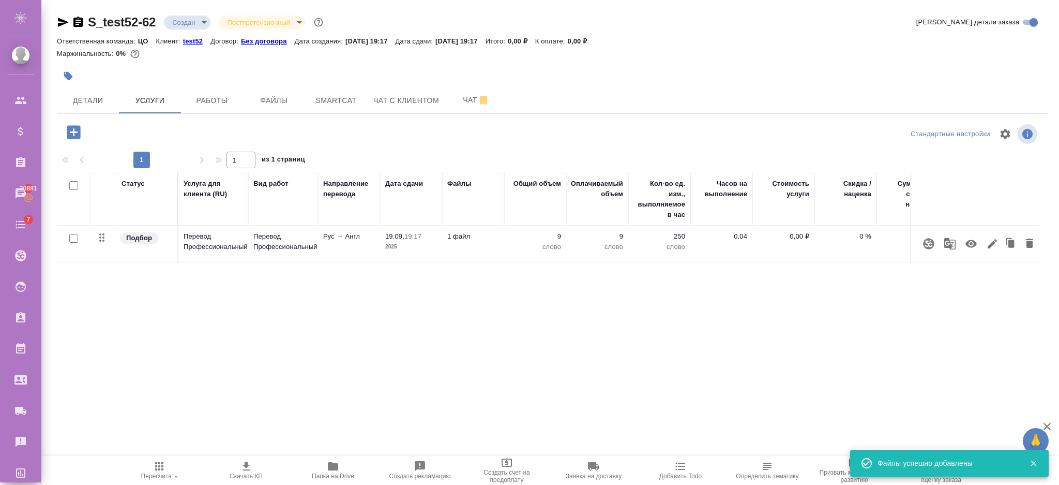
click at [73, 240] on input "checkbox" at bounding box center [73, 238] width 9 height 9
checkbox input "true"
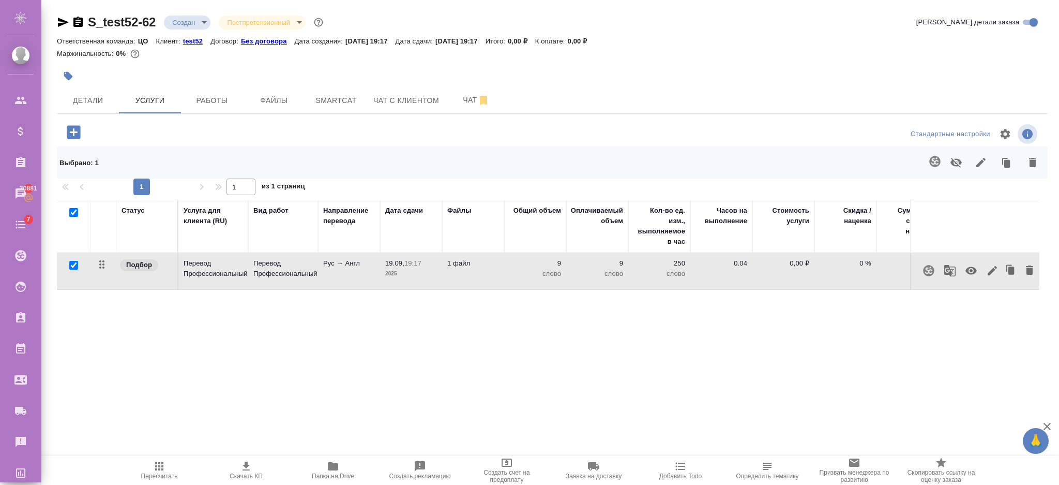
click at [933, 157] on icon "button" at bounding box center [934, 161] width 11 height 11
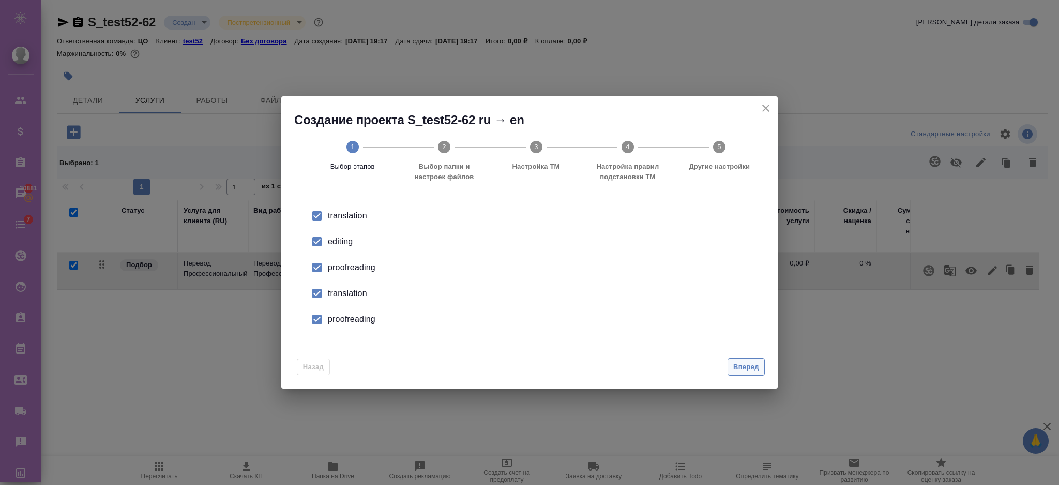
click at [746, 367] on span "Вперед" at bounding box center [746, 367] width 26 height 12
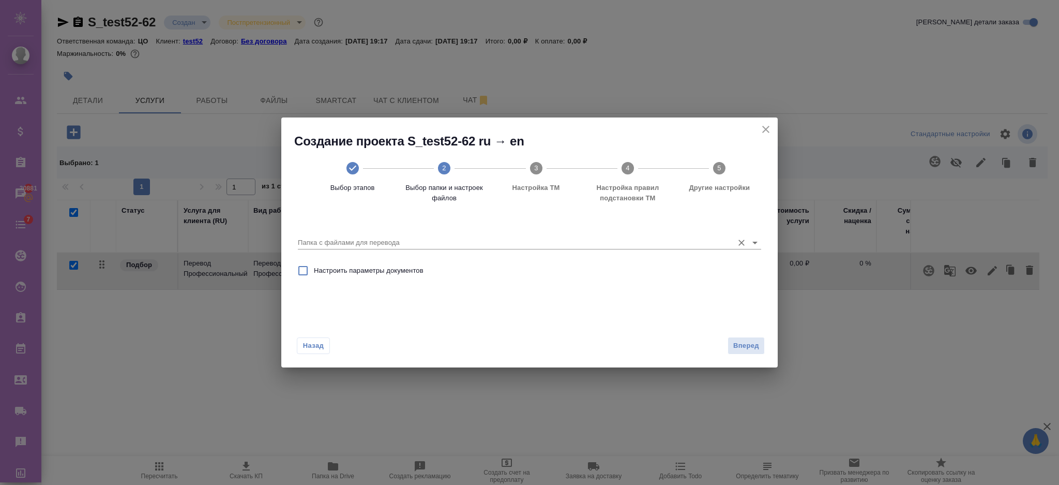
click at [522, 243] on input "Папка с файлами для перевода" at bounding box center [513, 242] width 430 height 12
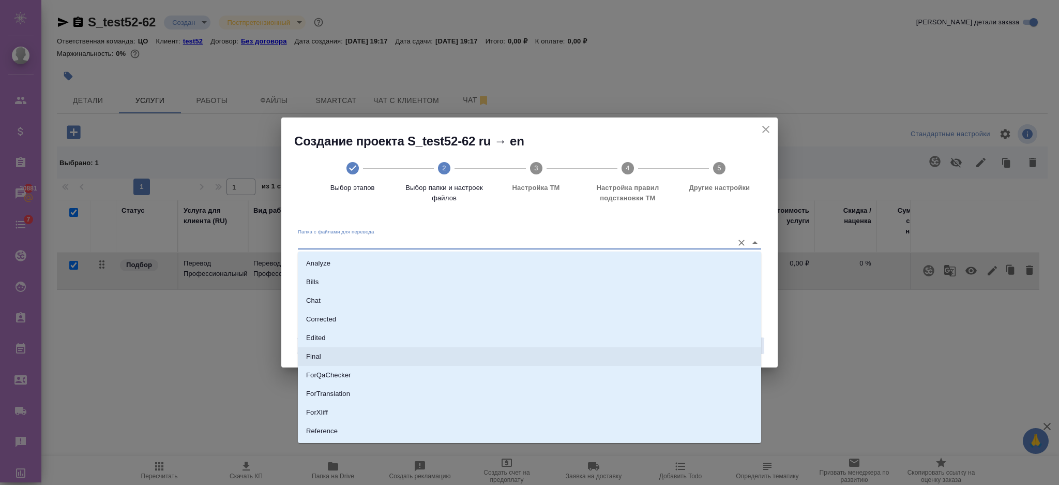
scroll to position [53, 0]
click at [346, 394] on li "Source" at bounding box center [529, 396] width 463 height 19
type input "Source"
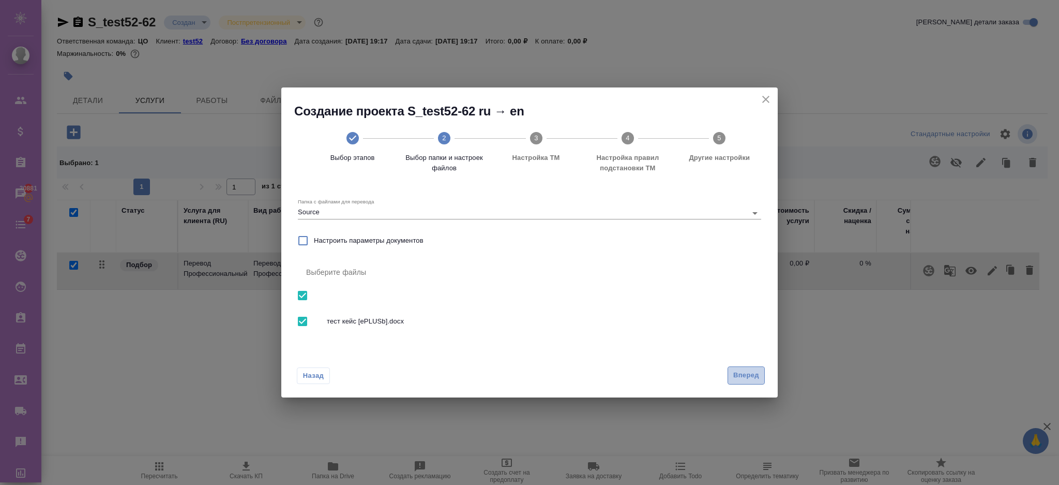
click at [734, 377] on span "Вперед" at bounding box center [746, 375] width 26 height 12
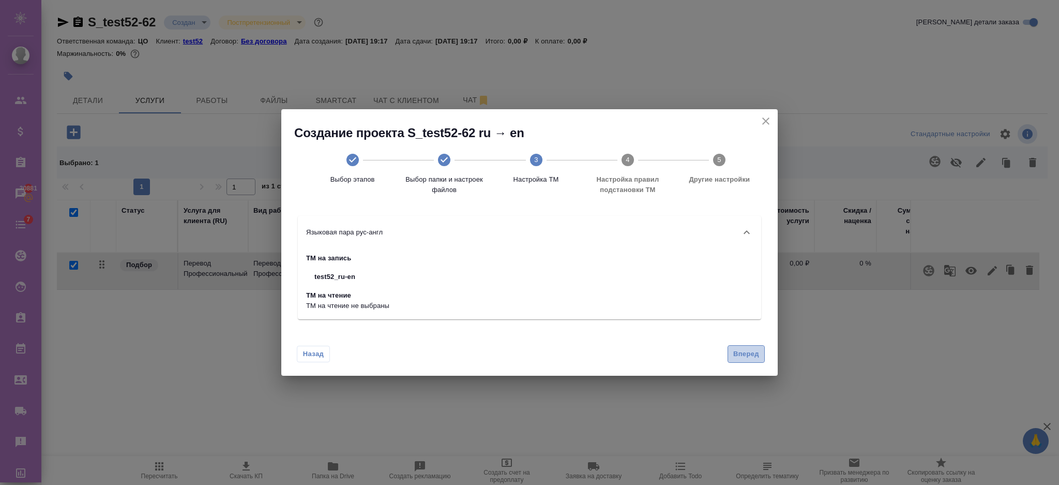
click at [742, 354] on span "Вперед" at bounding box center [746, 354] width 26 height 12
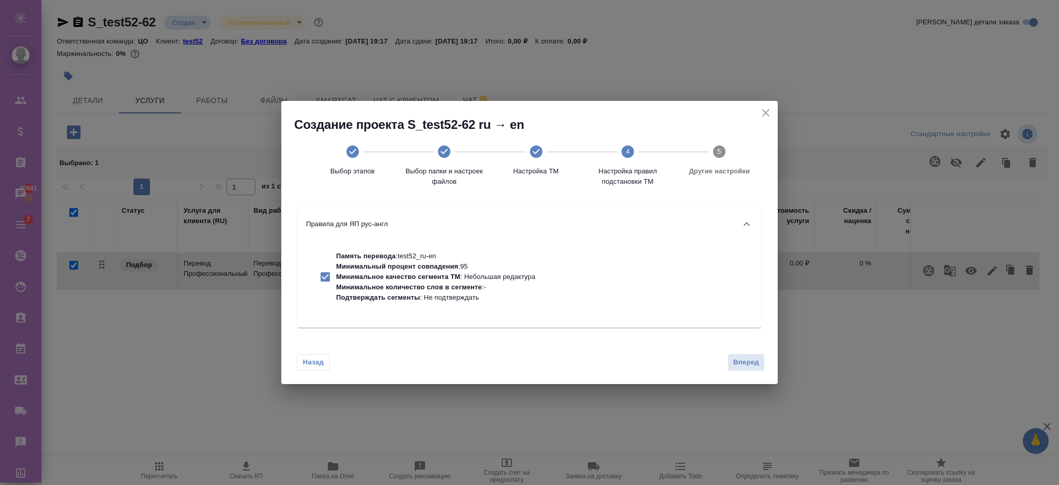
click at [738, 356] on button "Вперед" at bounding box center [746, 362] width 37 height 18
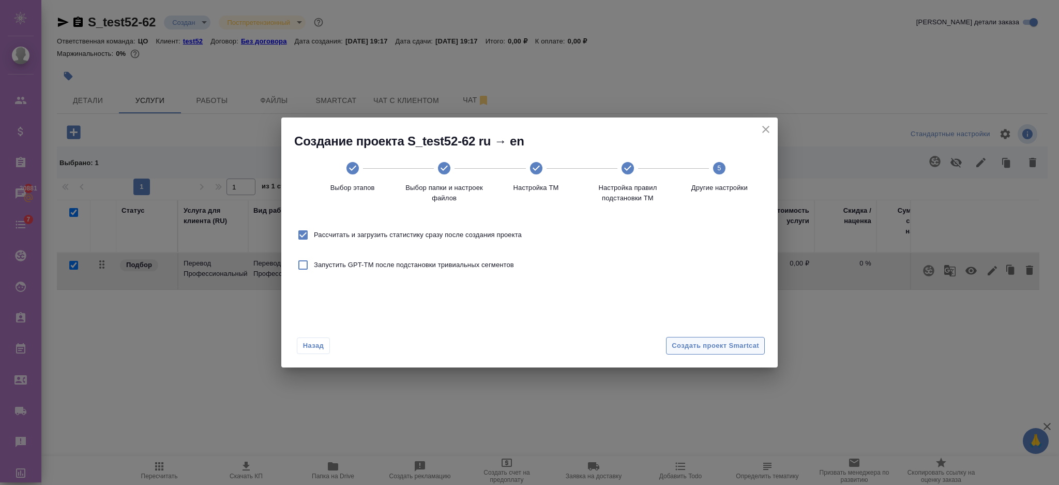
click at [727, 344] on span "Создать проект Smartcat" at bounding box center [715, 346] width 87 height 12
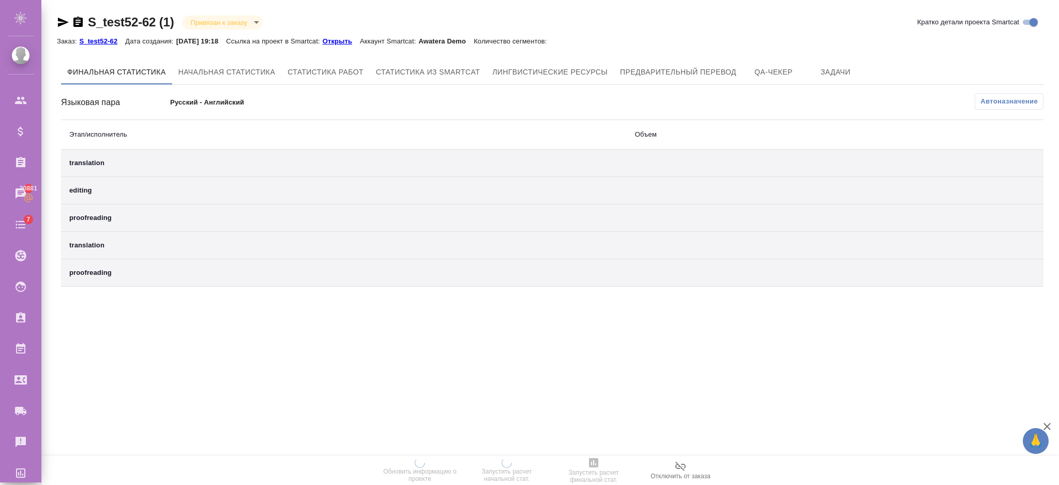
click at [360, 41] on p "Открыть" at bounding box center [341, 41] width 37 height 8
click at [544, 259] on td "proofreading" at bounding box center [344, 272] width 566 height 27
click at [494, 335] on div ".cls-1 fill:#fff; AWATERA [PERSON_NAME] Спецификации Заказы 30881 Чаты 7 Todo П…" at bounding box center [529, 242] width 1059 height 485
click at [995, 100] on span "Автоназначение" at bounding box center [1008, 101] width 57 height 10
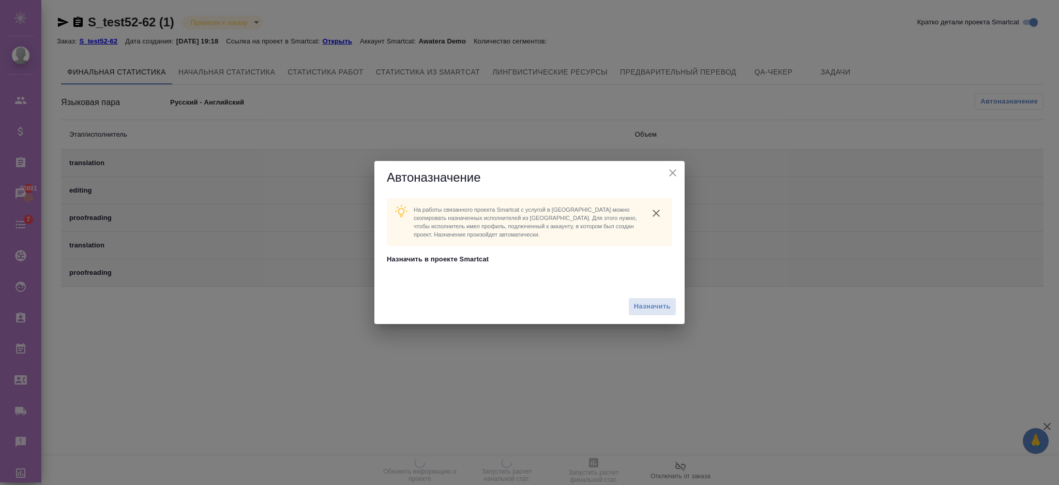
click at [674, 171] on icon "close" at bounding box center [673, 173] width 12 height 12
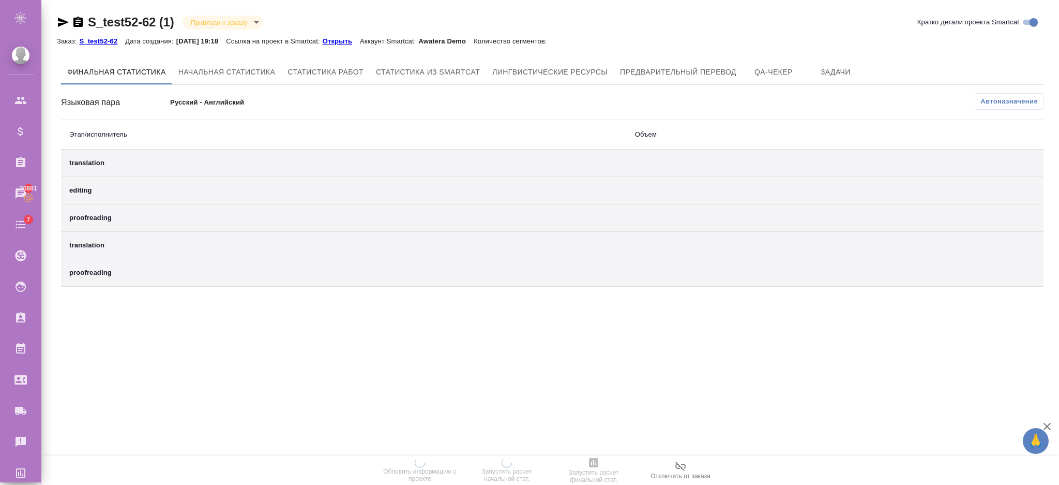
click at [472, 367] on div ".cls-1 fill:#fff; AWATERA [PERSON_NAME] Спецификации Заказы 30881 Чаты 7 Todo П…" at bounding box center [529, 242] width 1059 height 485
click at [993, 103] on span "Автоназначение" at bounding box center [1008, 101] width 57 height 10
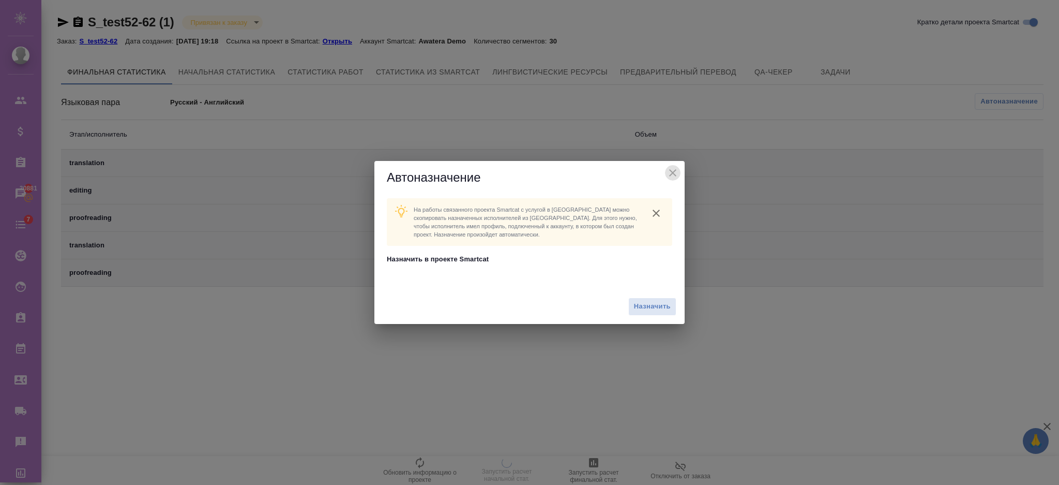
click at [672, 172] on icon "close" at bounding box center [672, 172] width 7 height 7
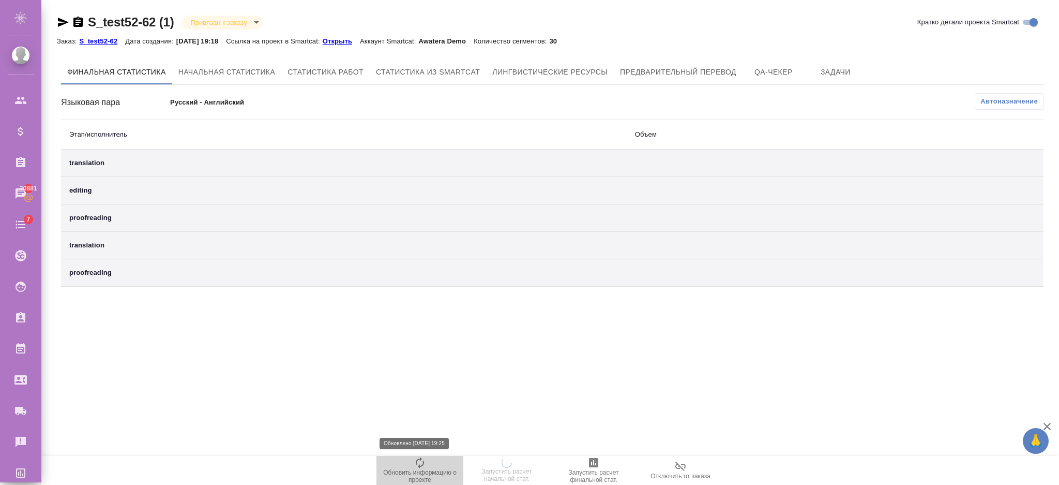
click at [415, 467] on icon "button" at bounding box center [420, 462] width 12 height 12
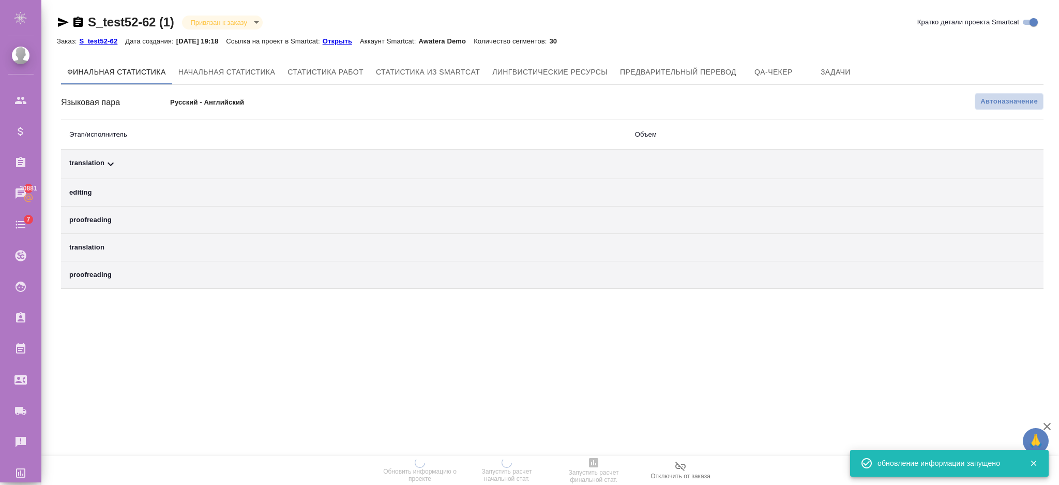
click at [999, 97] on span "Автоназначение" at bounding box center [1008, 101] width 57 height 10
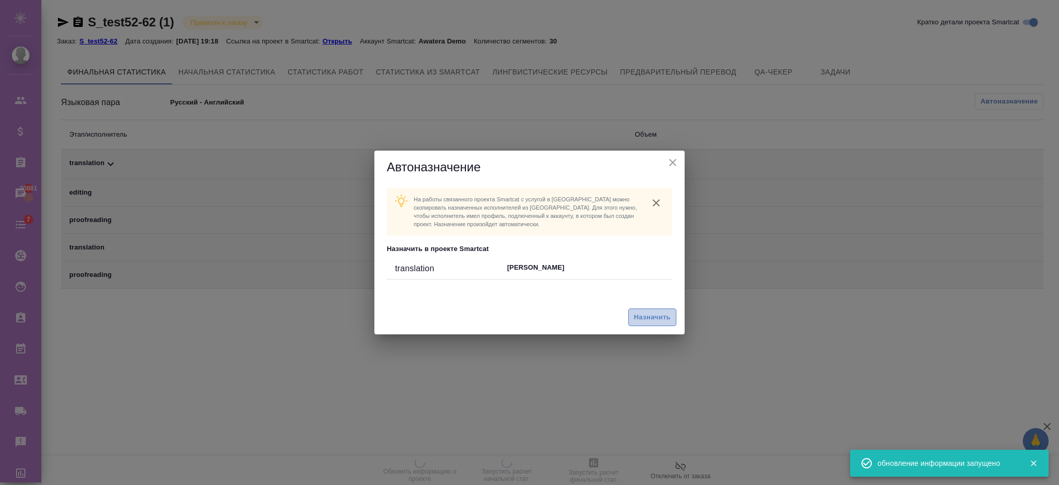
click at [646, 316] on span "Назначить" at bounding box center [652, 317] width 37 height 12
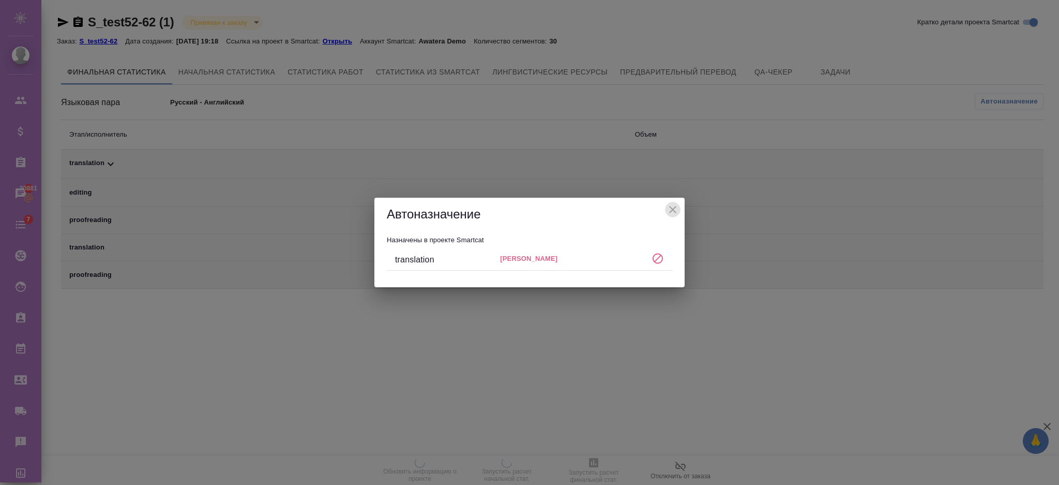
click at [673, 205] on icon "close" at bounding box center [673, 209] width 12 height 12
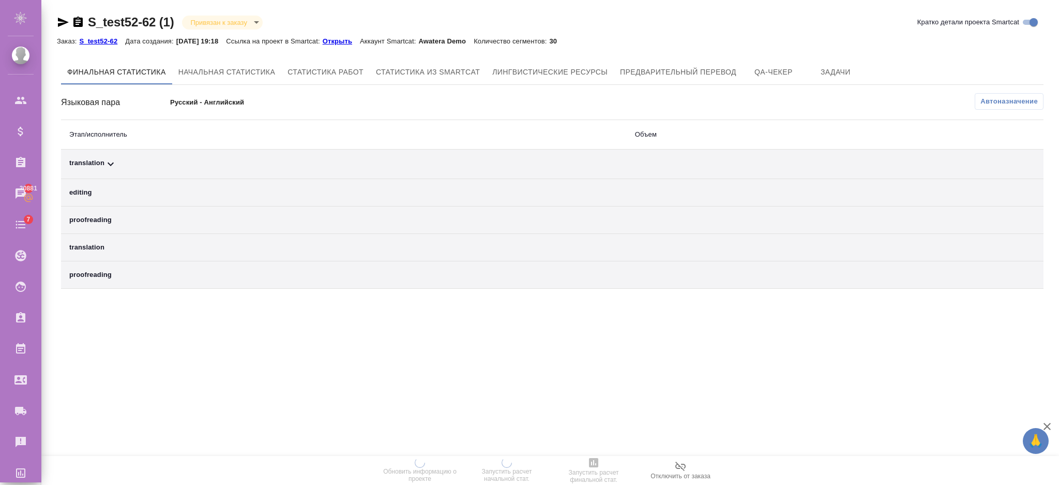
click at [105, 41] on p "S_test52-62" at bounding box center [102, 41] width 46 height 8
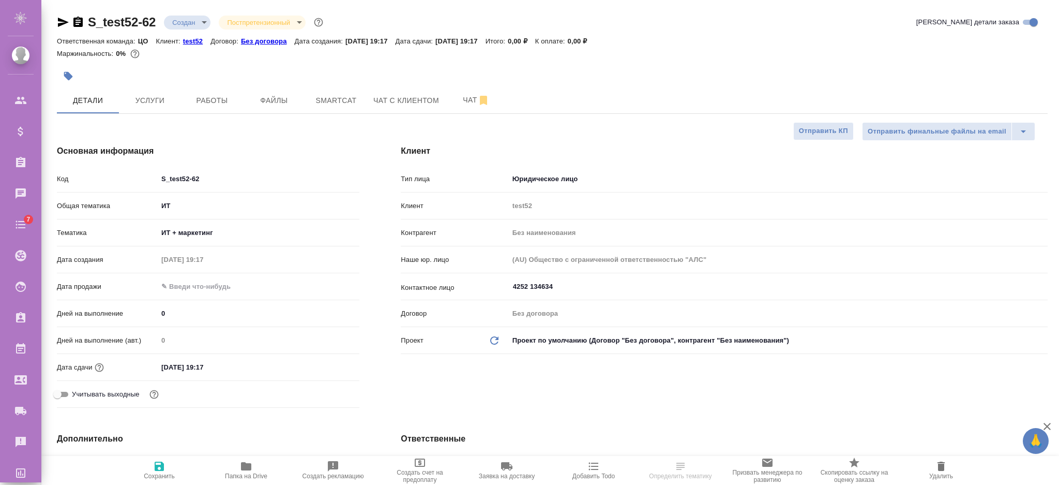
select select "RU"
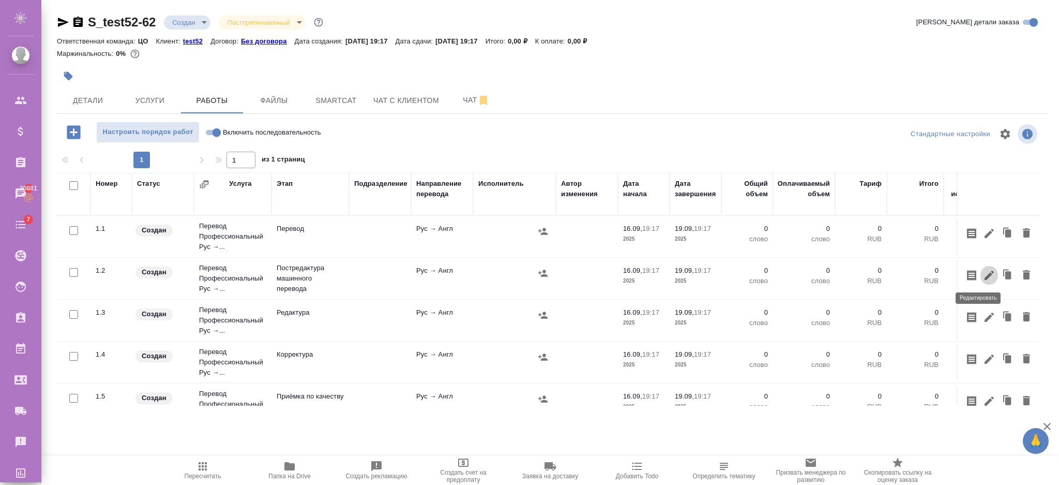
click at [980, 267] on button "button" at bounding box center [989, 275] width 18 height 20
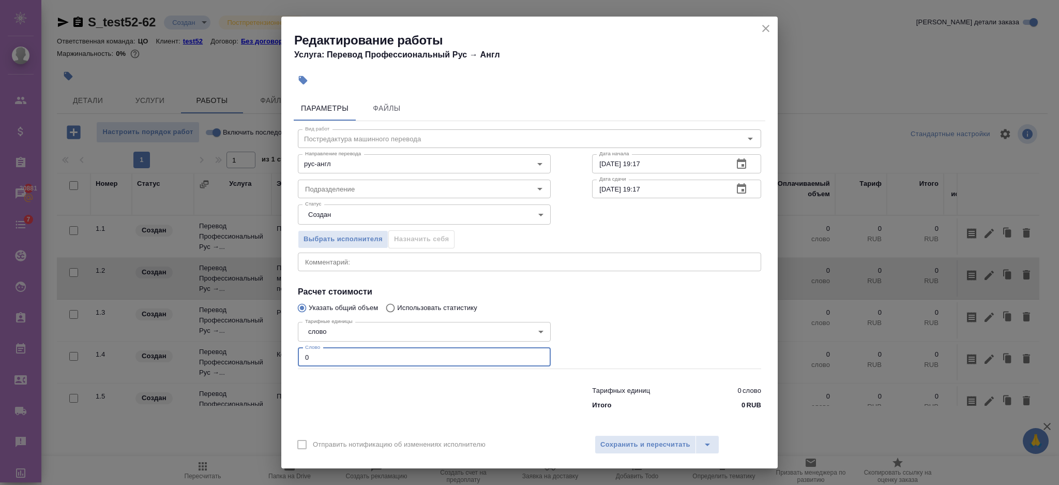
drag, startPoint x: 356, startPoint y: 359, endPoint x: 297, endPoint y: 365, distance: 59.3
click at [297, 365] on div "Вид работ Постредактура машинного перевода Вид работ Направление перевода рус-а…" at bounding box center [530, 267] width 472 height 293
type input "8"
click at [631, 443] on span "Сохранить и пересчитать" at bounding box center [645, 445] width 90 height 12
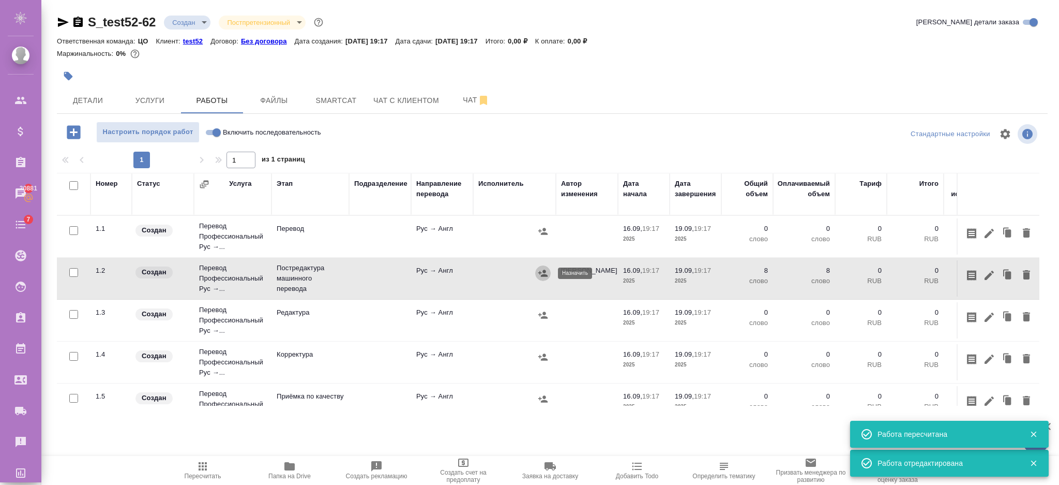
click at [539, 268] on icon "button" at bounding box center [543, 273] width 10 height 10
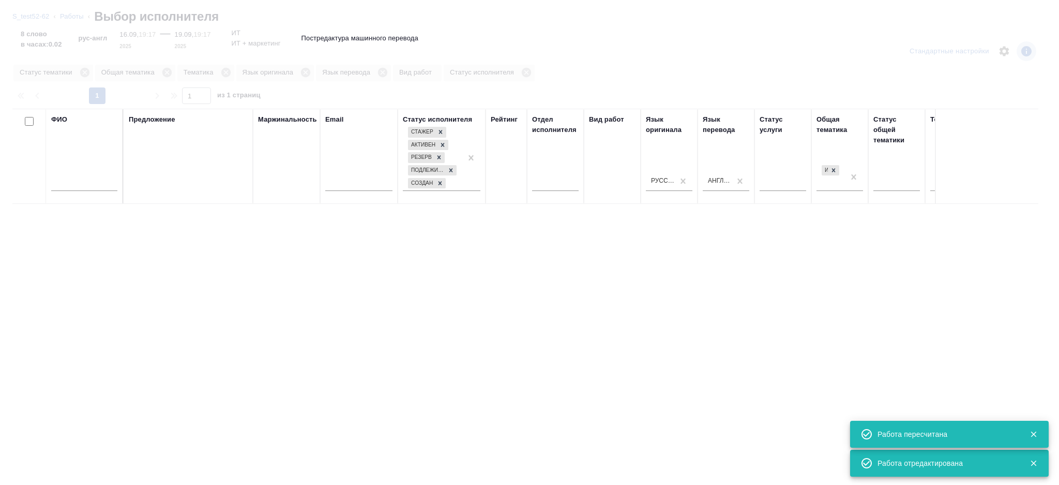
click at [62, 181] on input "text" at bounding box center [84, 184] width 66 height 13
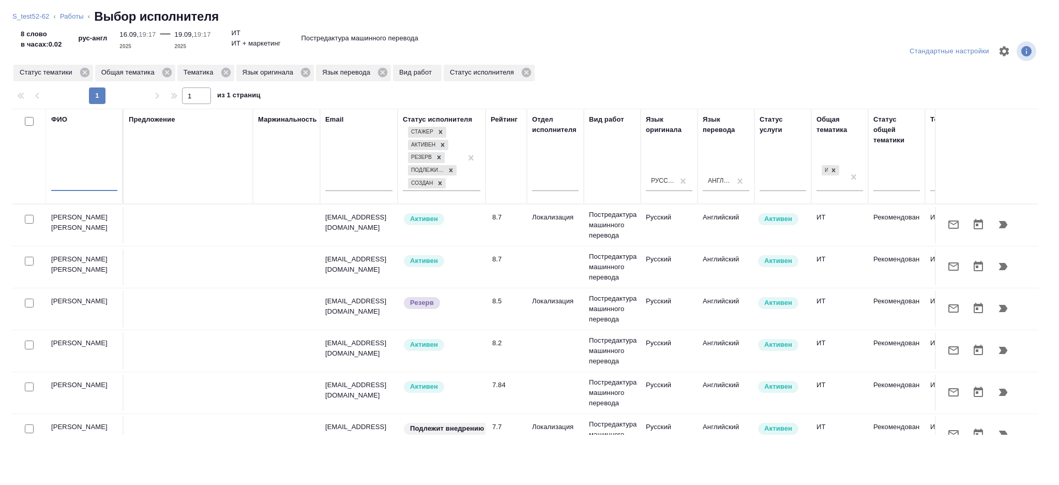
click at [62, 181] on input "text" at bounding box center [84, 184] width 66 height 13
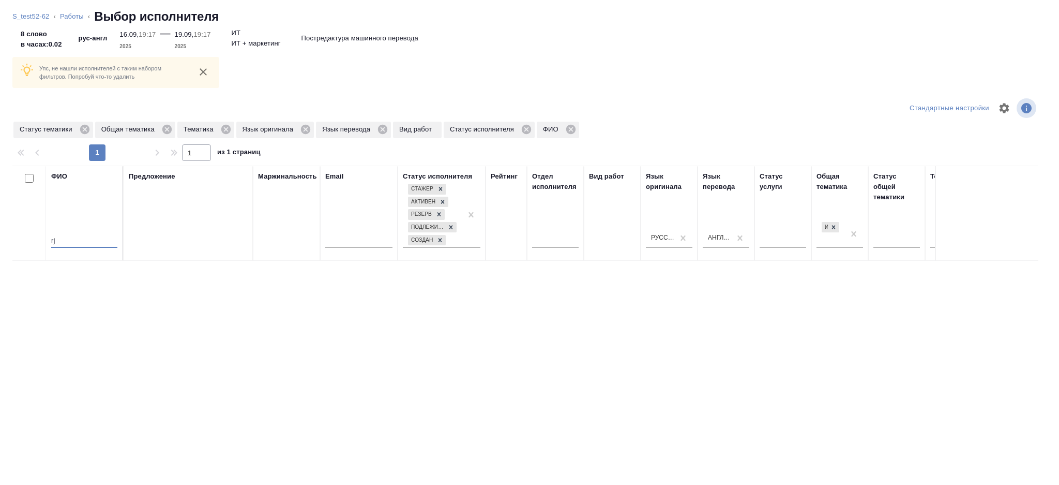
type input "r"
type input "король"
click at [86, 129] on icon at bounding box center [84, 129] width 9 height 9
click at [88, 129] on icon at bounding box center [85, 129] width 9 height 9
click at [63, 129] on icon at bounding box center [61, 129] width 9 height 9
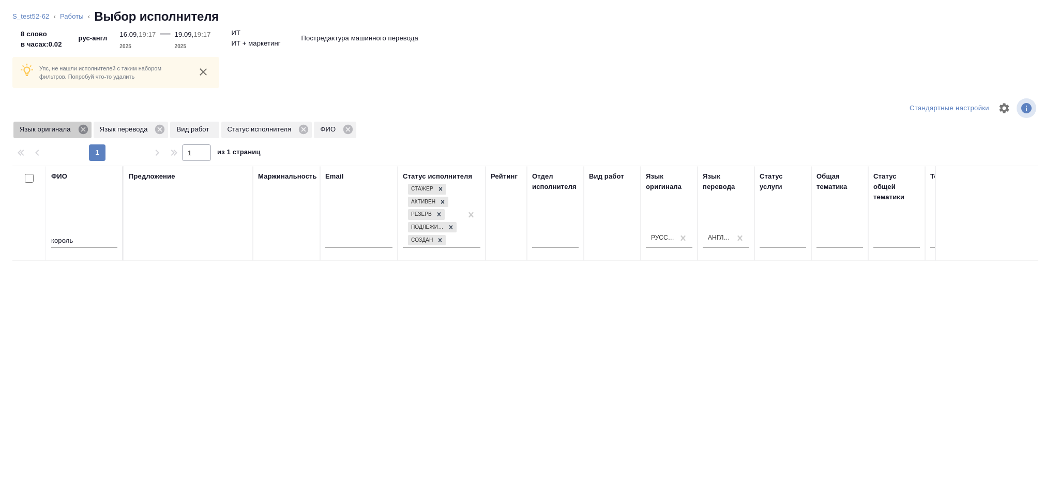
click at [78, 130] on icon at bounding box center [83, 129] width 11 height 11
click at [78, 130] on icon at bounding box center [80, 129] width 9 height 9
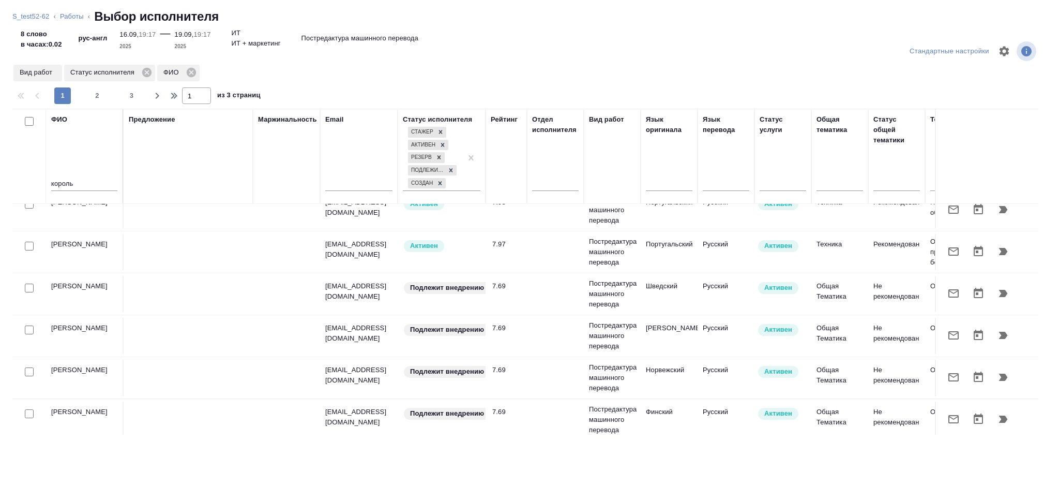
scroll to position [828, 0]
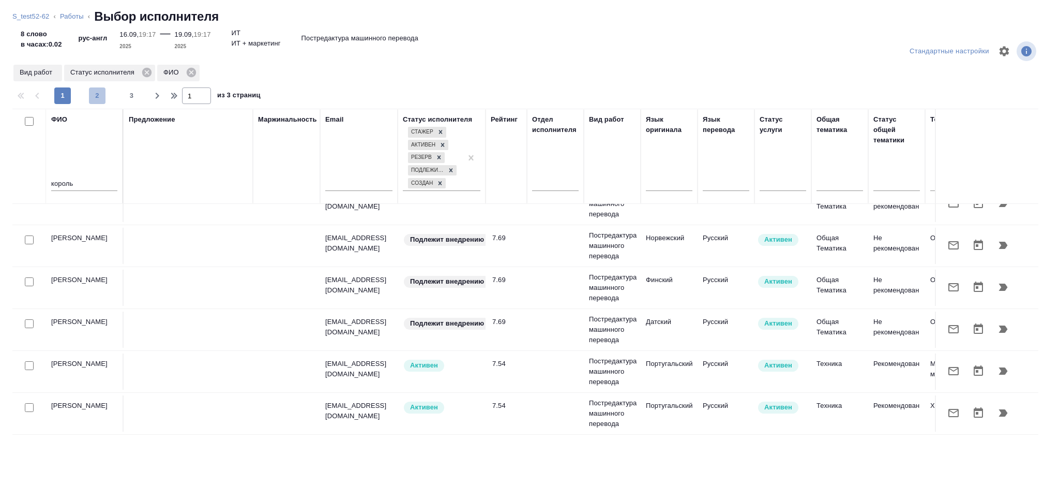
click at [101, 100] on span "2" at bounding box center [97, 95] width 17 height 10
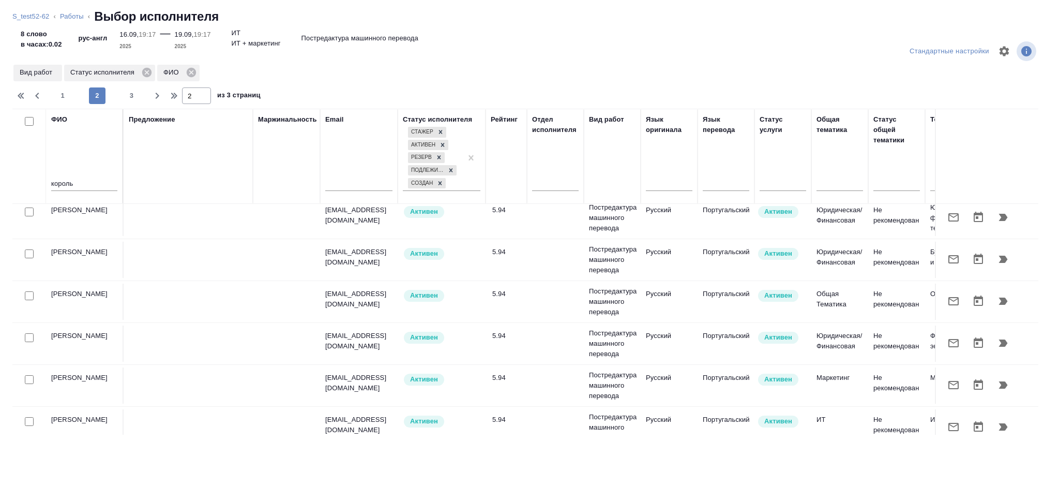
scroll to position [857, 0]
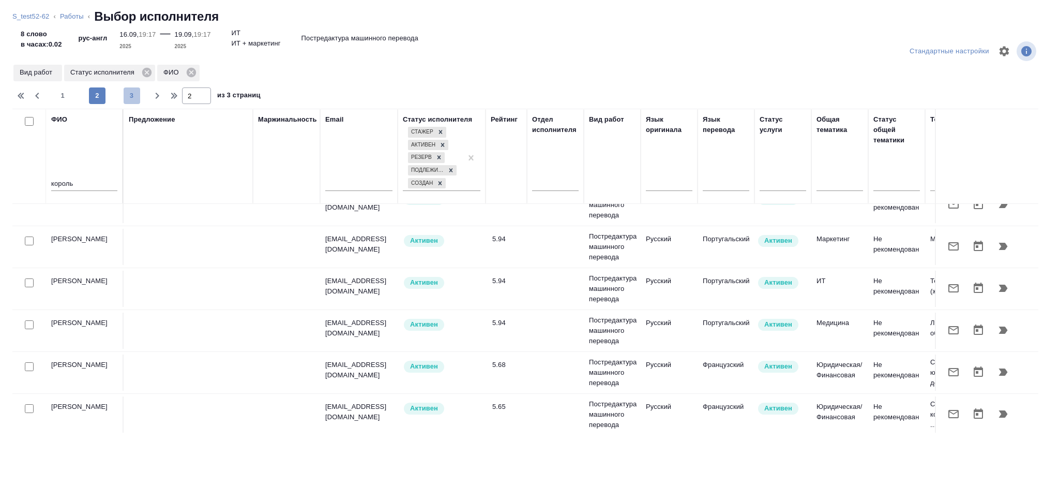
click at [128, 103] on button "3" at bounding box center [132, 95] width 17 height 17
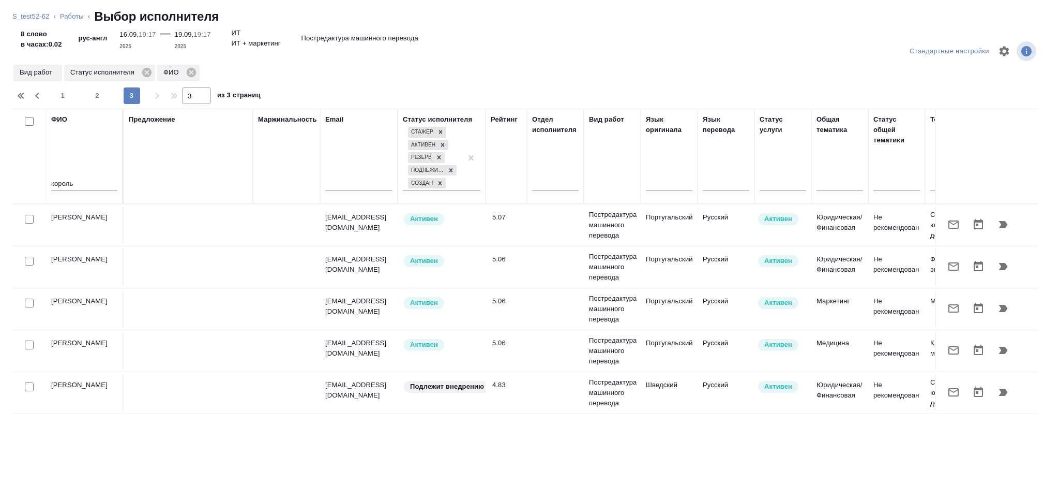
scroll to position [0, 0]
click at [65, 92] on span "1" at bounding box center [62, 95] width 17 height 10
type input "1"
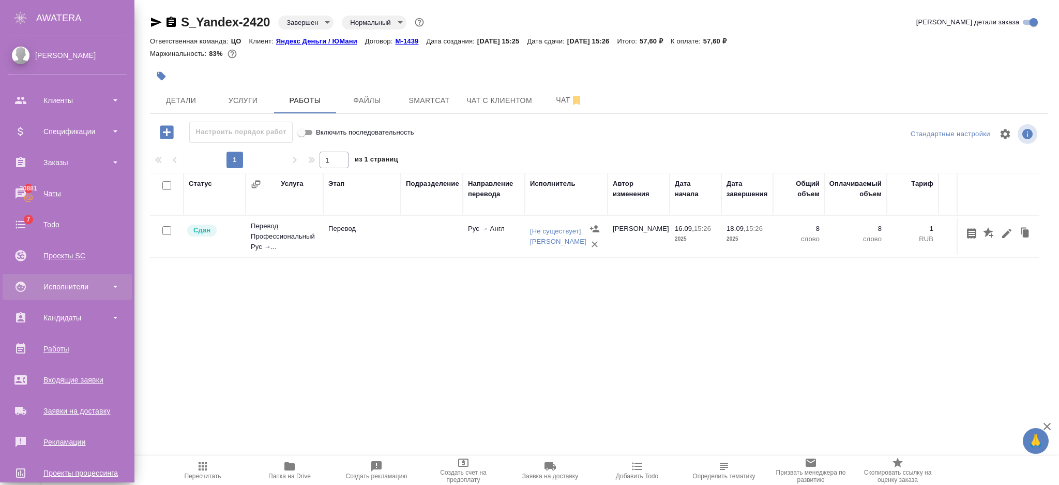
click at [51, 285] on div "Исполнители" at bounding box center [67, 287] width 119 height 16
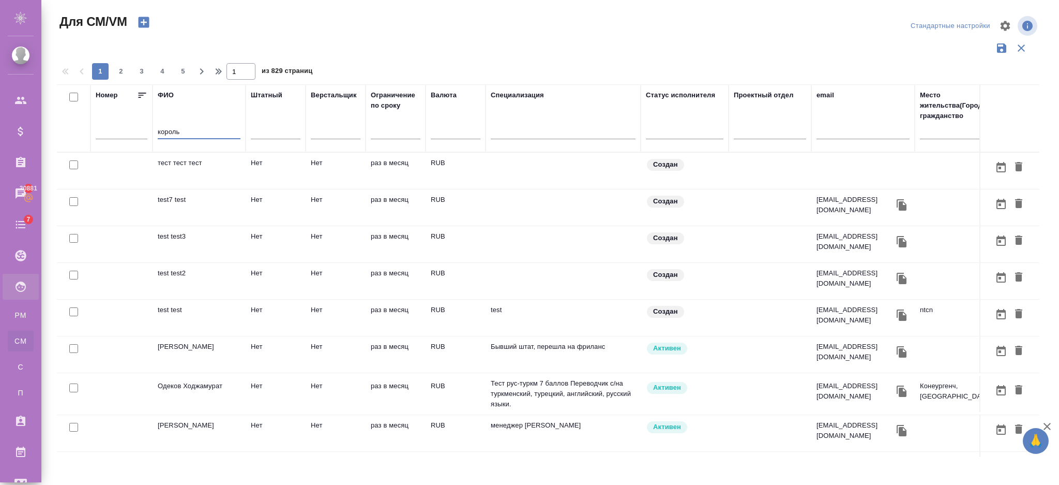
type input "король"
